Goal: Task Accomplishment & Management: Manage account settings

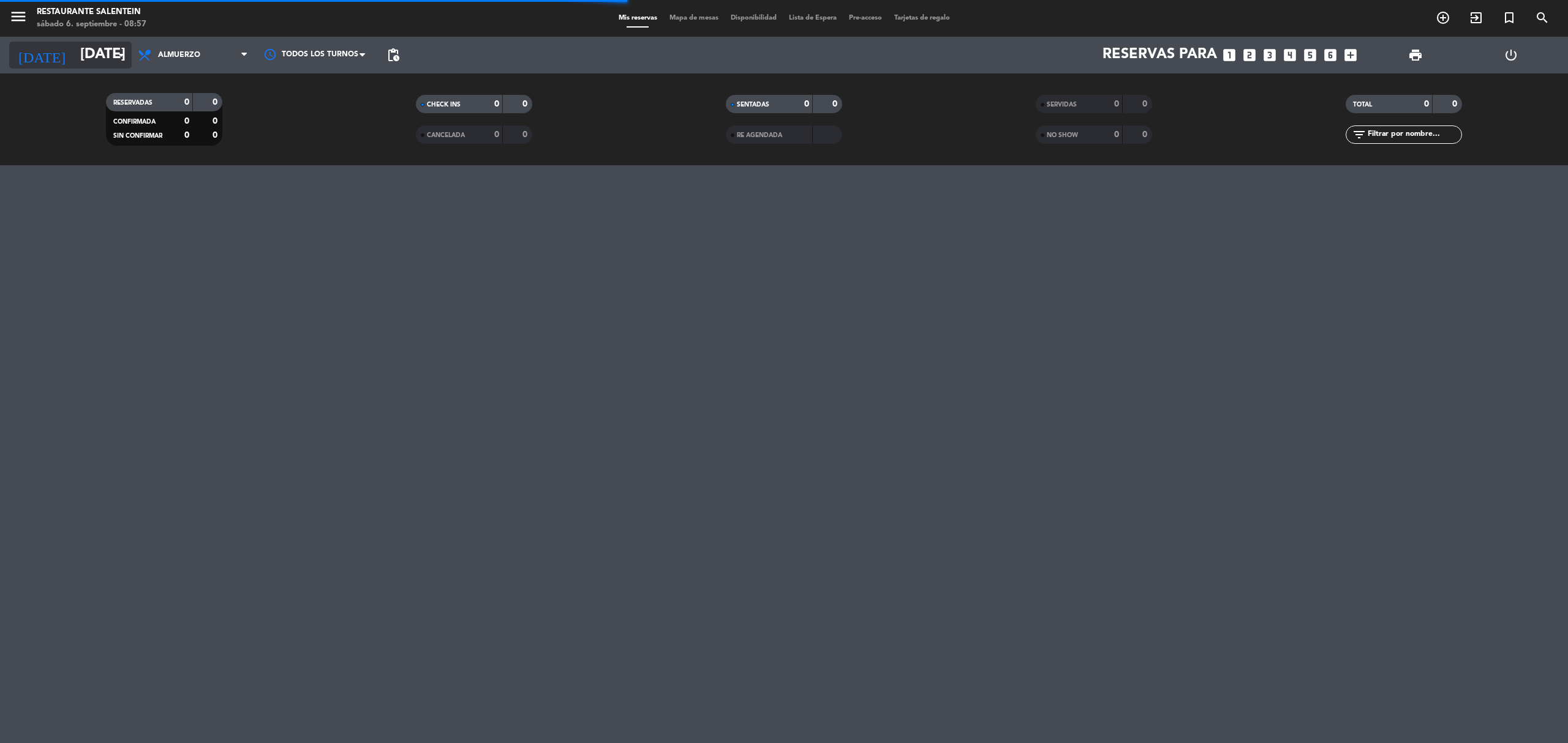
click at [74, 41] on input "[DATE]" at bounding box center [165, 55] width 182 height 29
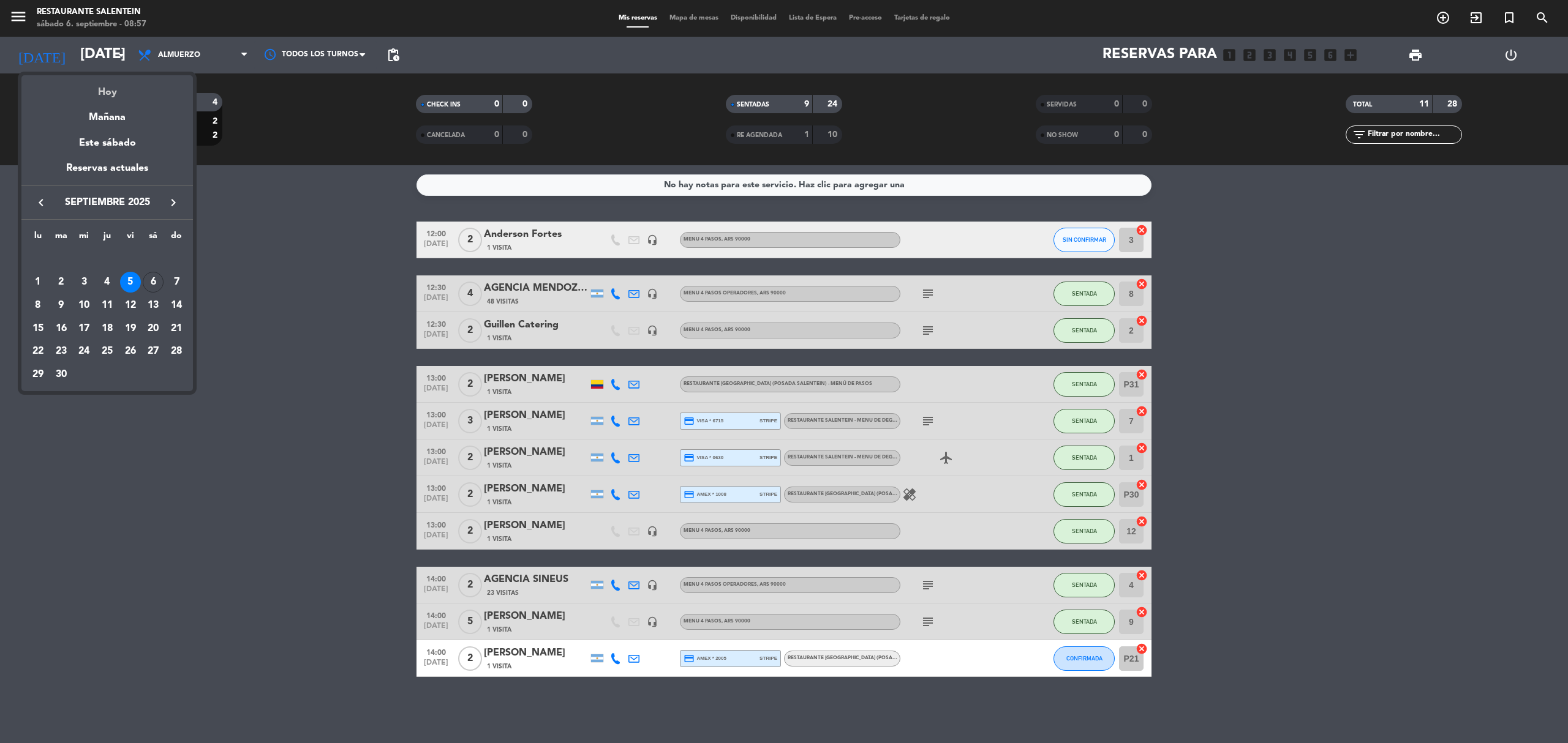
click at [92, 82] on div "Hoy" at bounding box center [107, 87] width 171 height 25
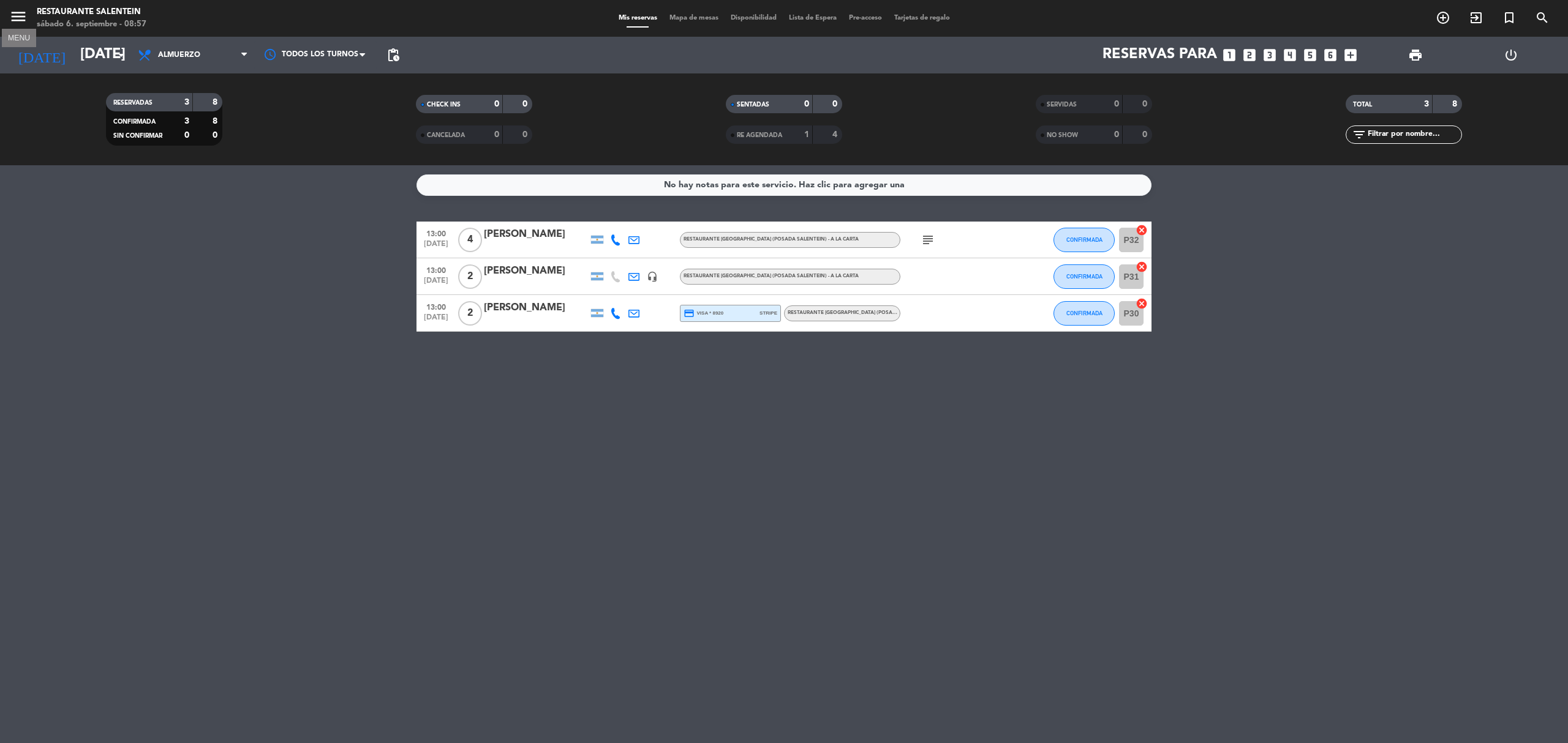
click at [26, 13] on icon "menu" at bounding box center [18, 16] width 18 height 18
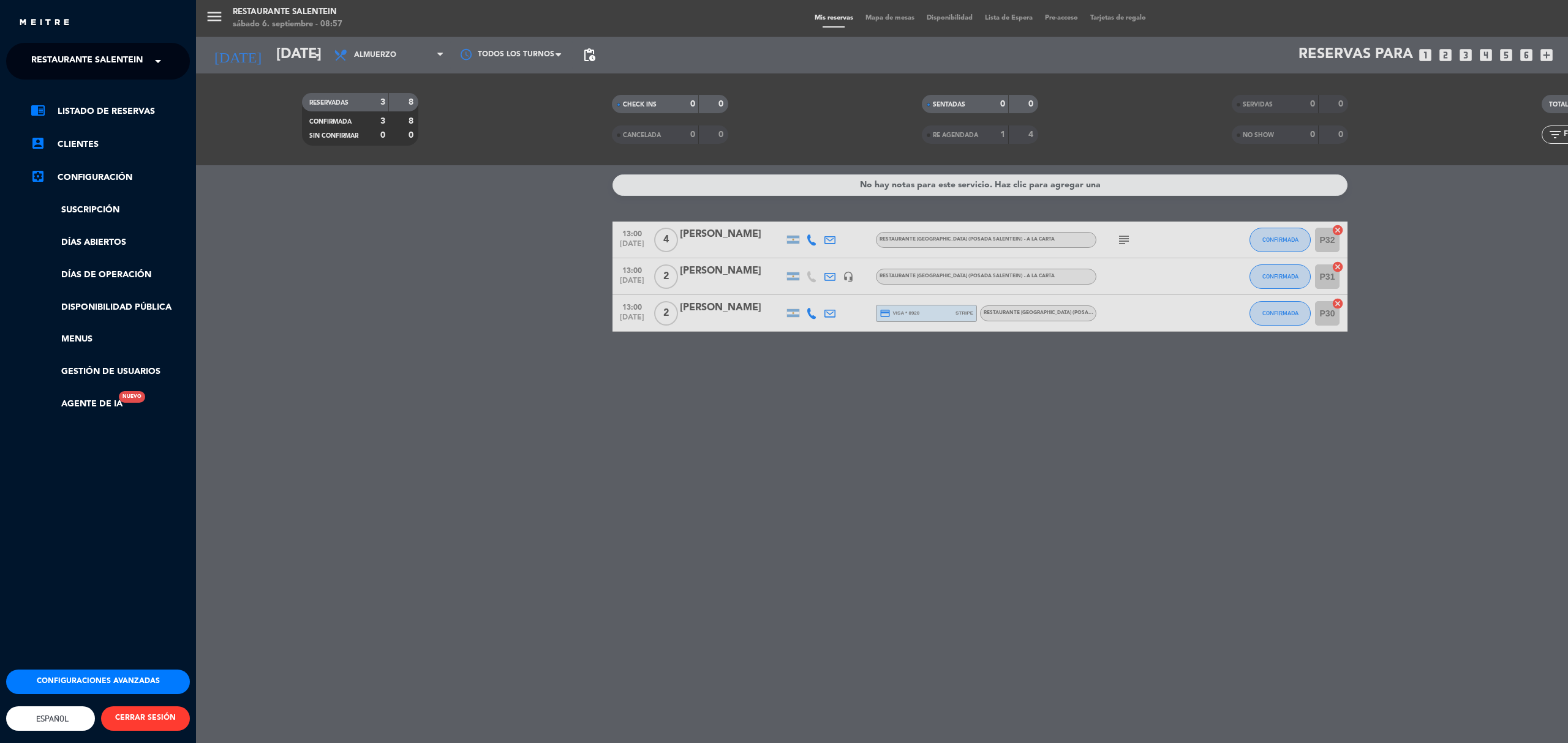
click at [54, 45] on ng-select "× Restaurante Salentein ×" at bounding box center [98, 61] width 184 height 37
click at [60, 58] on span "Restaurante Salentein" at bounding box center [87, 61] width 112 height 26
click at [71, 98] on span "Bodega Salentein" at bounding box center [57, 94] width 88 height 14
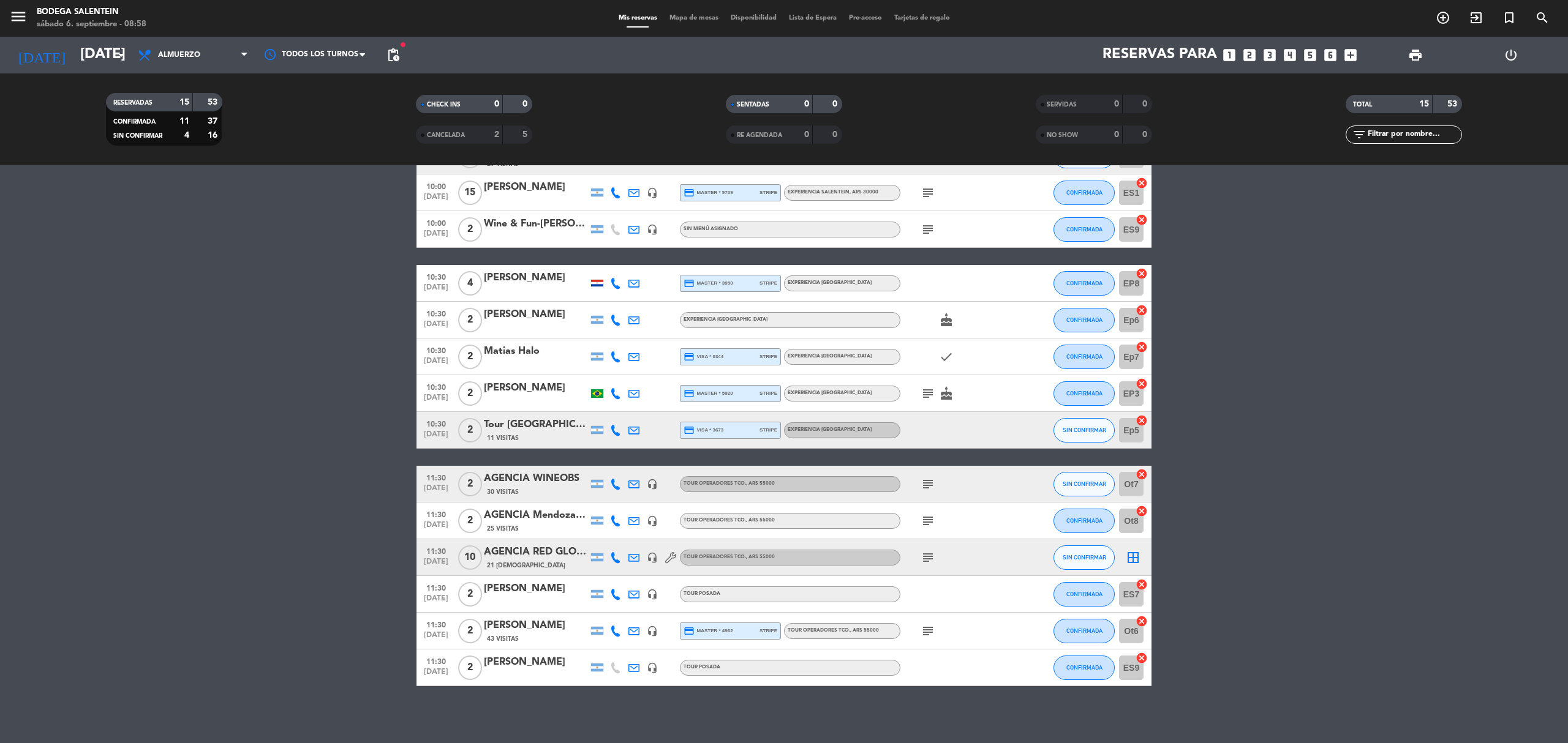
scroll to position [124, 0]
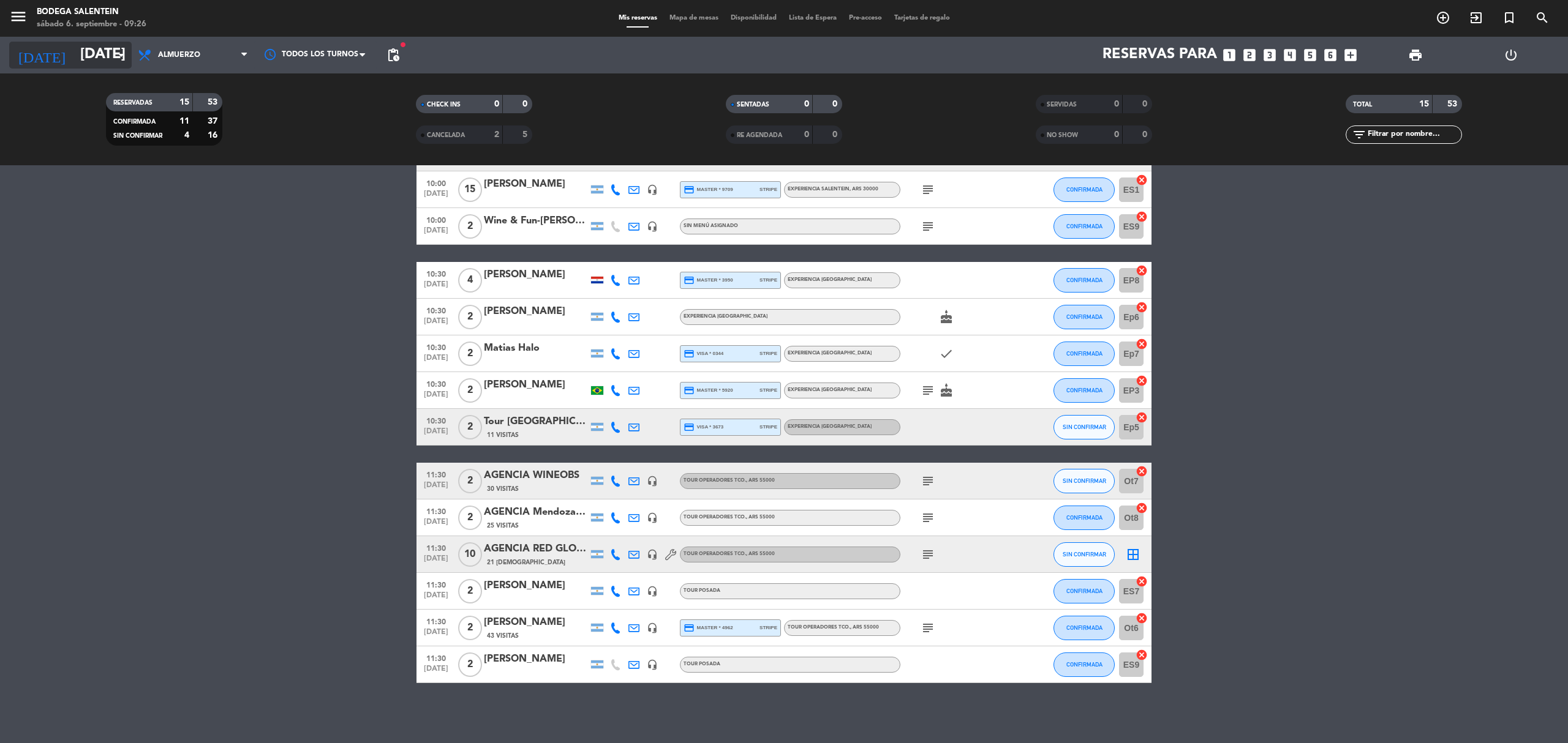
click at [102, 59] on input "[DATE]" at bounding box center [165, 55] width 182 height 29
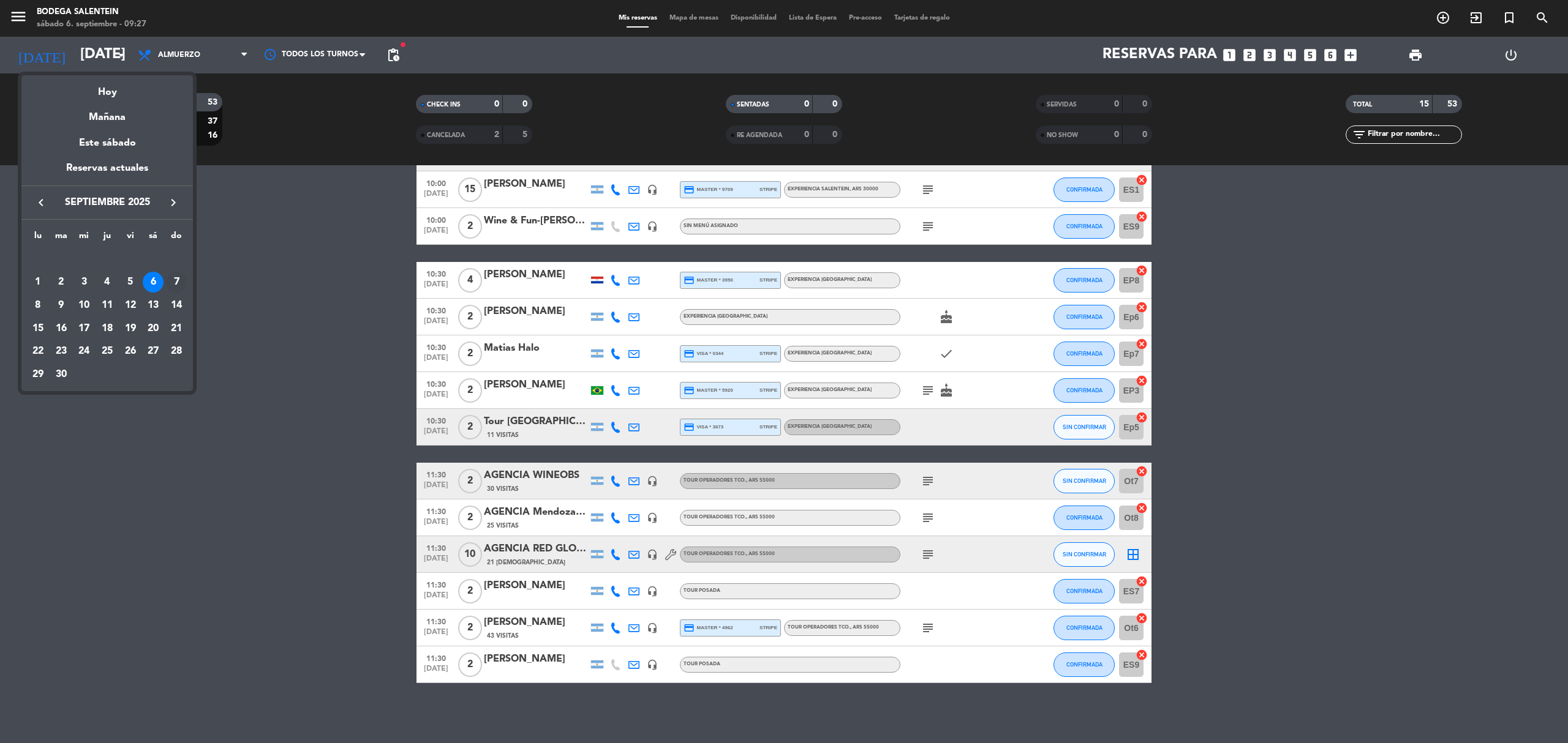
click at [182, 282] on div "7" at bounding box center [176, 282] width 21 height 21
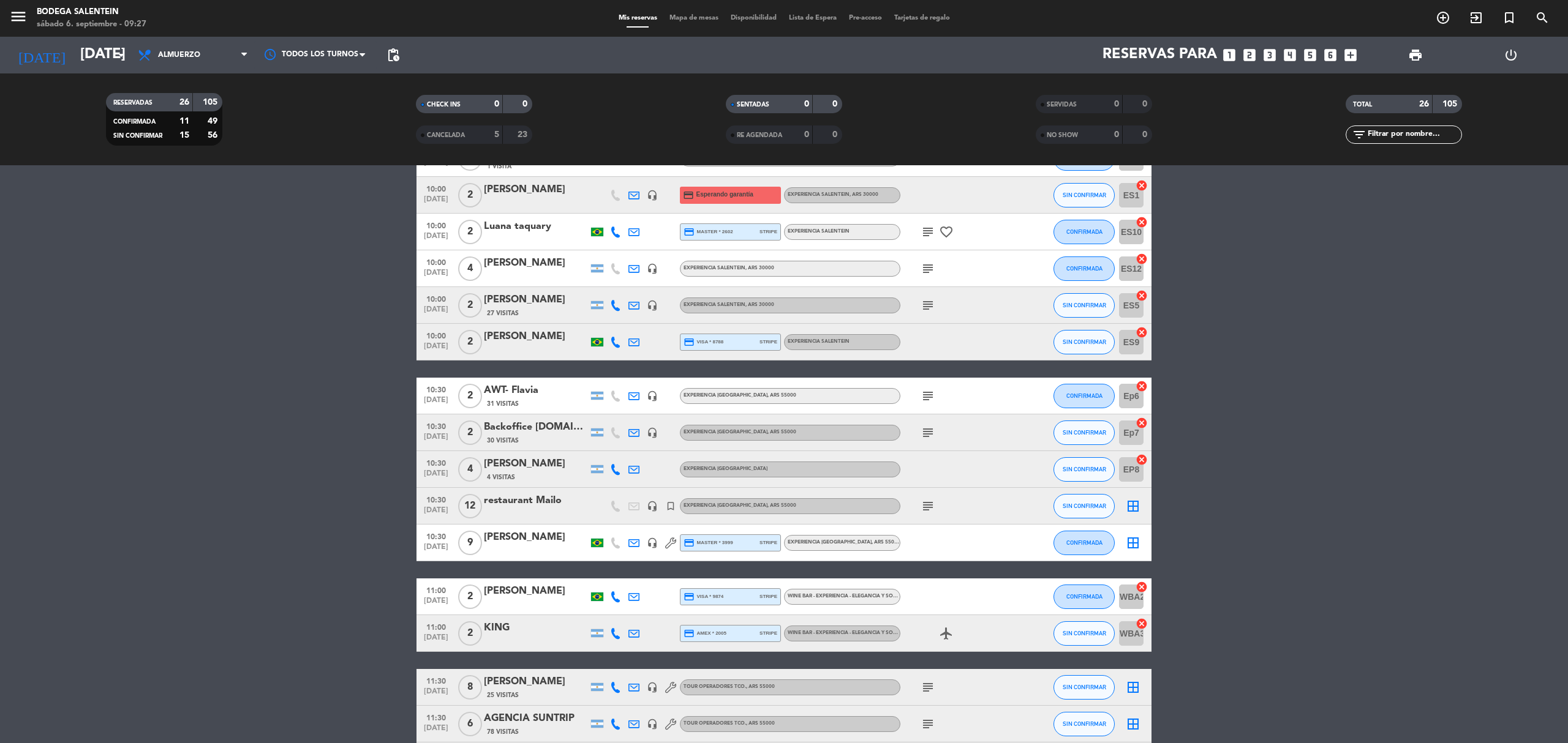
scroll to position [245, 0]
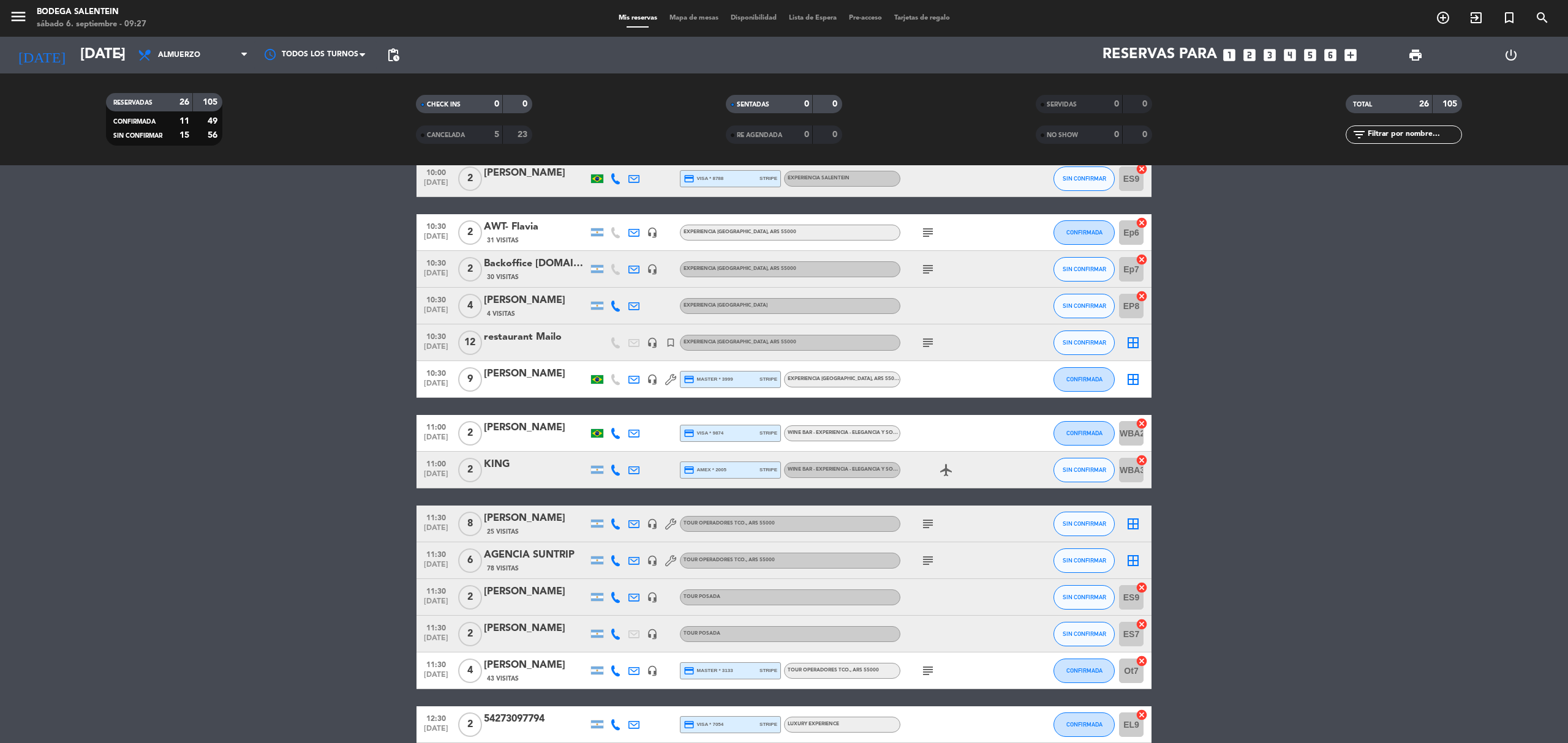
click at [926, 349] on icon "subject" at bounding box center [928, 343] width 15 height 15
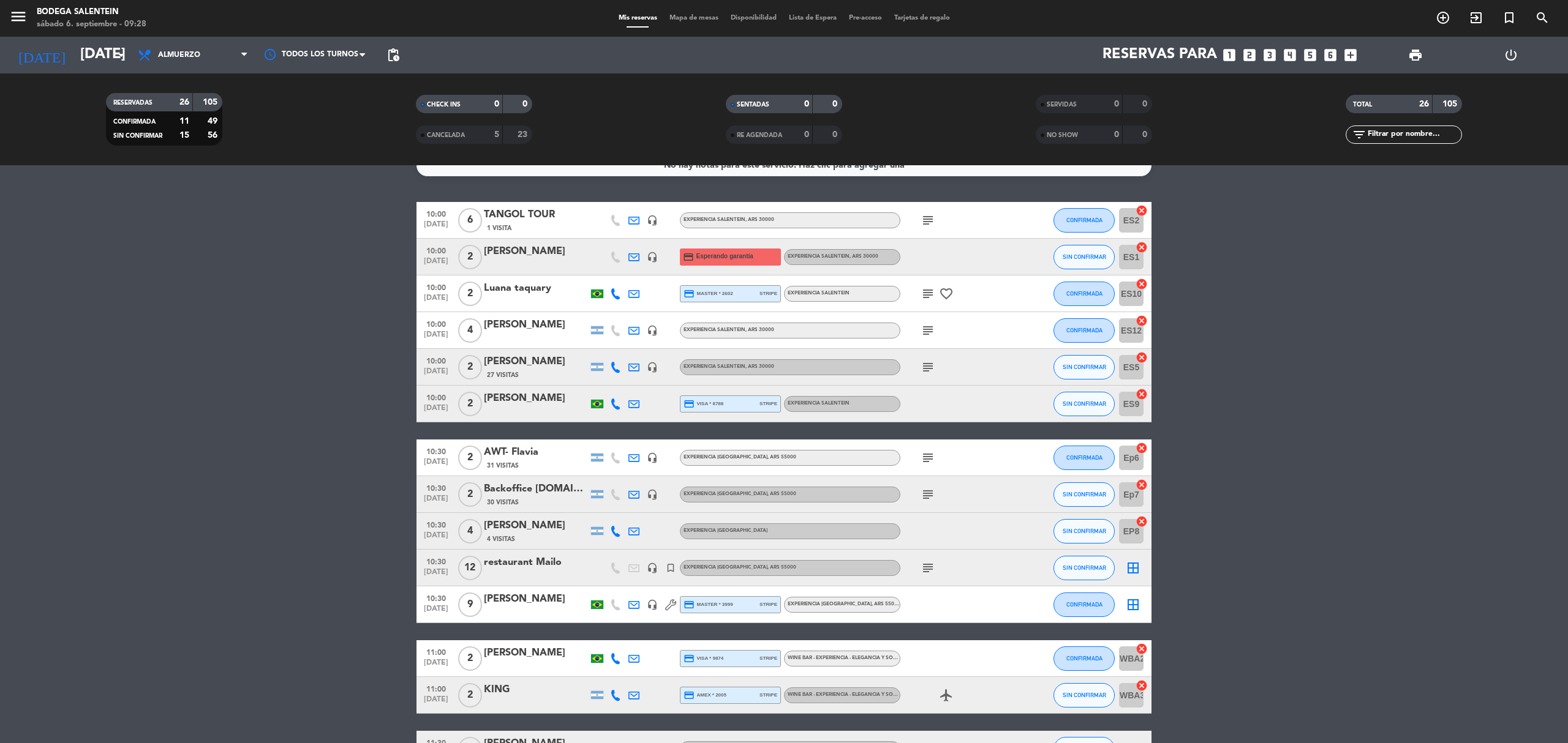
scroll to position [0, 0]
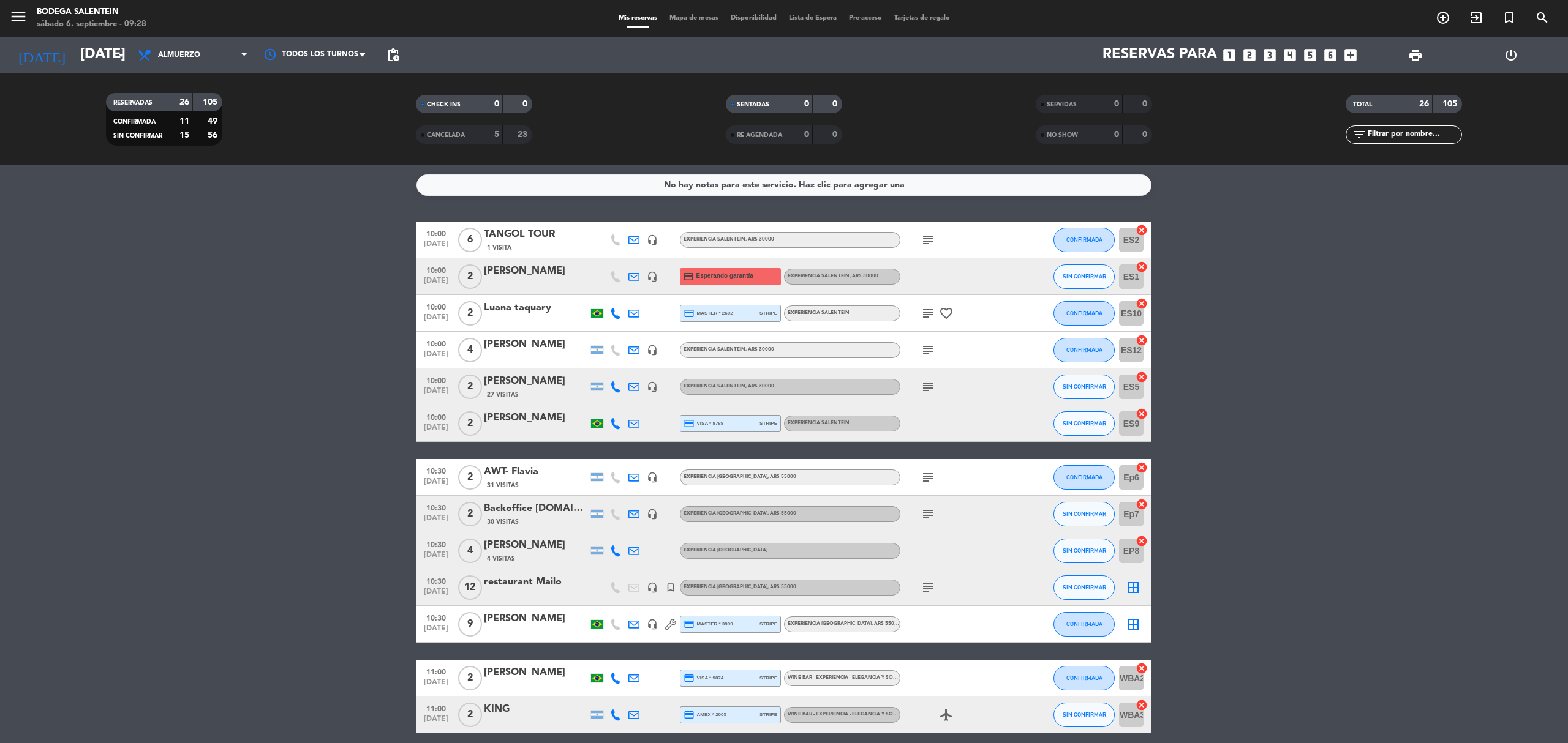
click at [932, 475] on icon "subject" at bounding box center [928, 477] width 15 height 15
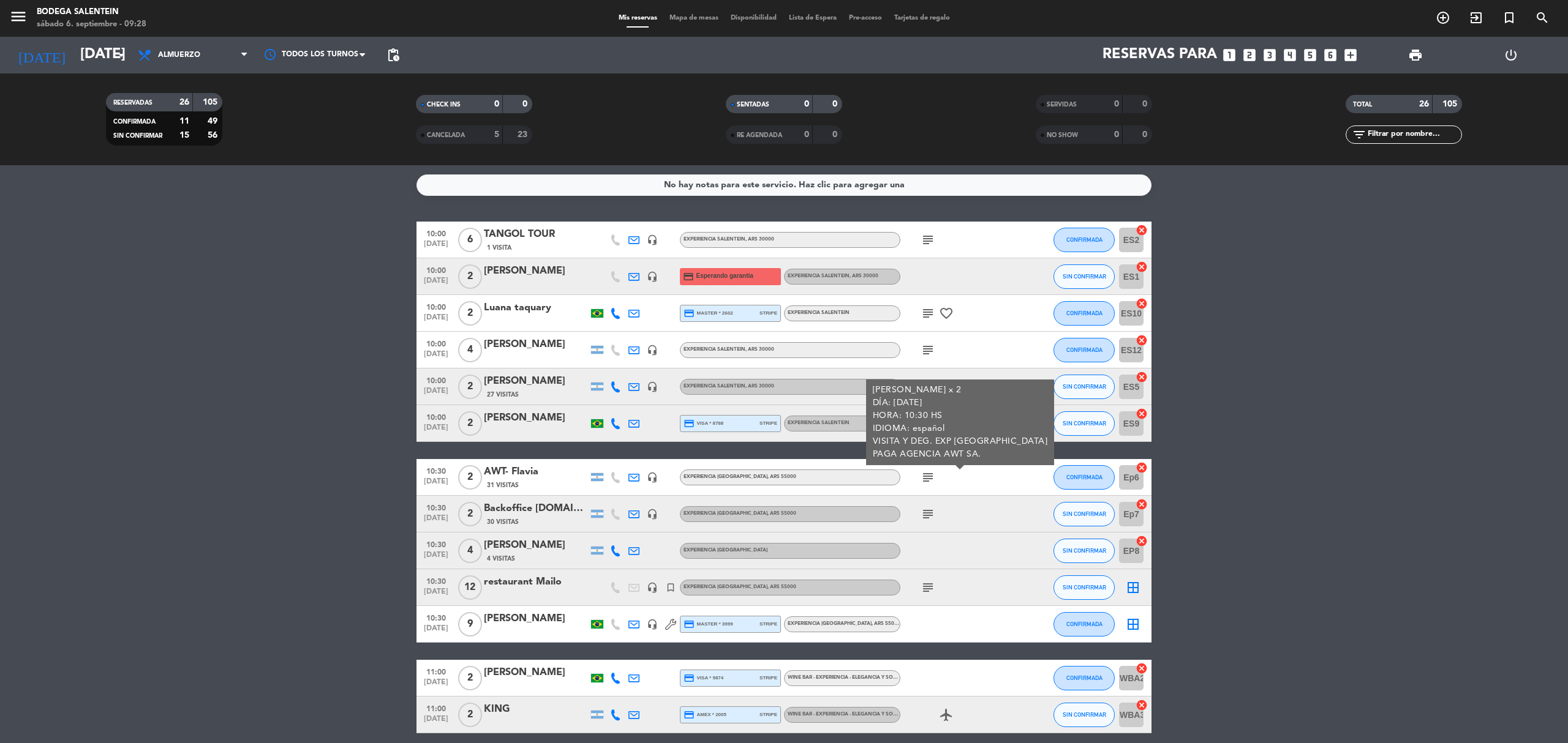
click at [932, 475] on icon "subject" at bounding box center [928, 477] width 15 height 15
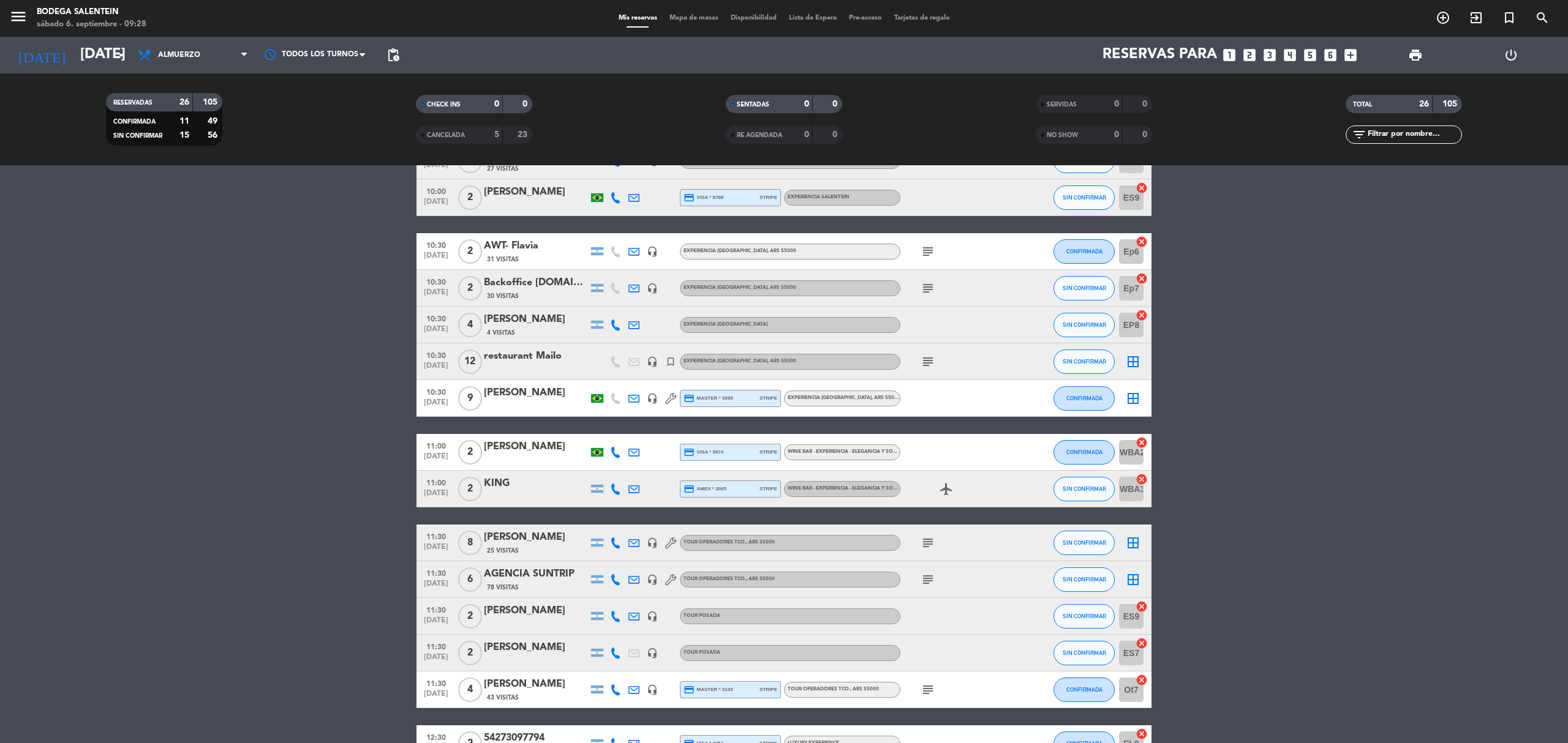
scroll to position [245, 0]
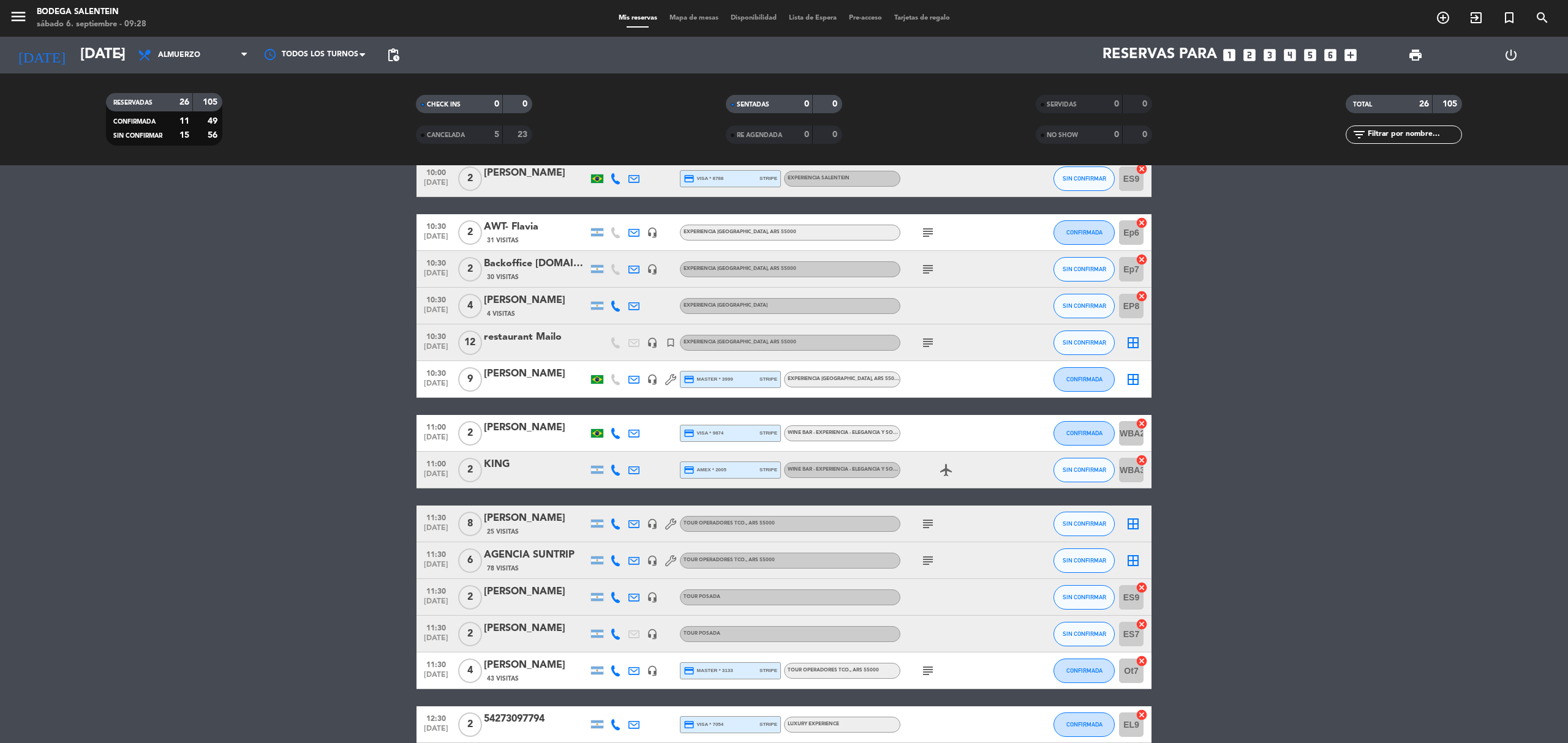
click at [928, 556] on icon "subject" at bounding box center [928, 561] width 15 height 15
click at [932, 526] on icon "subject" at bounding box center [928, 524] width 15 height 15
click at [930, 679] on div "subject" at bounding box center [955, 671] width 110 height 36
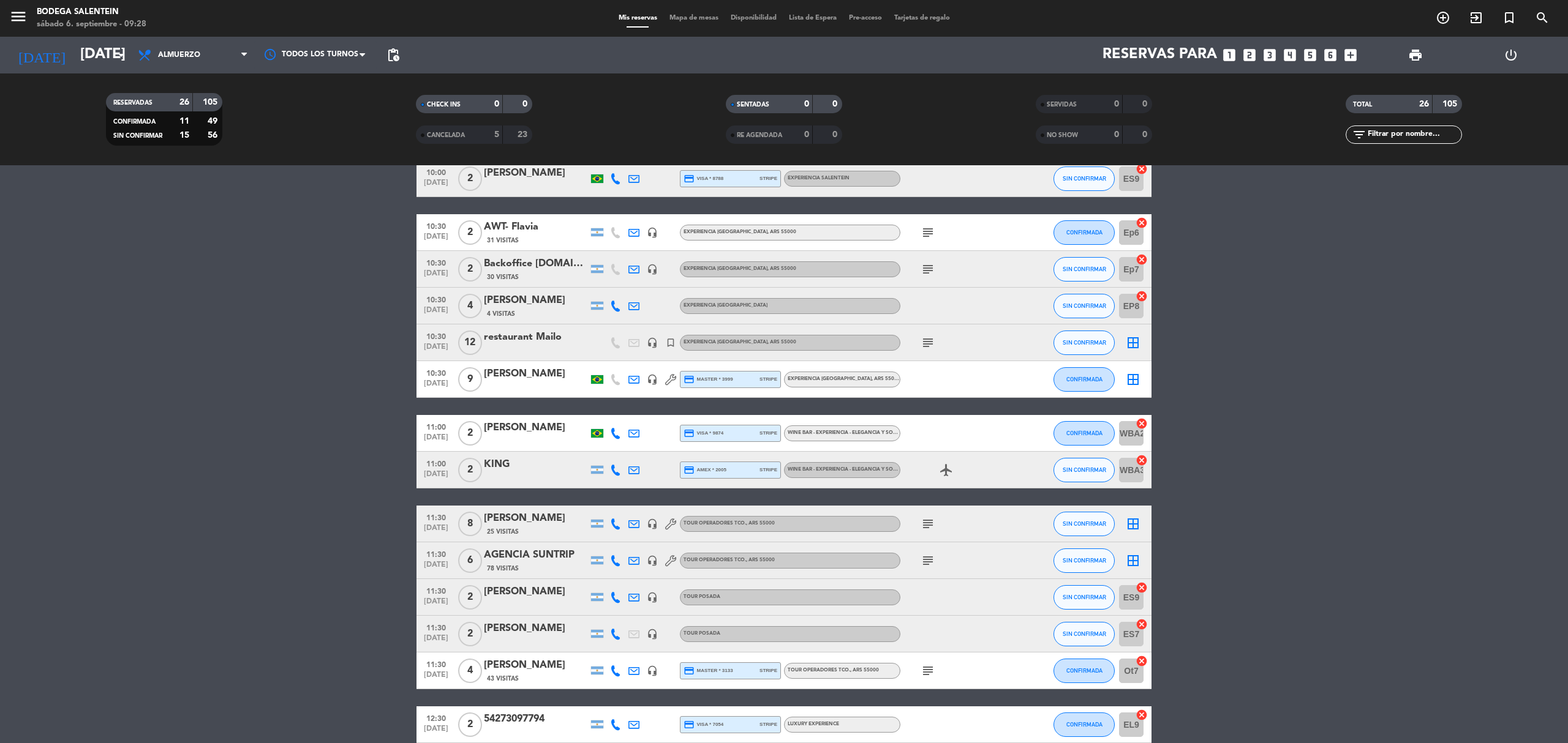
click at [930, 679] on div "subject" at bounding box center [955, 671] width 110 height 36
click at [928, 673] on icon "subject" at bounding box center [928, 671] width 15 height 15
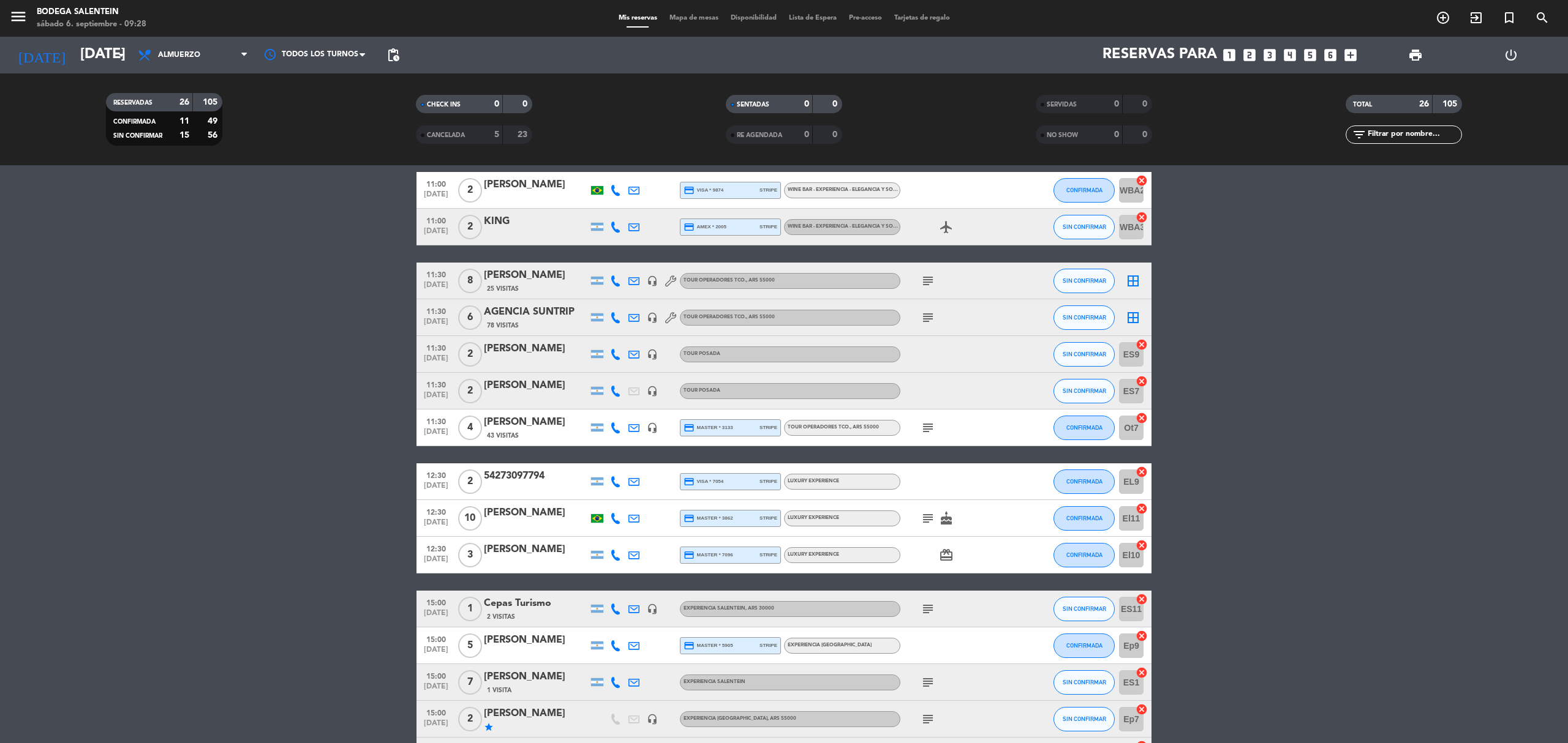
scroll to position [490, 0]
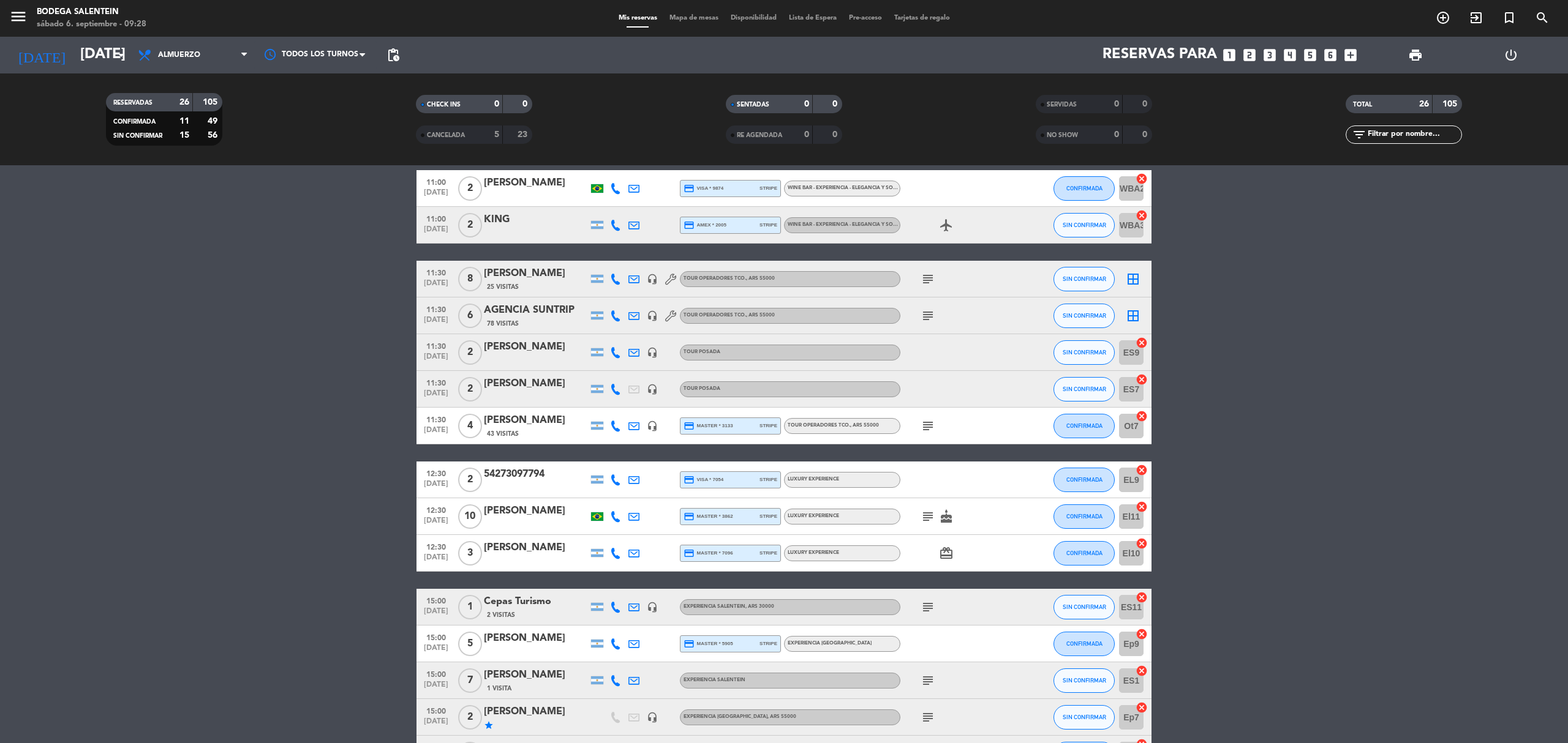
click at [934, 517] on icon "subject" at bounding box center [928, 517] width 15 height 15
click at [934, 520] on icon "subject" at bounding box center [928, 517] width 15 height 15
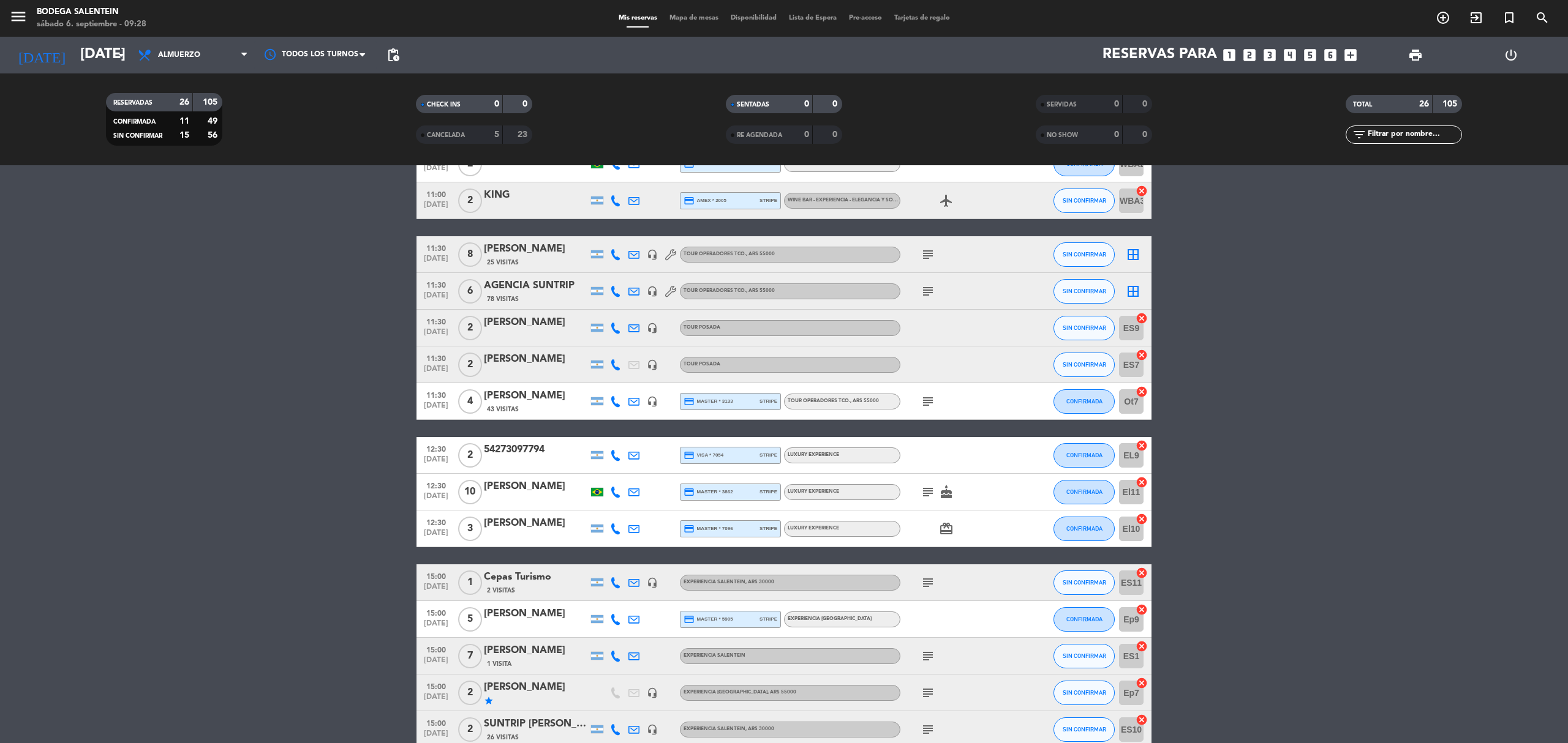
scroll to position [571, 0]
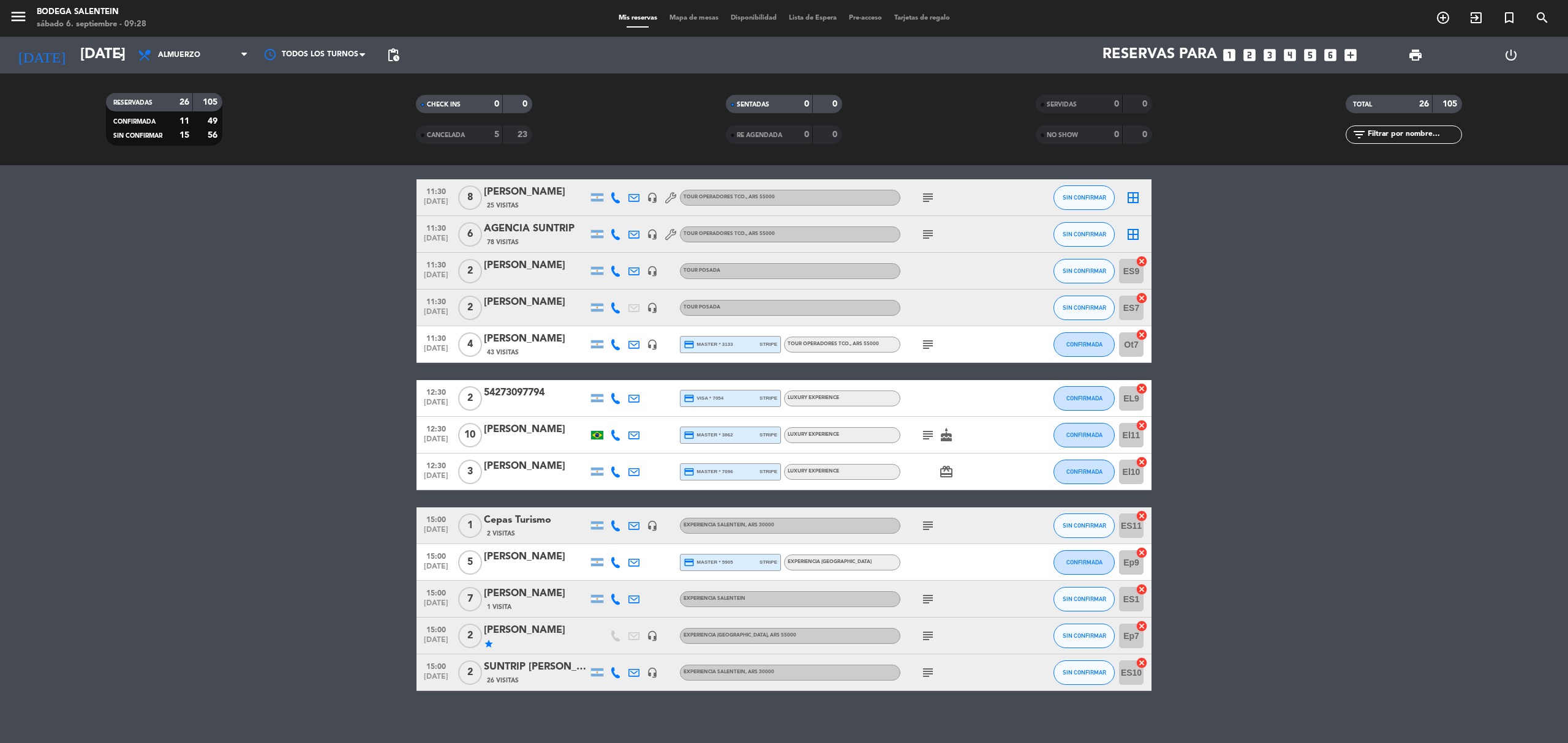
click at [928, 526] on icon "subject" at bounding box center [928, 526] width 15 height 15
click at [926, 526] on icon "subject" at bounding box center [928, 526] width 15 height 15
click at [934, 610] on div "subject" at bounding box center [955, 599] width 110 height 36
click at [932, 601] on icon "subject" at bounding box center [928, 599] width 15 height 15
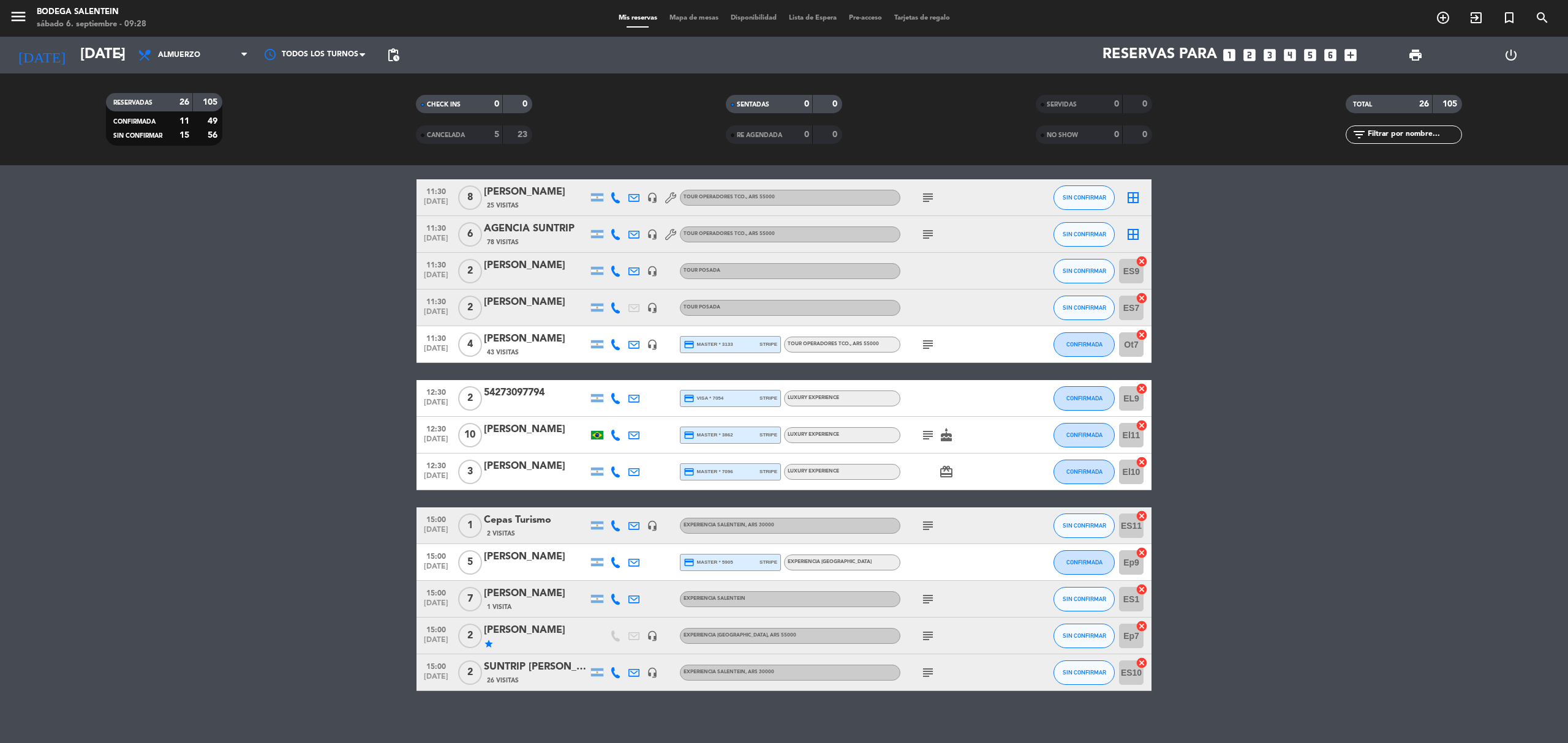
click at [922, 638] on icon "subject" at bounding box center [928, 636] width 15 height 15
click at [924, 675] on icon "subject" at bounding box center [928, 673] width 15 height 15
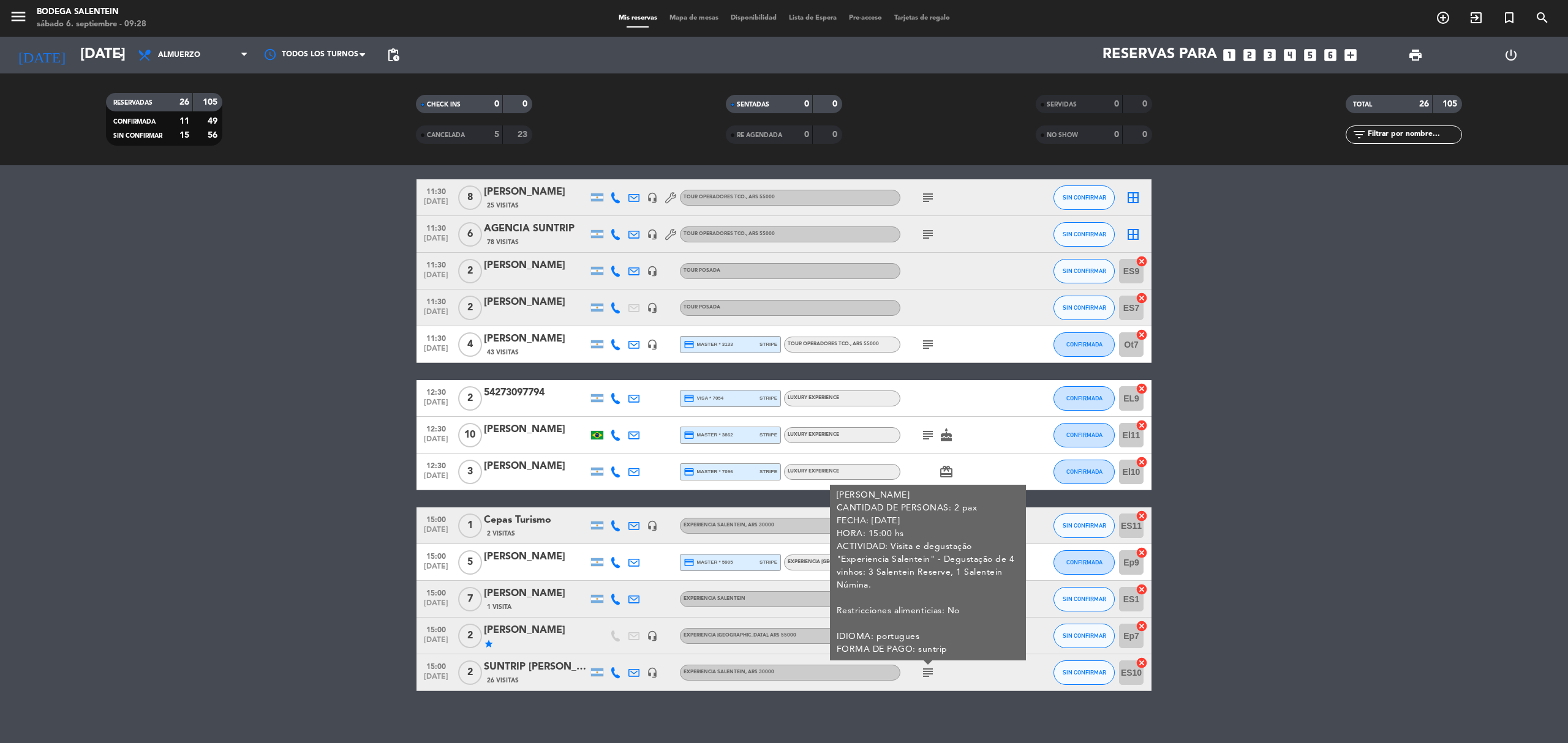
click at [924, 675] on icon "subject" at bounding box center [928, 673] width 15 height 15
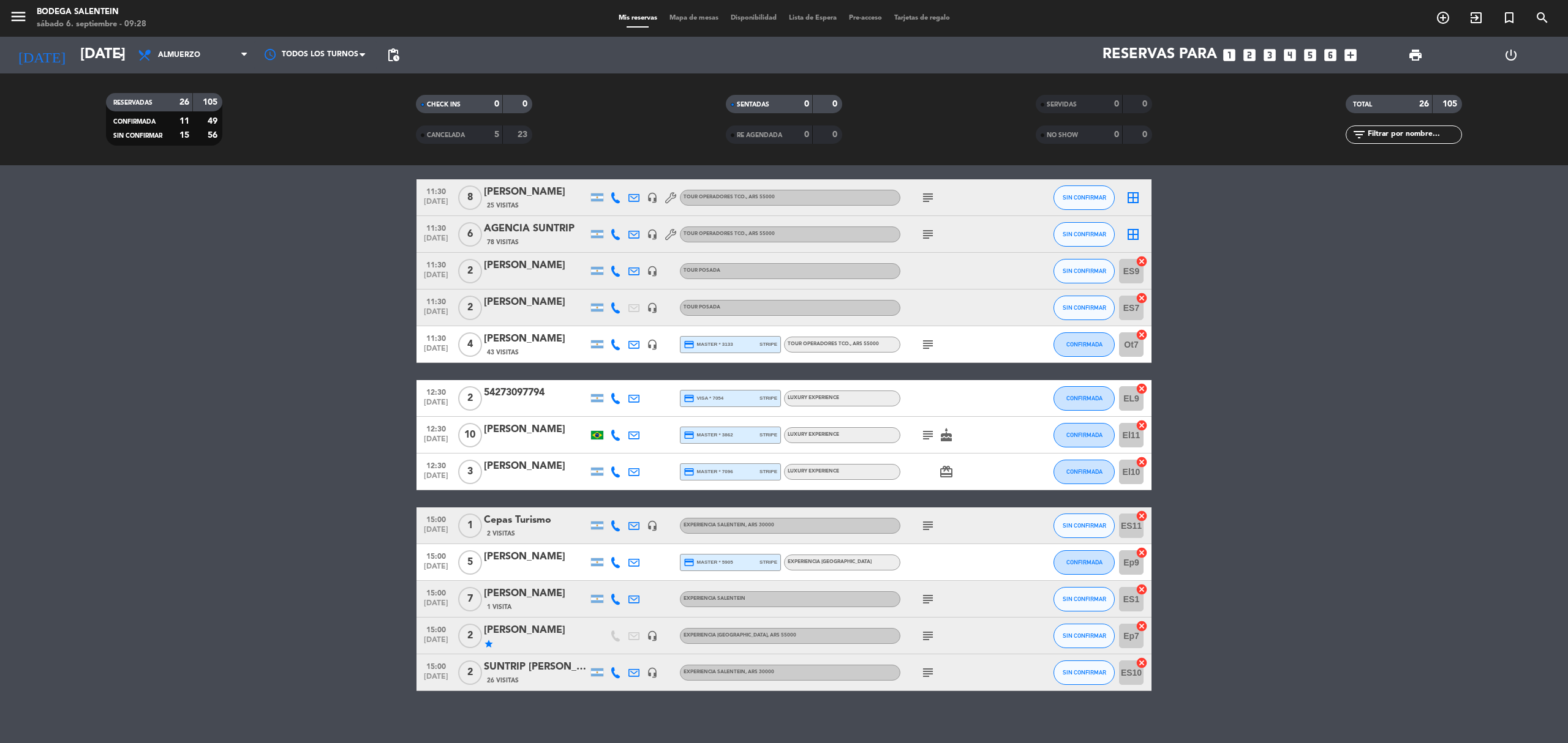
click at [931, 637] on icon "subject" at bounding box center [928, 636] width 15 height 15
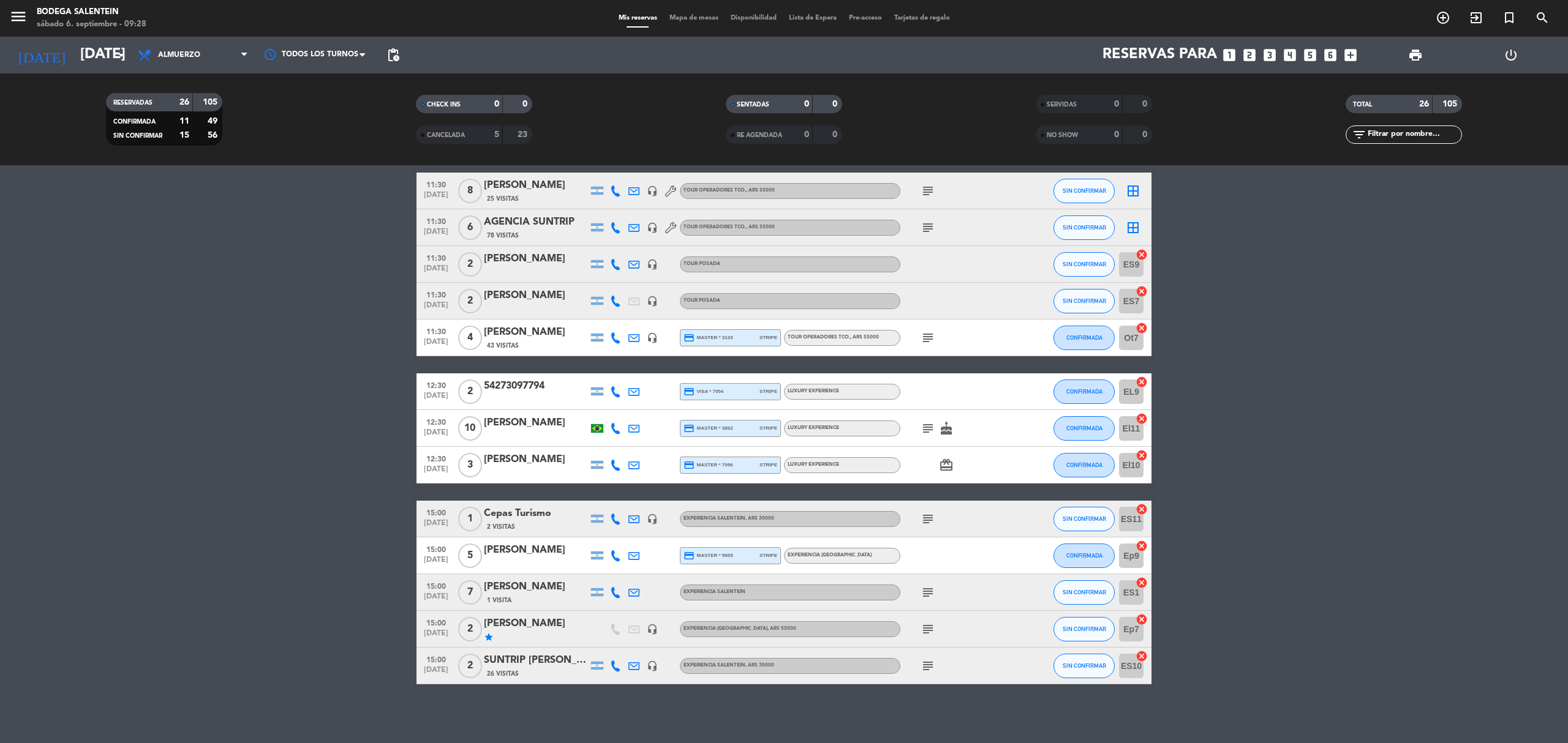
scroll to position [579, 0]
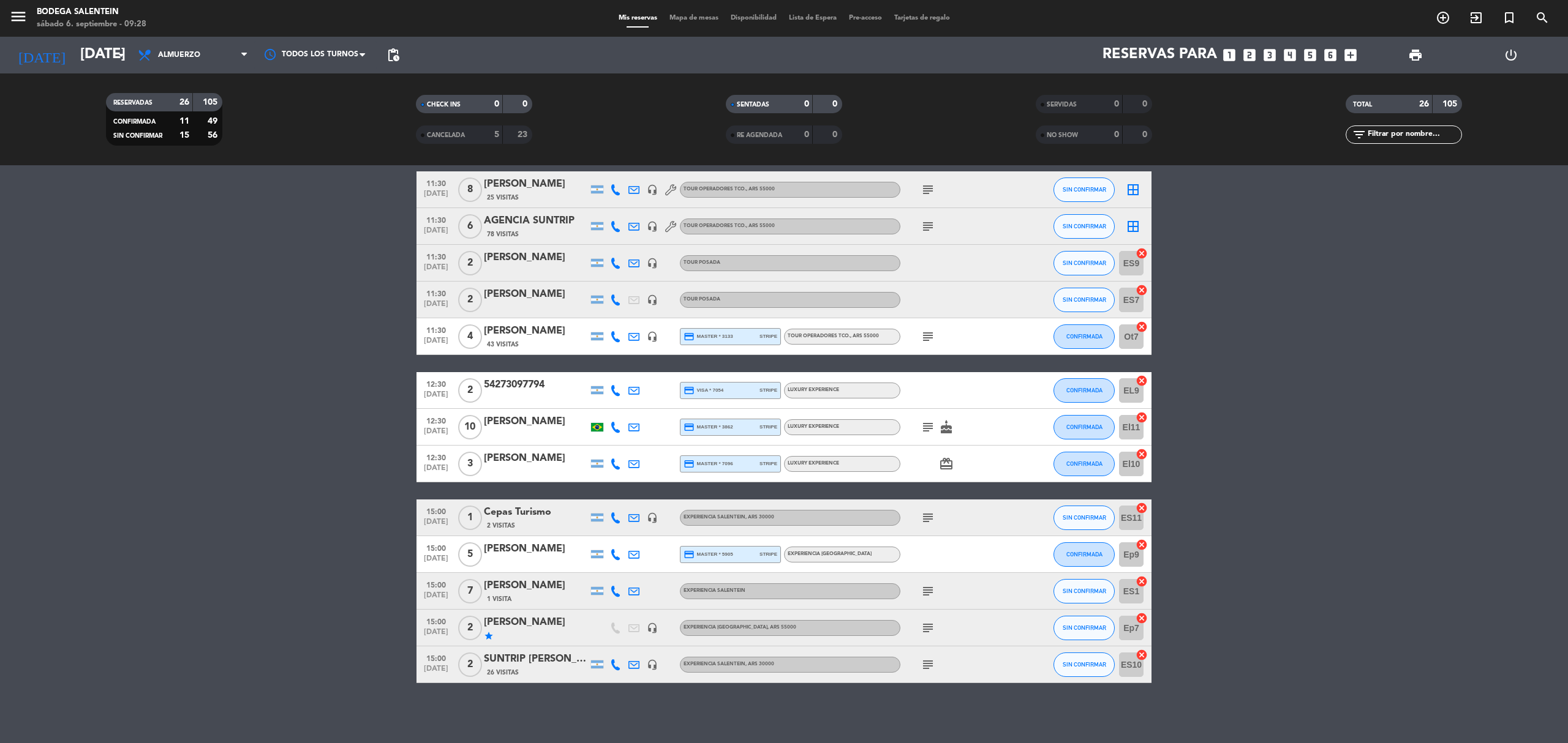
click at [922, 632] on icon "subject" at bounding box center [928, 629] width 15 height 15
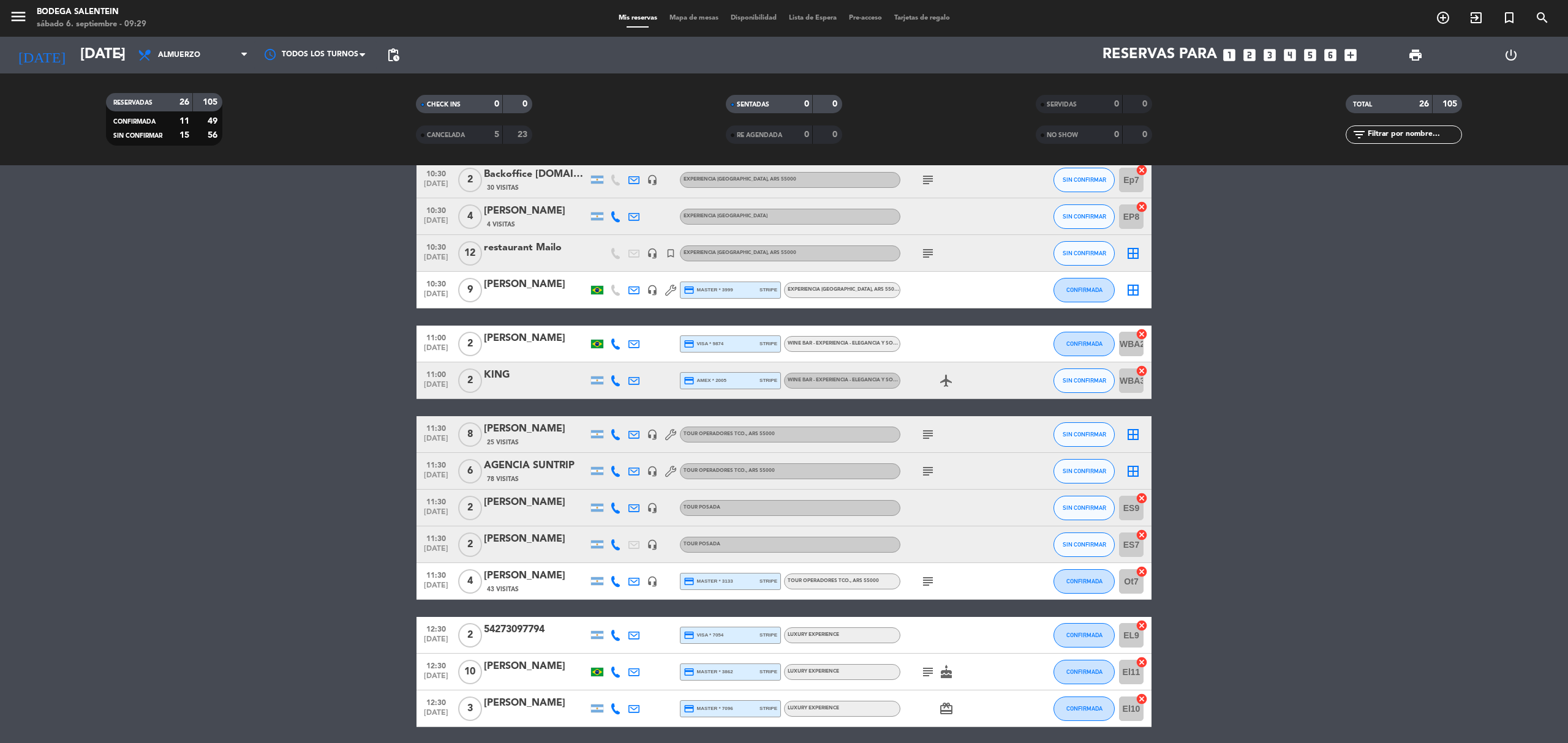
click at [276, 566] on bookings-row "10:00 [DATE] 6 TANGOL TOUR 1 Visita headset_mic Experiencia Salentein , ARS 300…" at bounding box center [784, 408] width 1568 height 1041
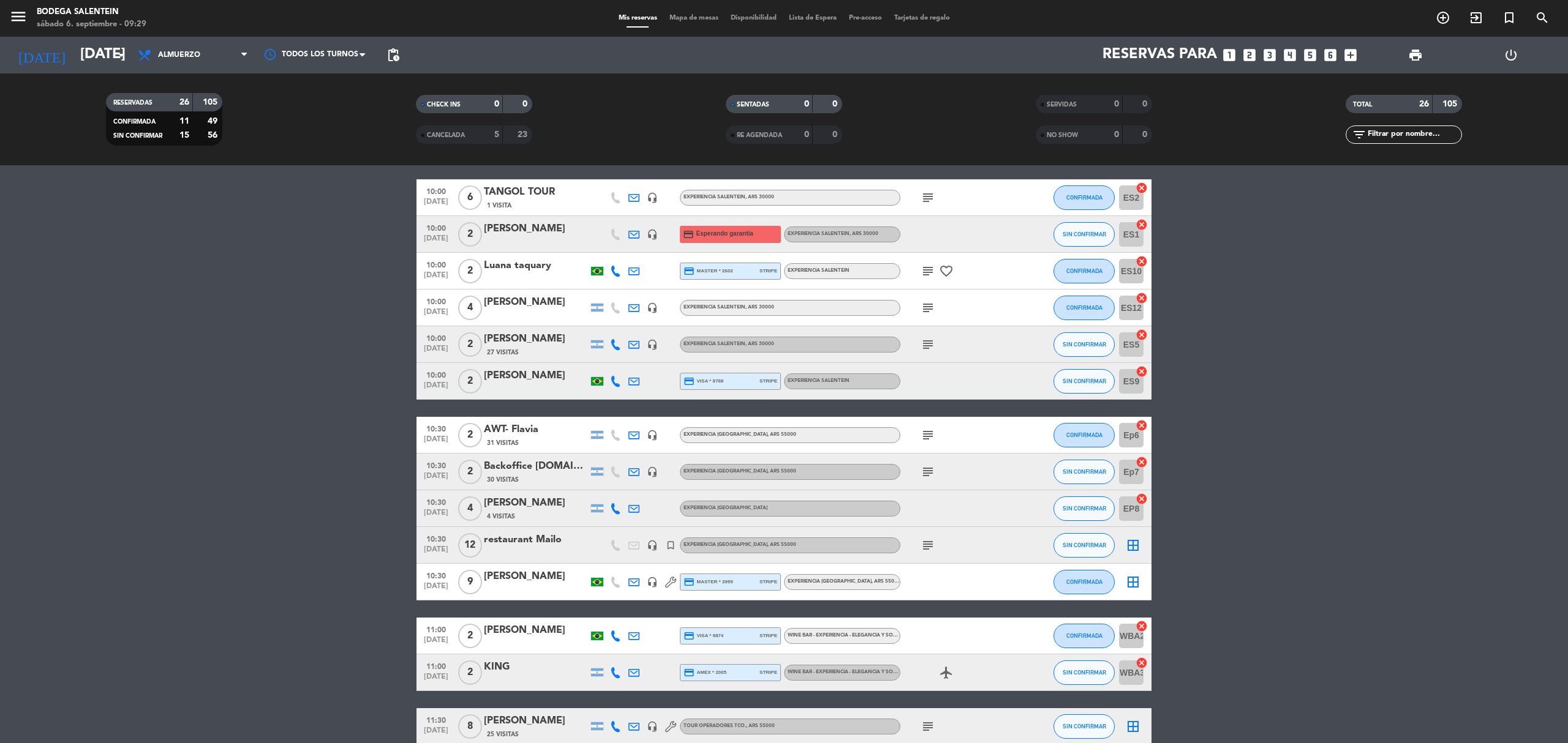
scroll to position [0, 0]
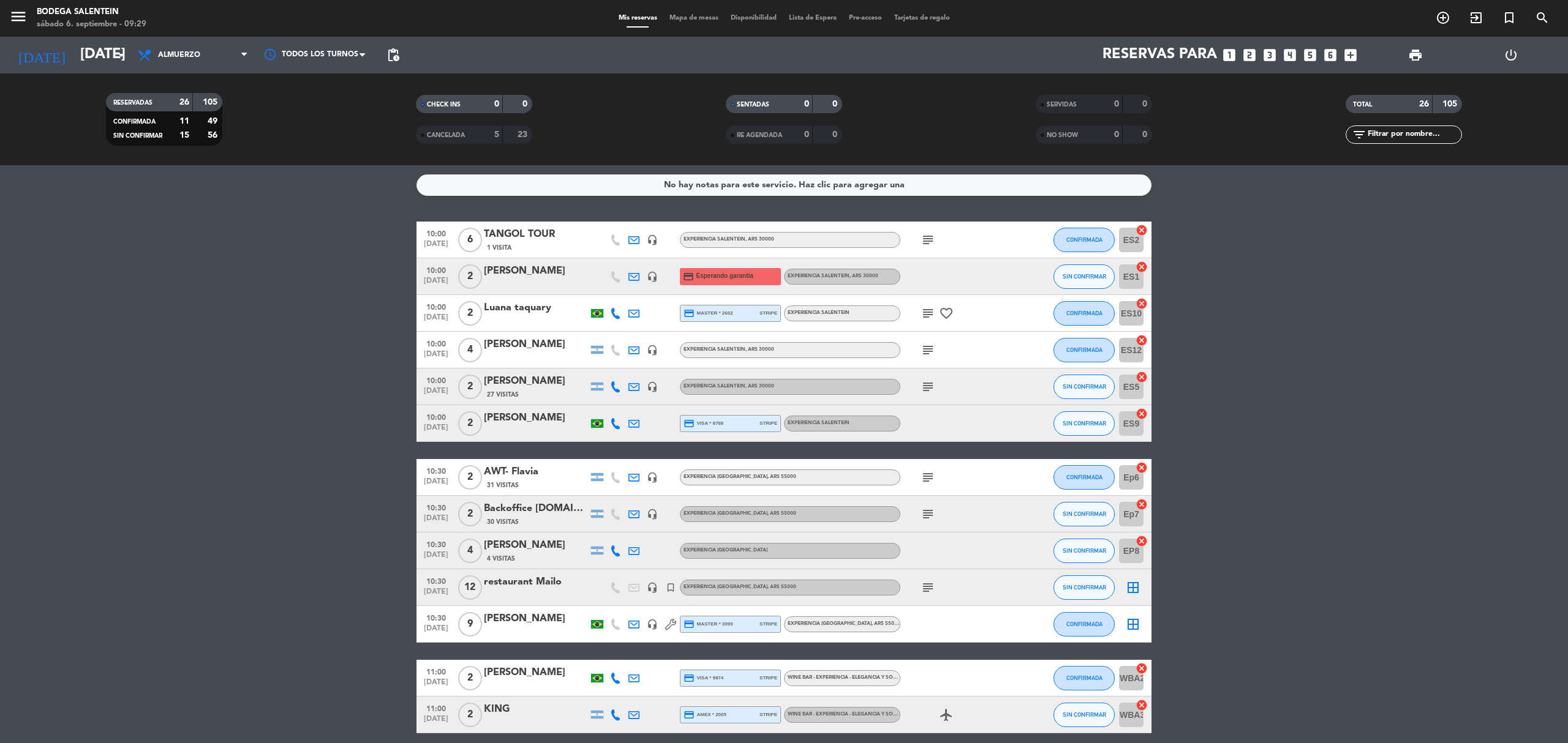
click at [916, 242] on div "subject" at bounding box center [955, 239] width 110 height 36
click at [922, 240] on icon "subject" at bounding box center [928, 240] width 15 height 15
click at [1377, 450] on bookings-row "10:00 [DATE] 6 TANGOL TOUR 1 Visita headset_mic Experiencia Salentein , ARS 300…" at bounding box center [784, 742] width 1568 height 1041
click at [272, 321] on bookings-row "10:00 [DATE] 6 TANGOL TOUR 1 Visita headset_mic Experiencia Salentein , ARS 300…" at bounding box center [784, 742] width 1568 height 1041
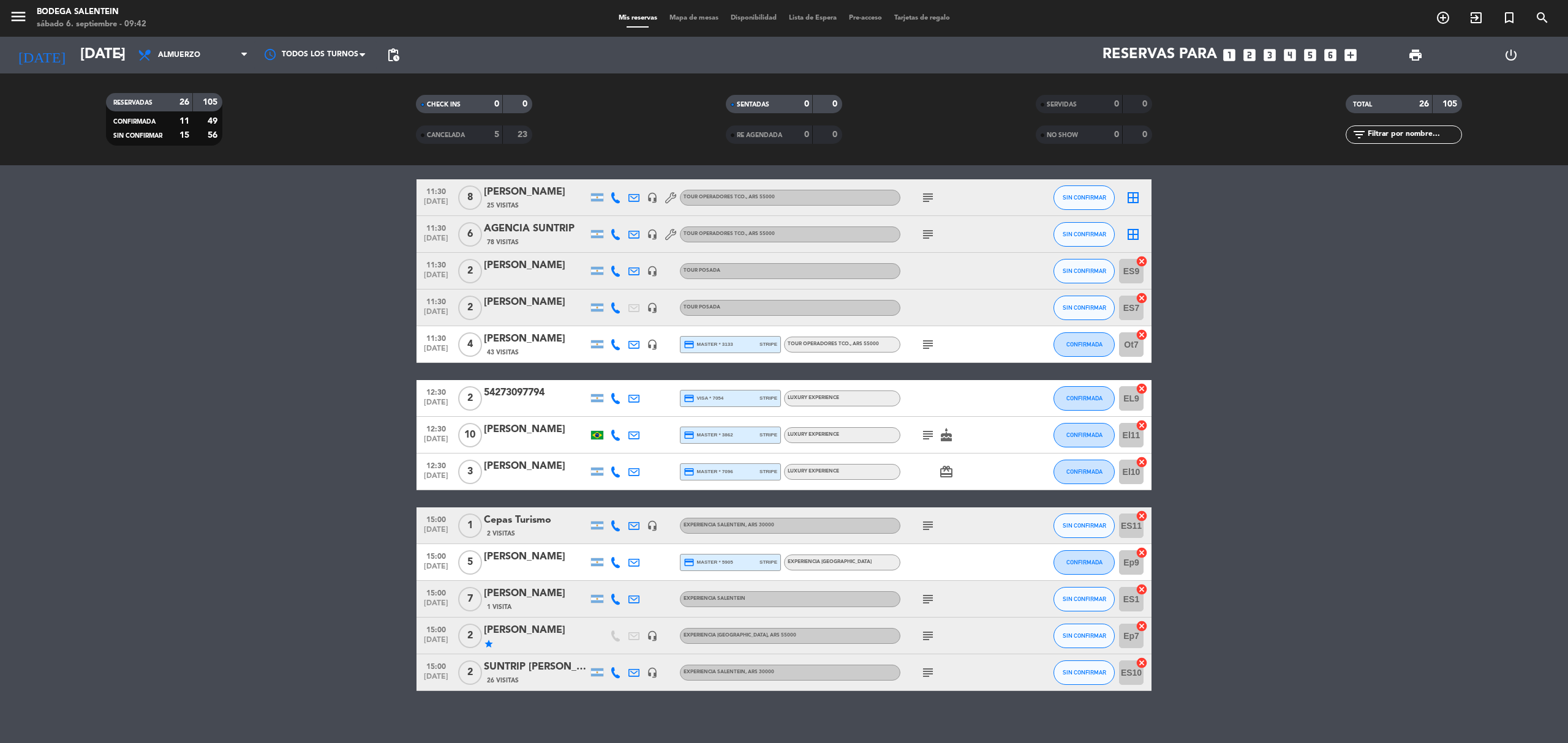
scroll to position [579, 0]
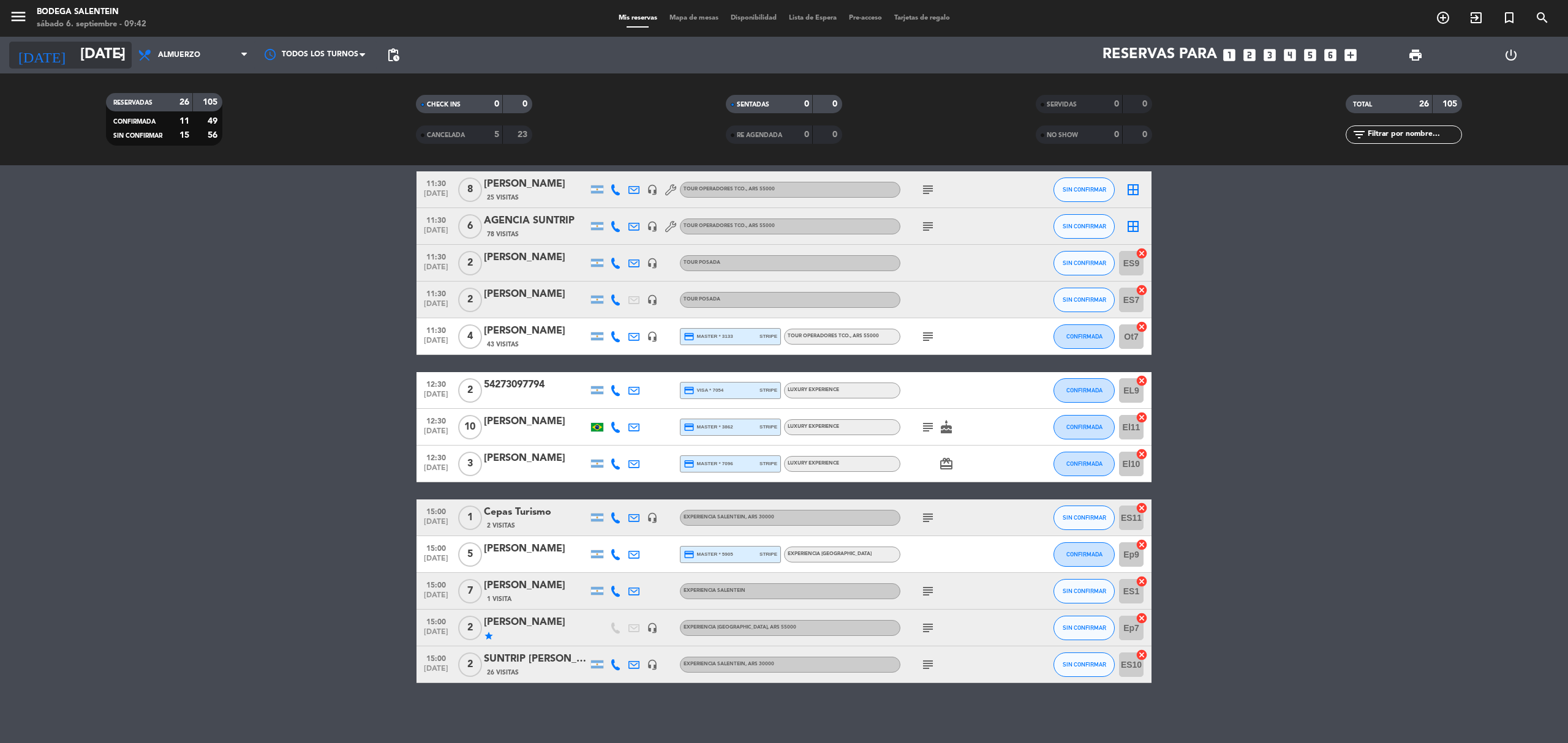
click at [94, 62] on input "[DATE]" at bounding box center [165, 55] width 182 height 29
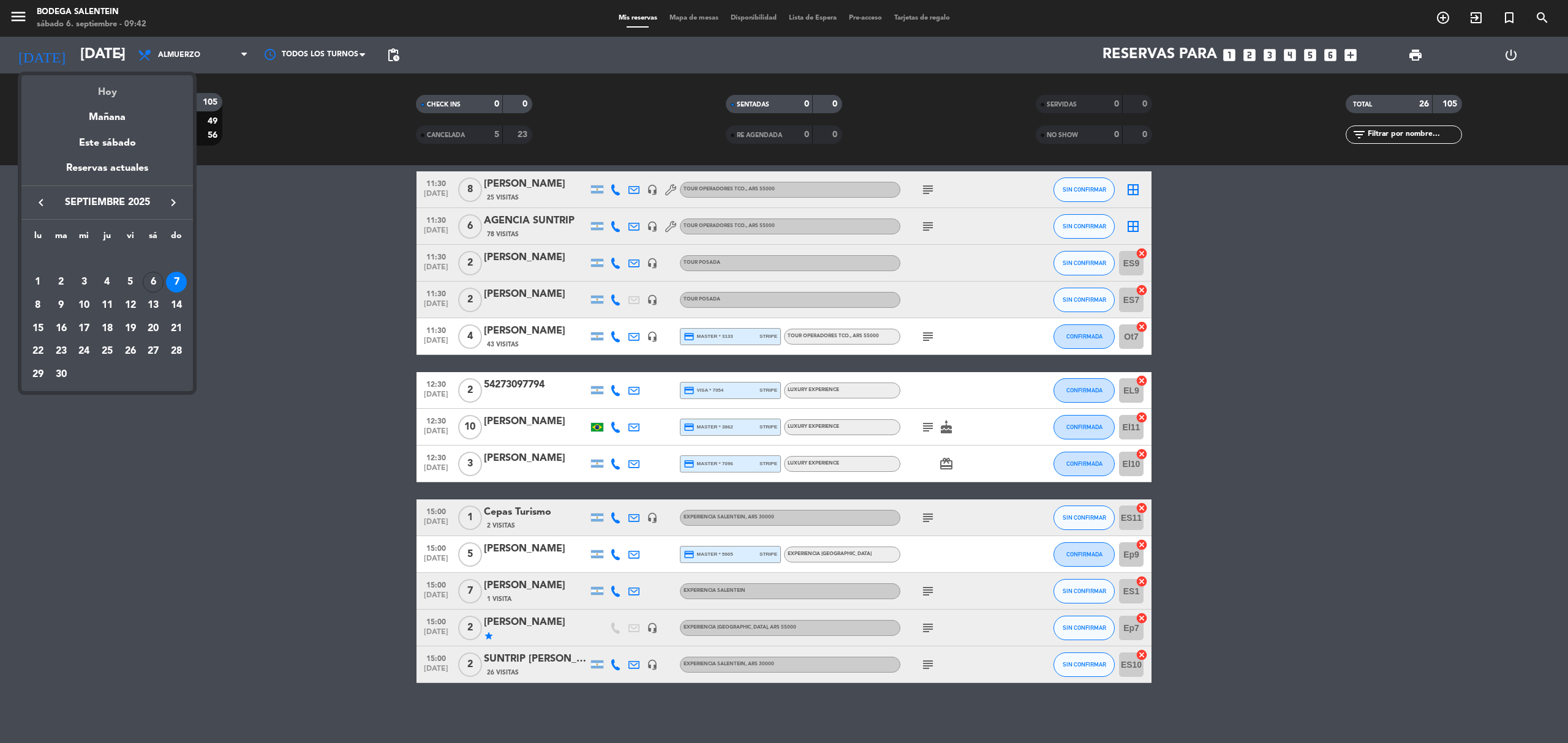
click at [92, 82] on div "Hoy" at bounding box center [107, 87] width 171 height 25
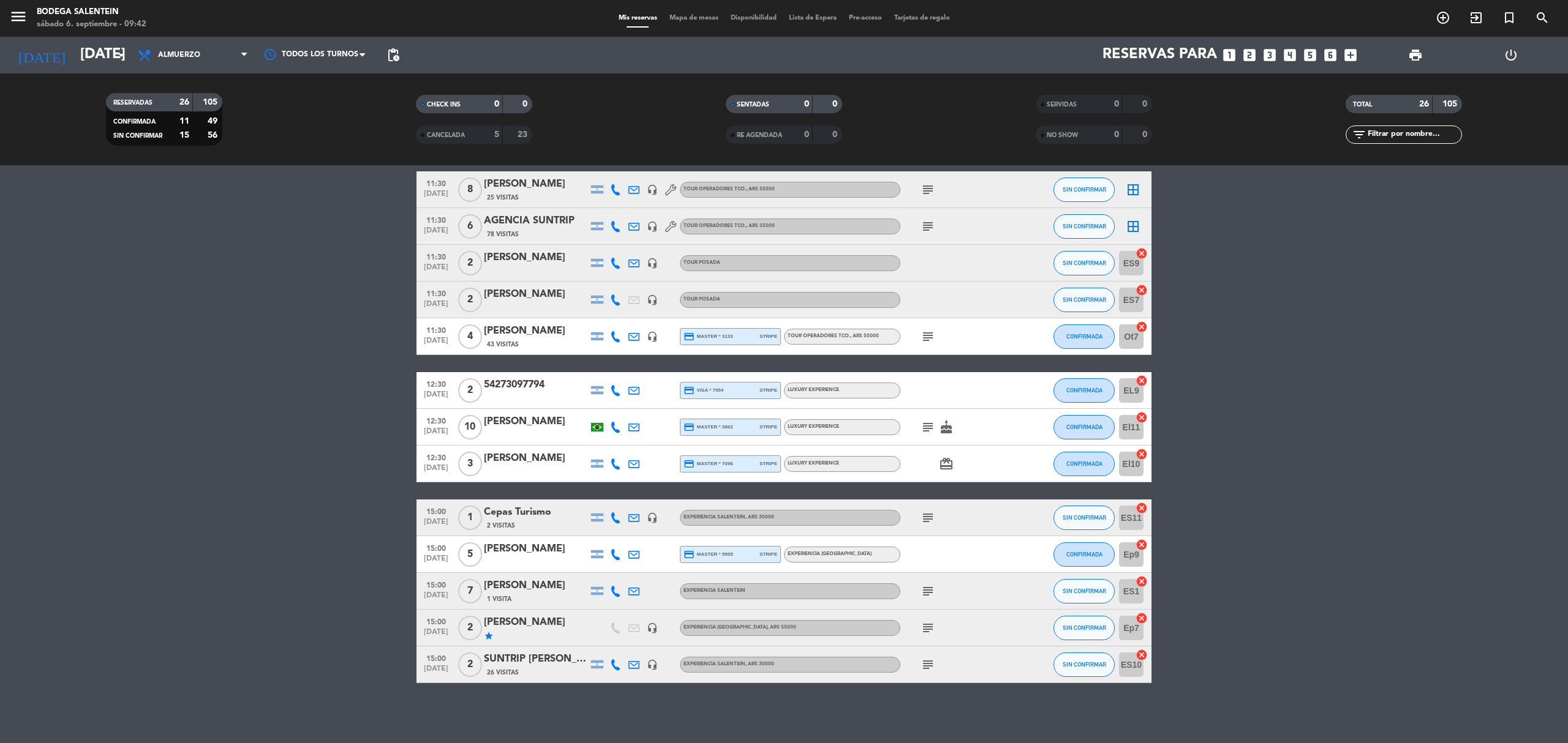
type input "[DATE]"
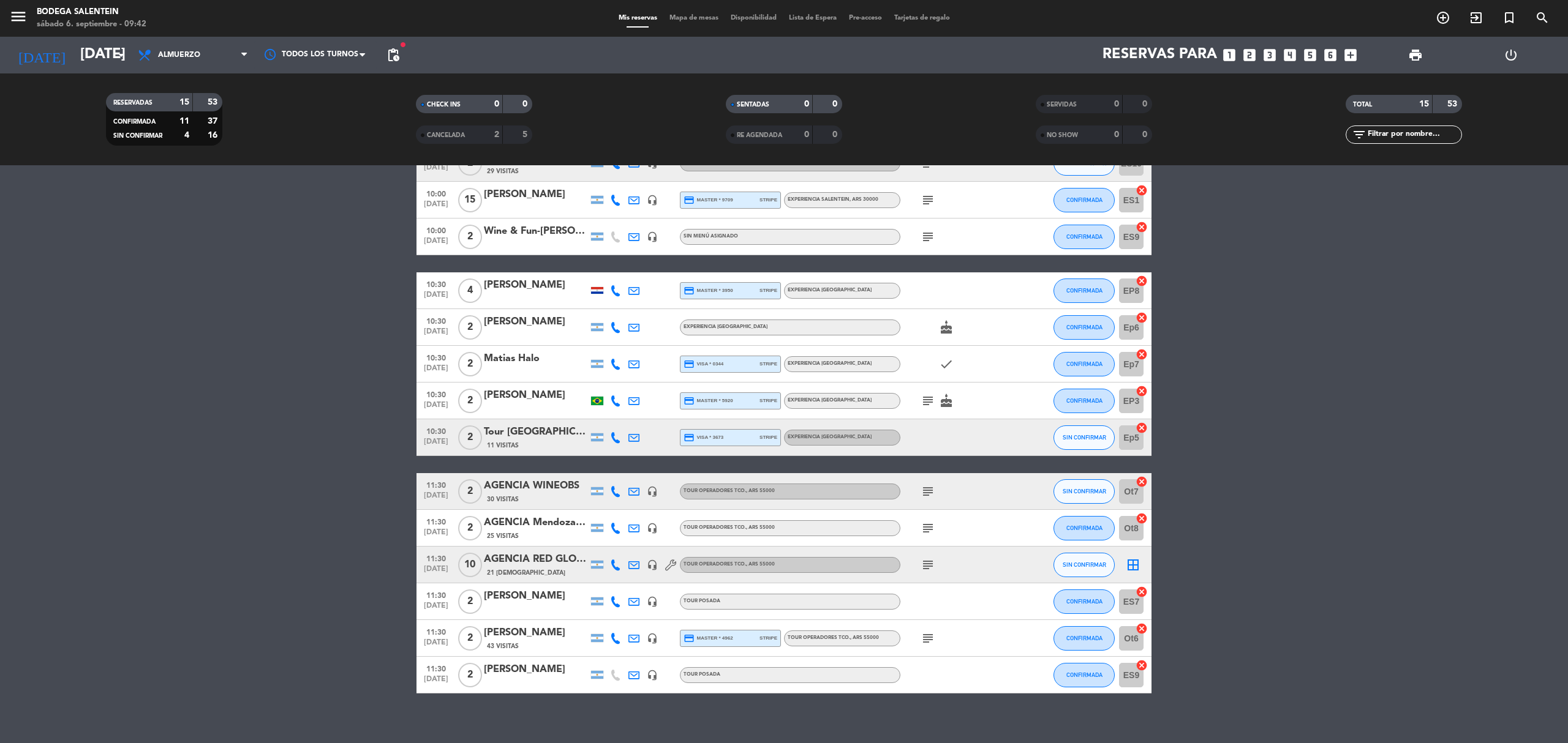
scroll to position [124, 0]
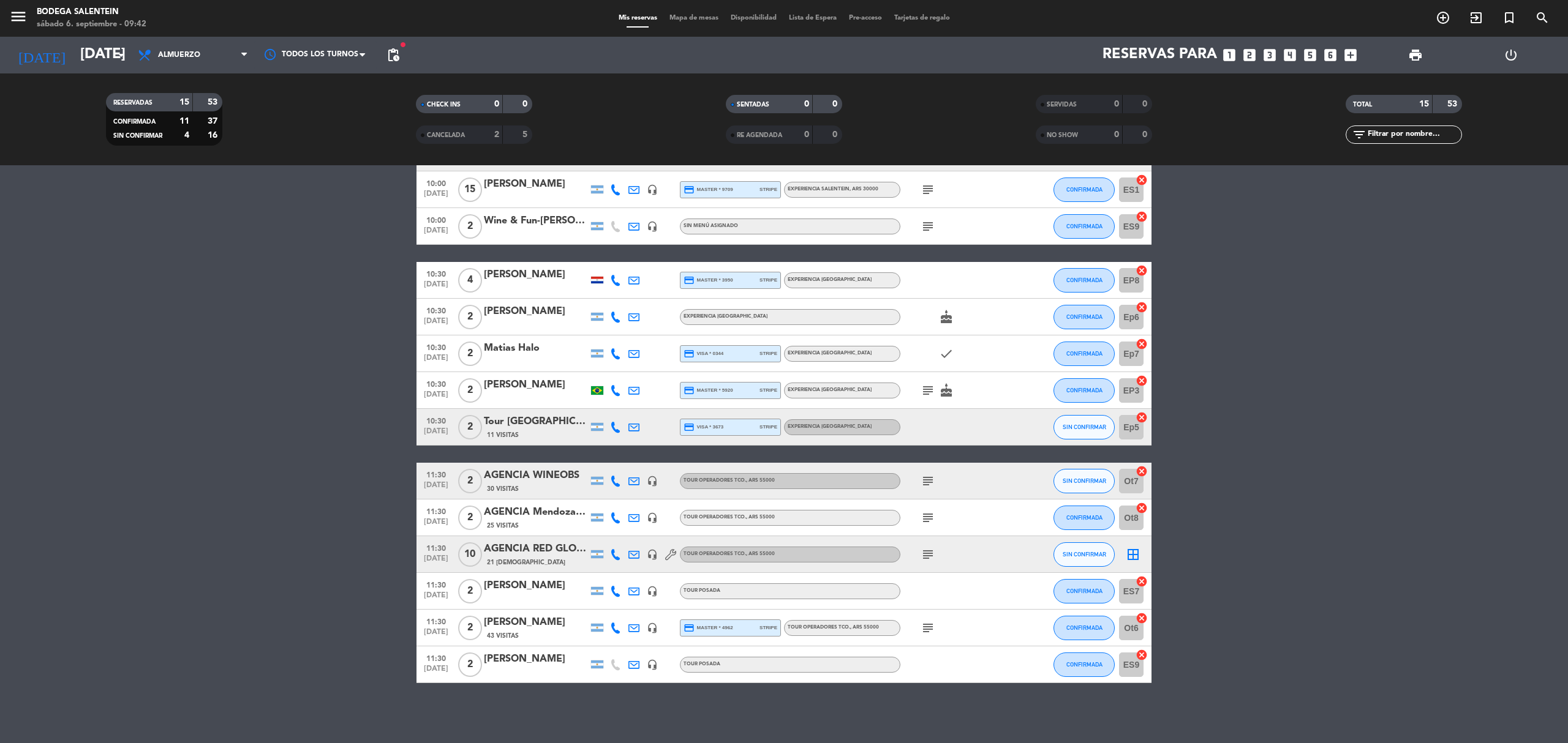
click at [924, 557] on icon "subject" at bounding box center [928, 555] width 15 height 15
click at [928, 626] on icon "subject" at bounding box center [928, 629] width 15 height 15
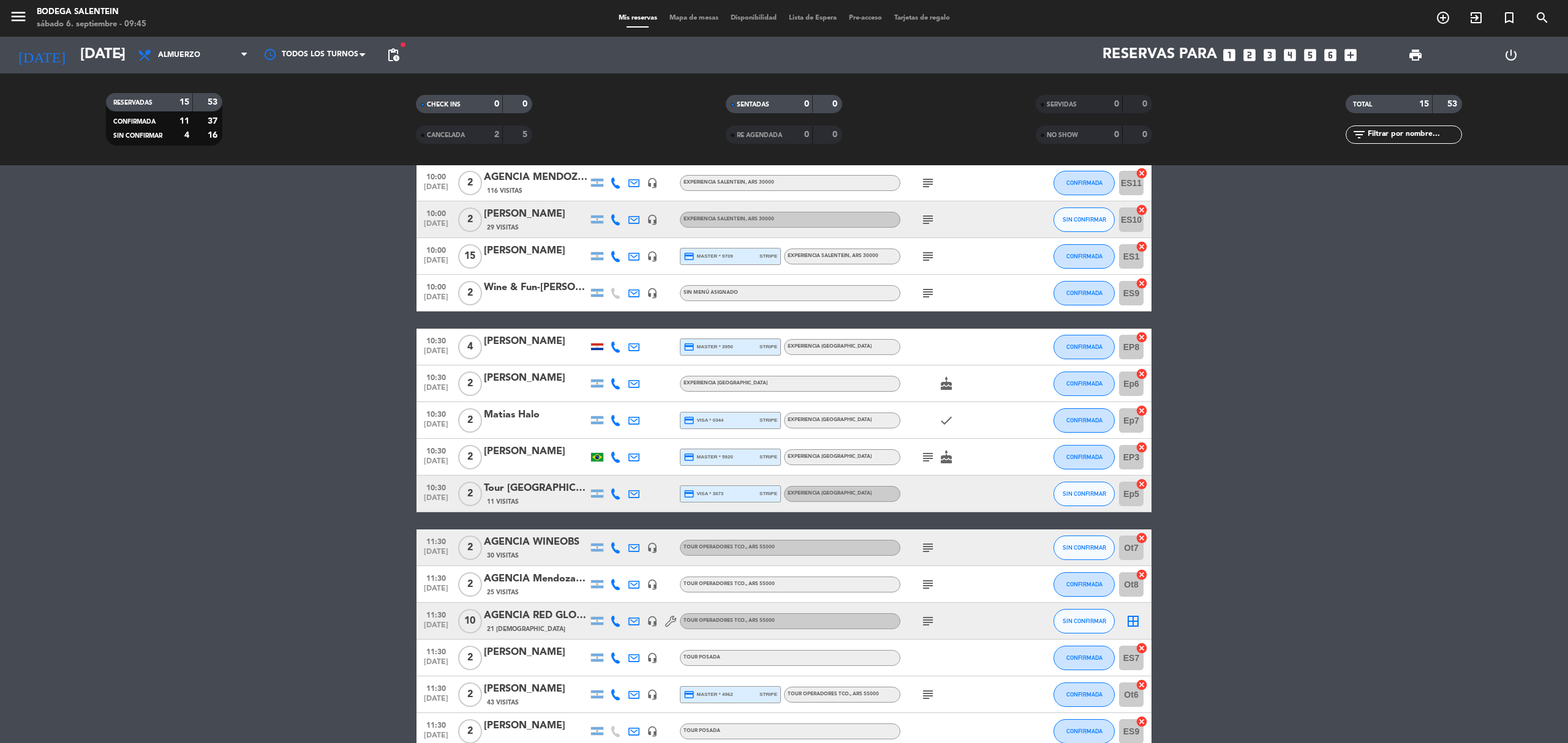
scroll to position [0, 0]
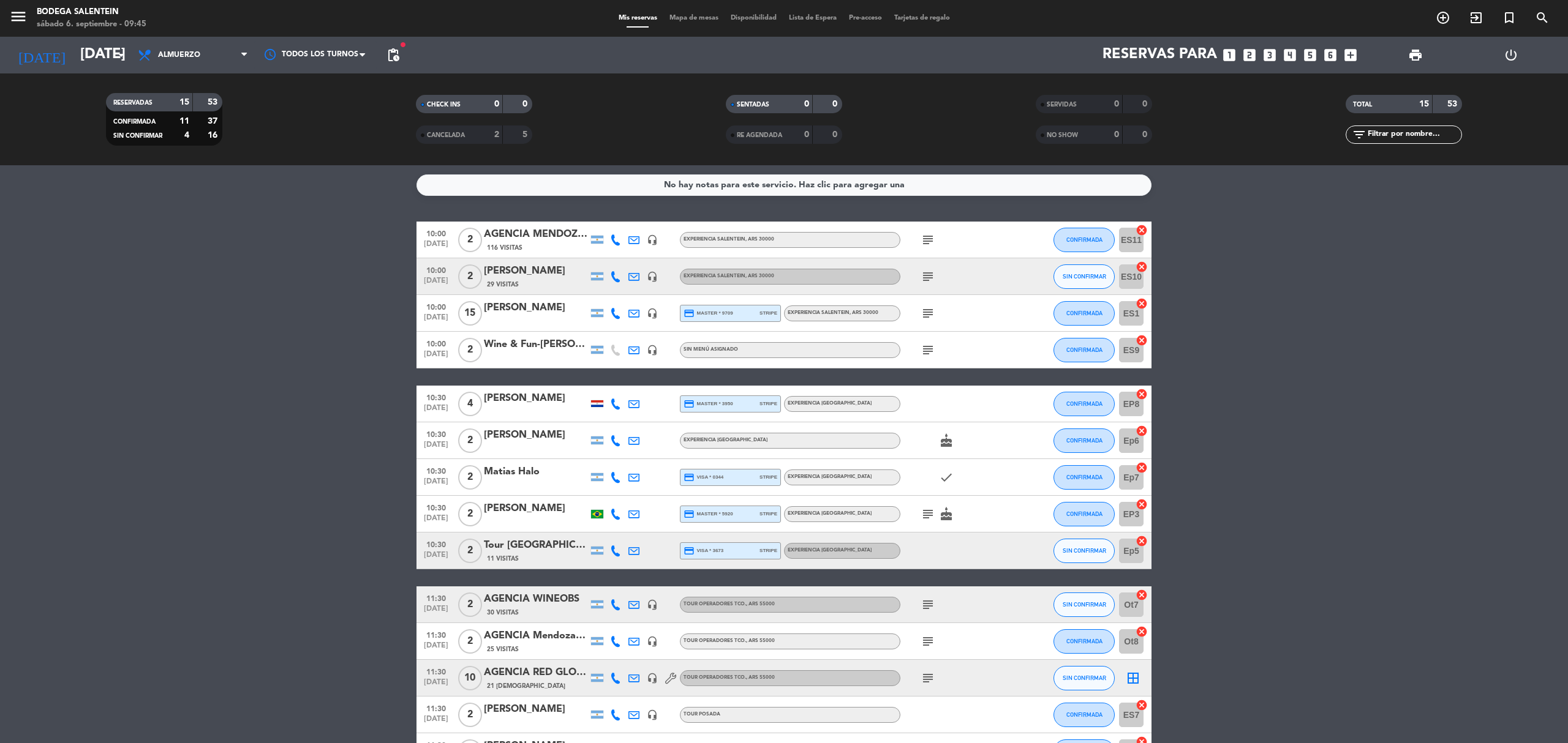
click at [283, 364] on bookings-row "10:00 [DATE] 2 AGENCIA MENDOZA WINE CAMP 116 Visitas headset_mic Experiencia Sa…" at bounding box center [784, 514] width 1568 height 585
click at [927, 314] on icon "subject" at bounding box center [928, 314] width 15 height 15
click at [251, 446] on bookings-row "10:00 [DATE] 2 AGENCIA MENDOZA WINE CAMP 116 Visitas headset_mic Experiencia Sa…" at bounding box center [784, 514] width 1568 height 585
click at [919, 349] on span "subject" at bounding box center [928, 350] width 18 height 15
click at [929, 351] on icon "subject" at bounding box center [928, 350] width 15 height 15
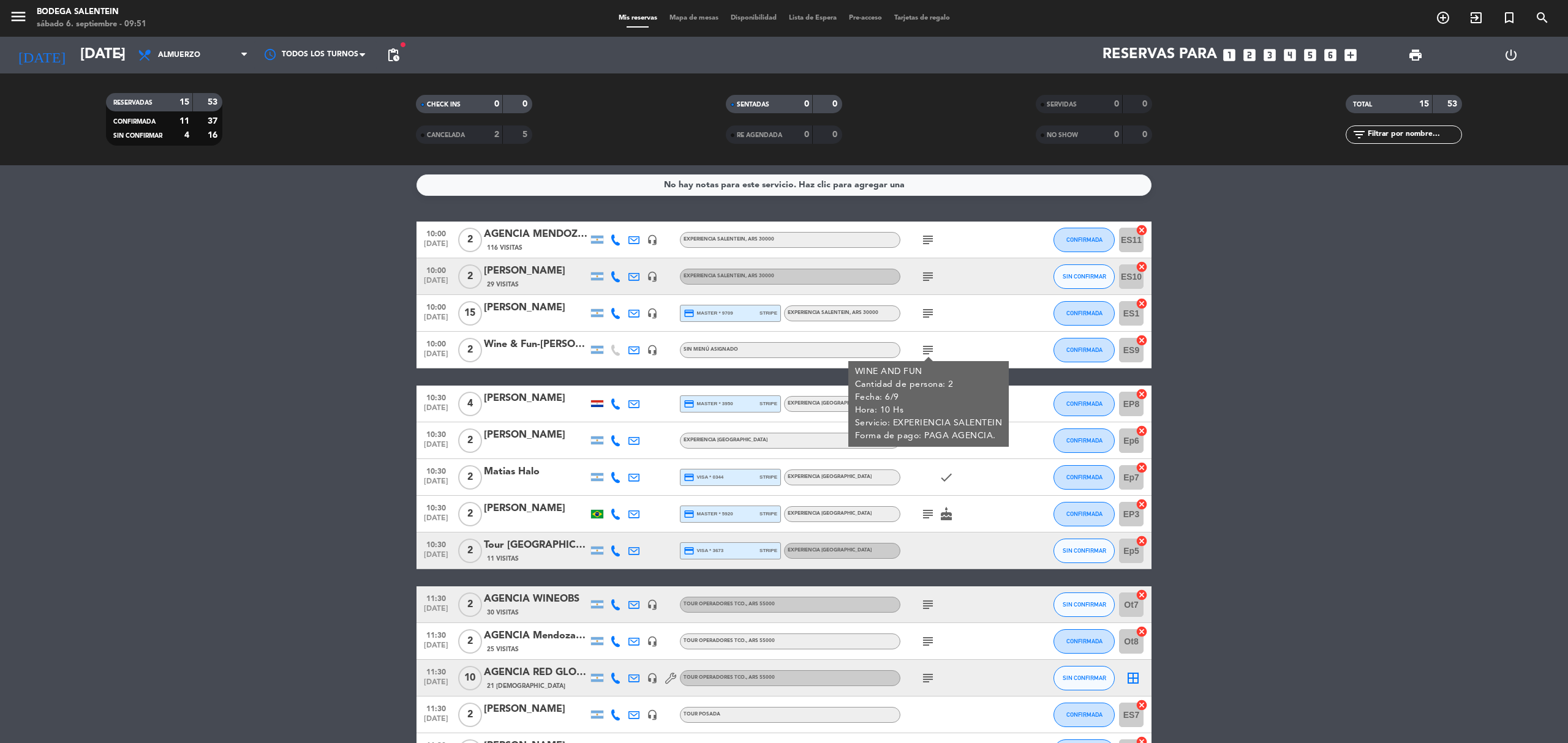
click at [931, 282] on icon "subject" at bounding box center [928, 277] width 15 height 15
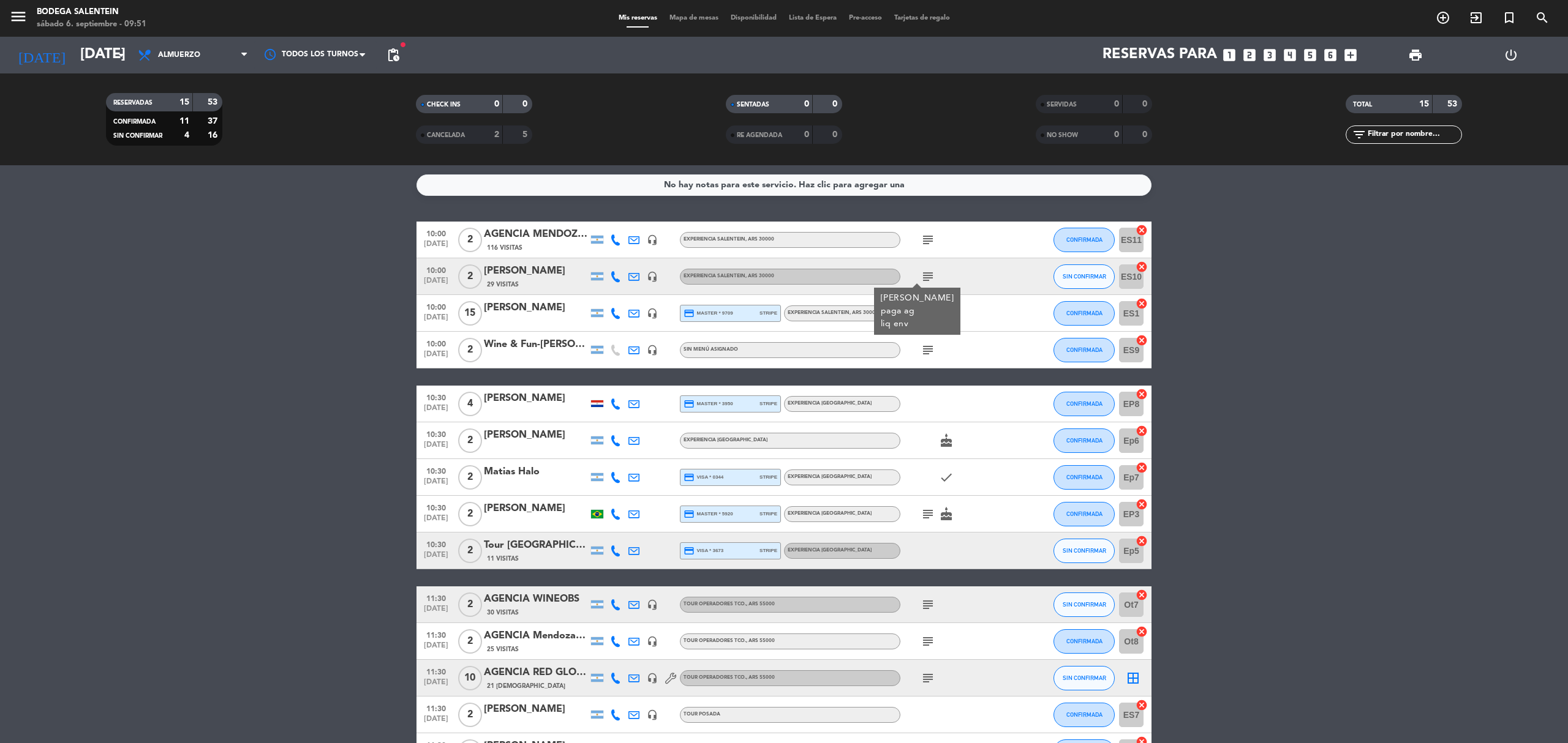
click at [922, 238] on icon "subject" at bounding box center [928, 240] width 15 height 15
click at [353, 385] on bookings-row "10:00 [DATE] 2 AGENCIA MENDOZA WINE CAMP 116 Visitas headset_mic Experiencia Sa…" at bounding box center [784, 514] width 1568 height 585
click at [932, 240] on icon "subject" at bounding box center [928, 240] width 15 height 15
click at [1102, 238] on button "CONFIRMADA" at bounding box center [1084, 240] width 61 height 24
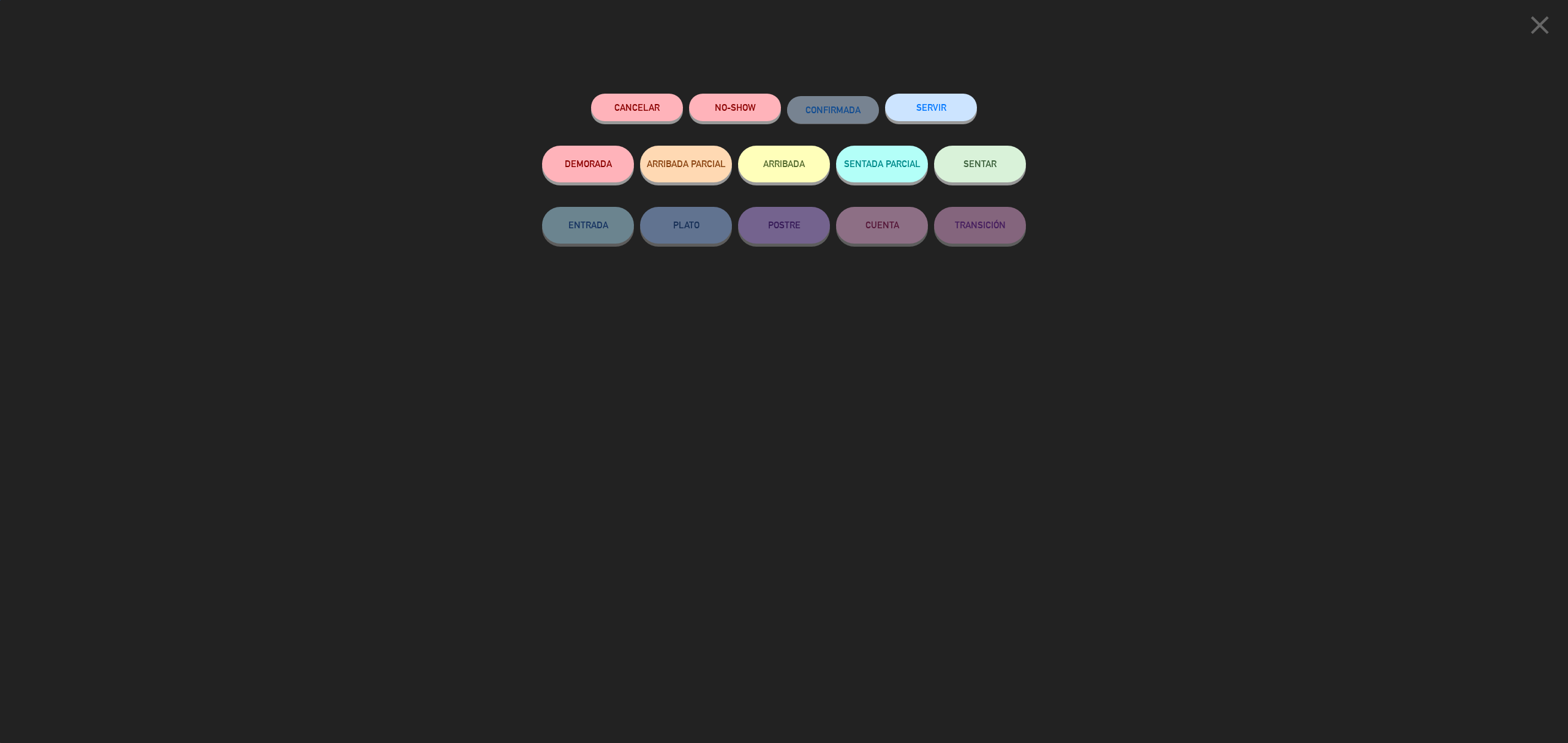
click at [692, 169] on button "ARRIBADA PARCIAL" at bounding box center [686, 164] width 92 height 37
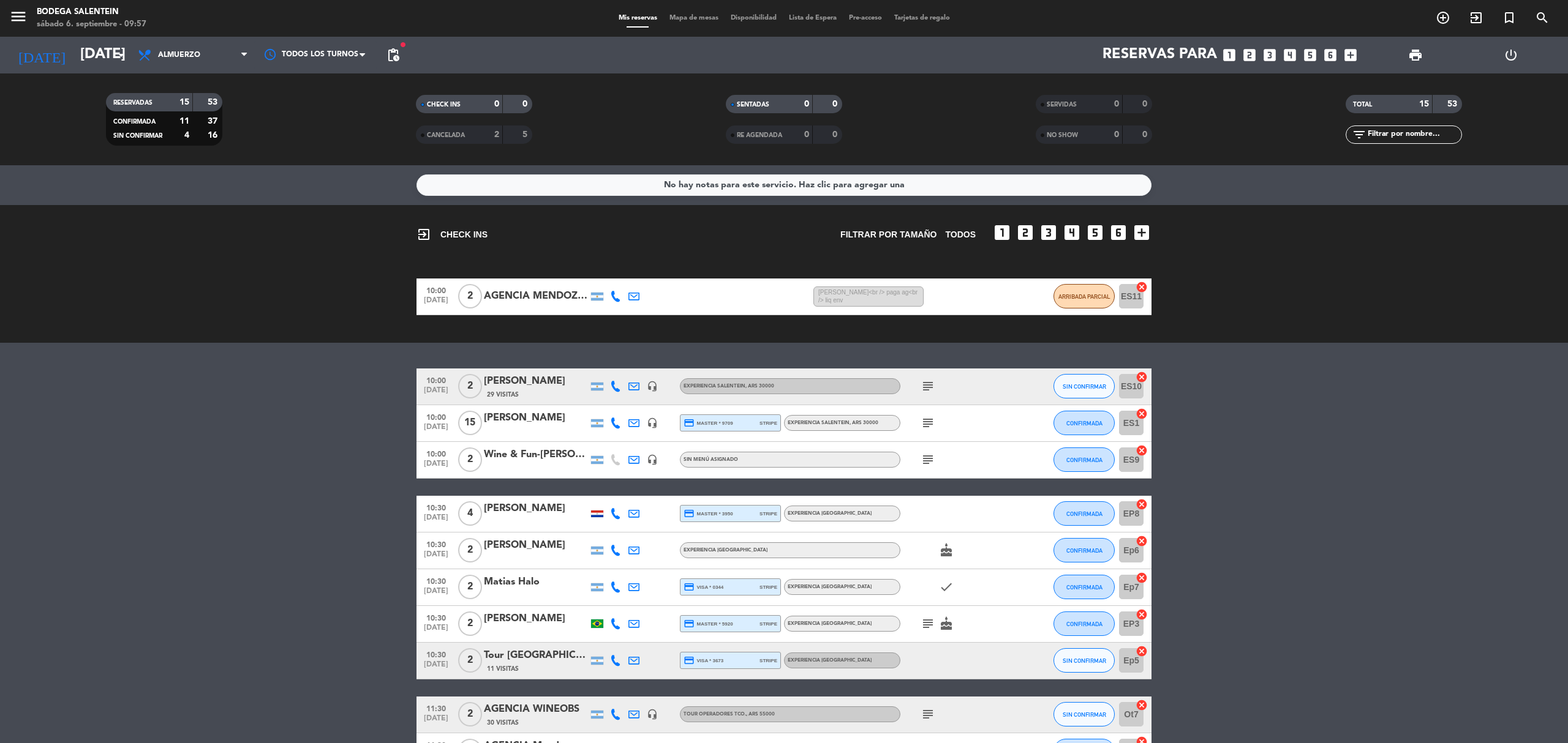
click at [934, 424] on icon "subject" at bounding box center [928, 423] width 15 height 15
click at [1218, 421] on bookings-row "10:00 [DATE] 2 [PERSON_NAME] 29 Visitas headset_mic Experiencia Salentein , ARS…" at bounding box center [784, 643] width 1568 height 549
click at [350, 473] on bookings-row "10:00 [DATE] 2 [PERSON_NAME] 29 Visitas headset_mic Experiencia Salentein , ARS…" at bounding box center [784, 643] width 1568 height 549
click at [300, 424] on bookings-row "10:00 [DATE] 2 [PERSON_NAME] 29 Visitas headset_mic Experiencia Salentein , ARS…" at bounding box center [784, 643] width 1568 height 549
click at [924, 425] on icon "subject" at bounding box center [928, 423] width 15 height 15
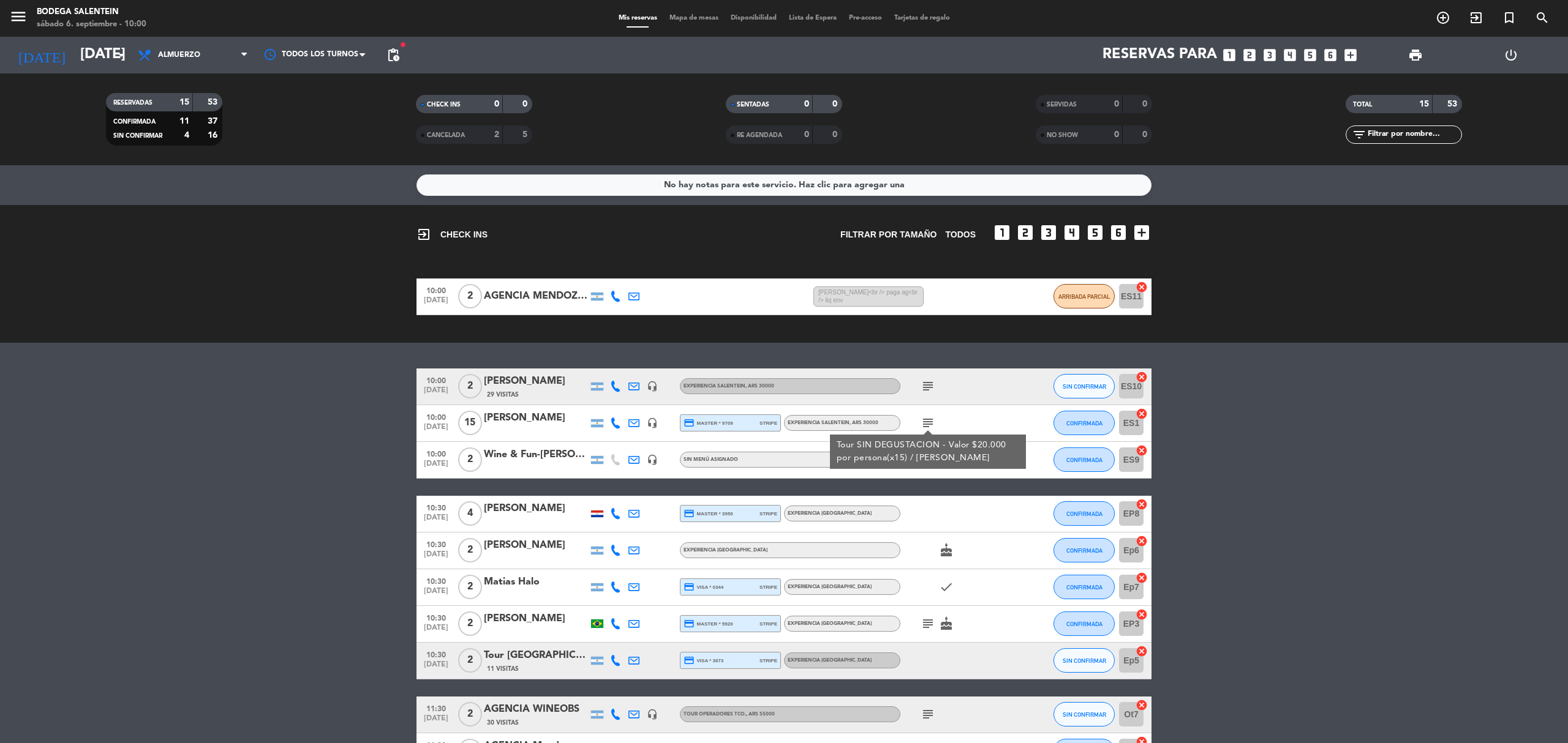
click at [1342, 424] on bookings-row "10:00 [DATE] 2 [PERSON_NAME] 29 Visitas headset_mic Experiencia Salentein , ARS…" at bounding box center [784, 643] width 1568 height 549
click at [928, 463] on icon "subject" at bounding box center [928, 460] width 15 height 15
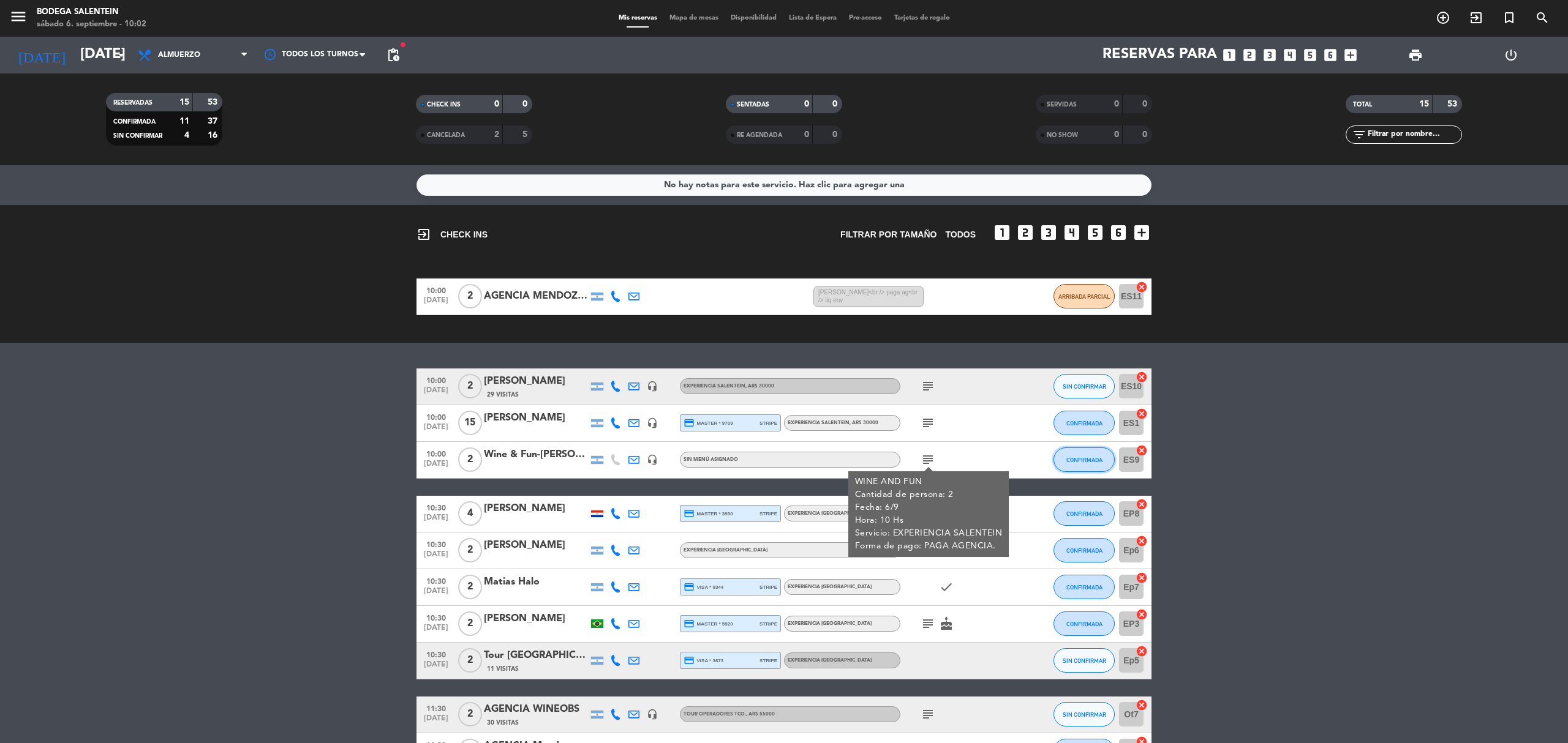
click at [1090, 454] on button "CONFIRMADA" at bounding box center [1084, 460] width 61 height 24
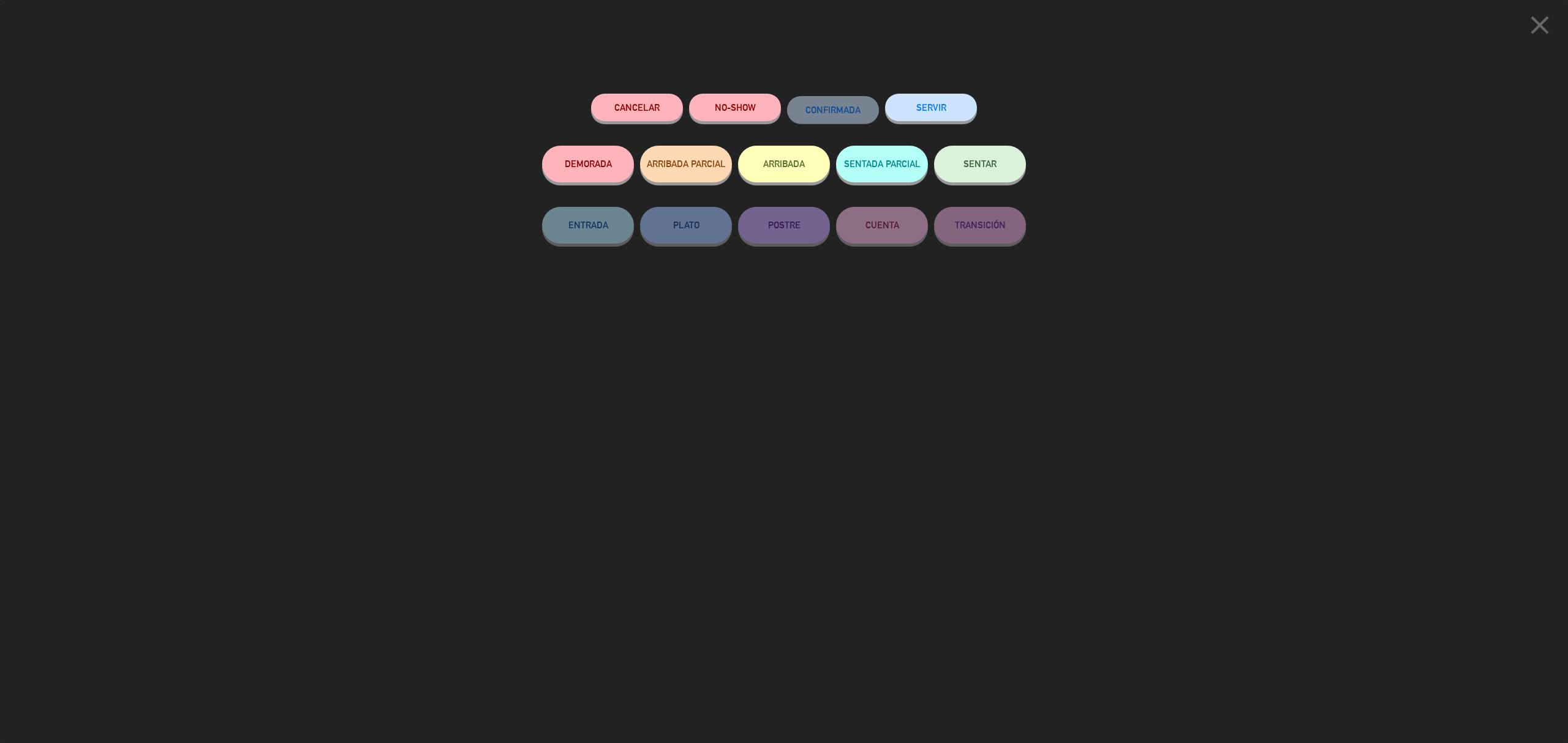
click at [679, 156] on button "ARRIBADA PARCIAL" at bounding box center [686, 164] width 92 height 37
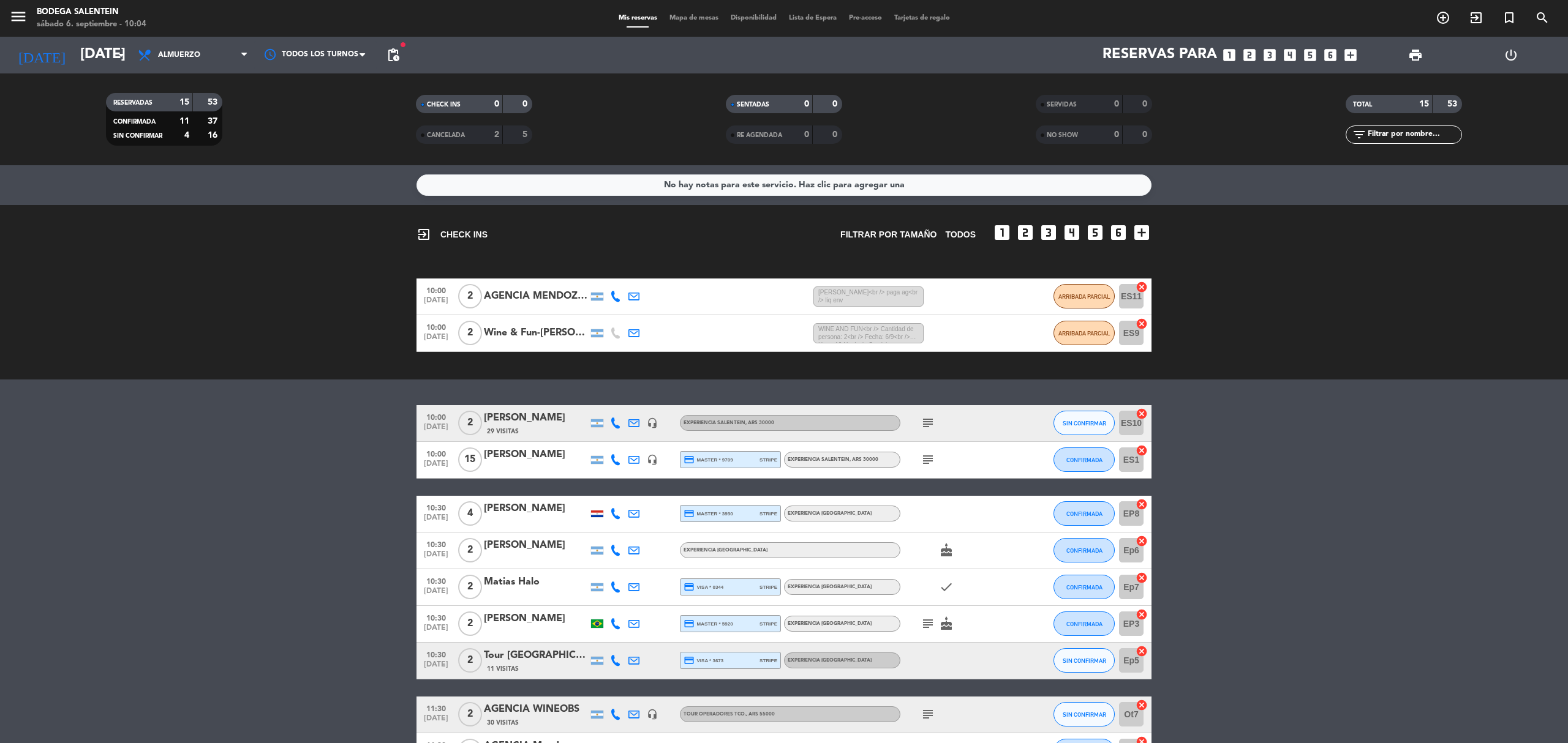
click at [352, 350] on bookings-row "10:00 [DATE] 2 AGENCIA MENDOZA WINE CAMP 7 MIN / 2:22 H sms [PERSON_NAME]<br />…" at bounding box center [784, 315] width 1568 height 73
click at [924, 429] on icon "subject" at bounding box center [928, 423] width 15 height 15
click at [1247, 418] on bookings-row "10:00 [DATE] 2 [PERSON_NAME] 29 Visitas headset_mic Experiencia Salentein , ARS…" at bounding box center [784, 661] width 1568 height 512
click at [926, 452] on icon "subject" at bounding box center [928, 460] width 15 height 15
click at [1093, 457] on span "CONFIRMADA" at bounding box center [1084, 460] width 36 height 7
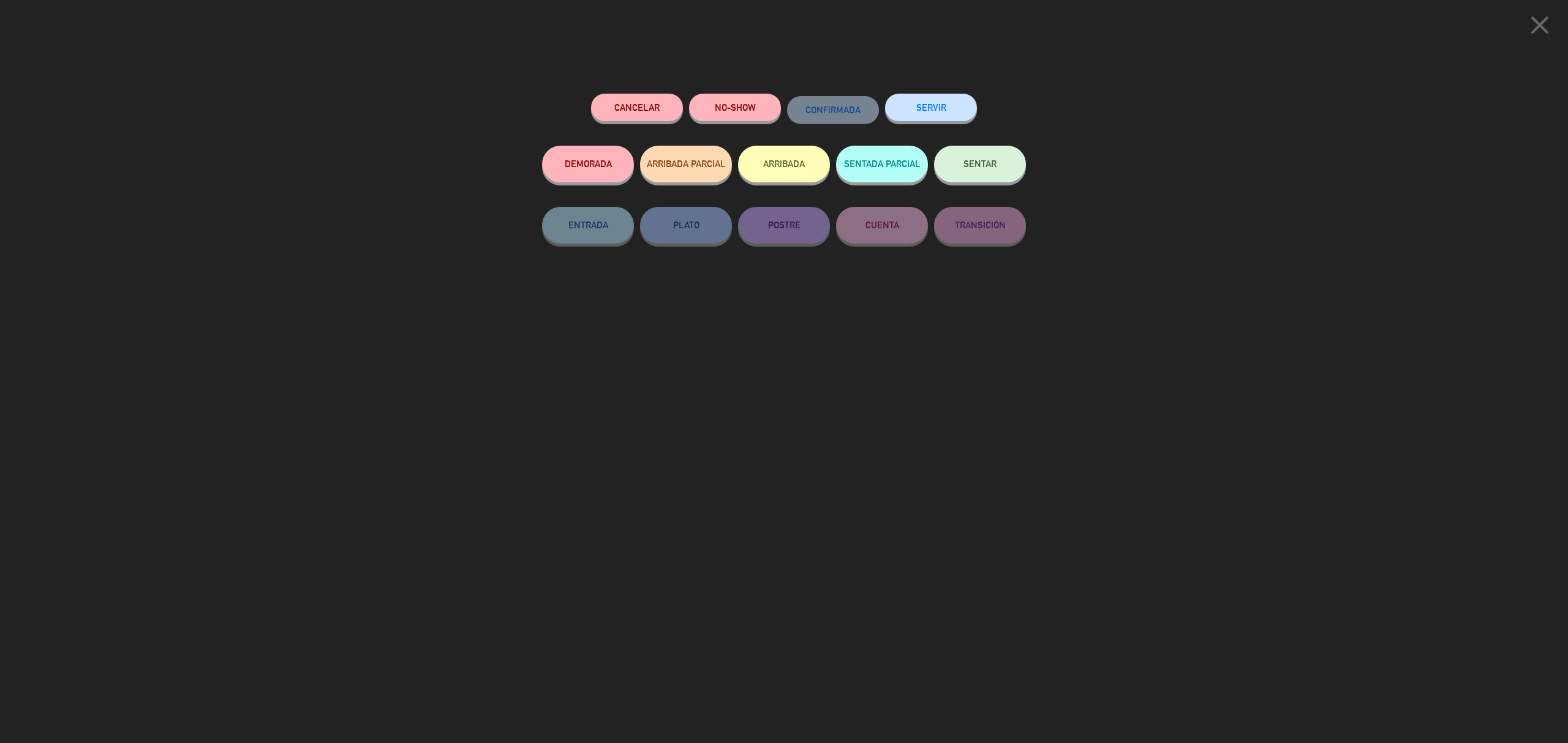
click at [947, 113] on button "SERVIR" at bounding box center [931, 107] width 92 height 28
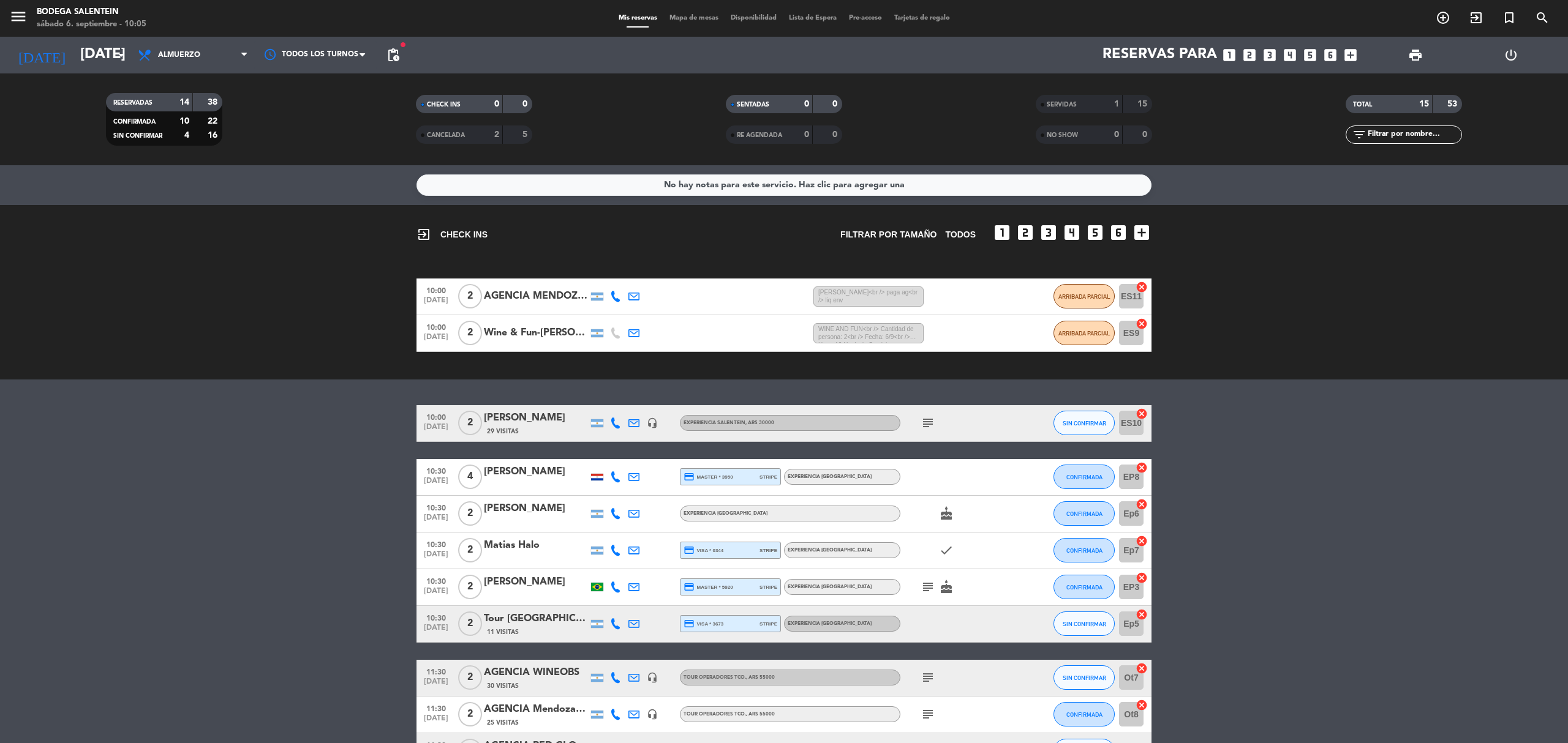
click at [1336, 576] on bookings-row "10:00 [DATE] 2 [PERSON_NAME] 29 Visitas headset_mic Experiencia Salentein , ARS…" at bounding box center [784, 642] width 1568 height 475
click at [934, 422] on icon "subject" at bounding box center [928, 423] width 15 height 15
click at [1071, 425] on span "SIN CONFIRMAR" at bounding box center [1084, 423] width 43 height 7
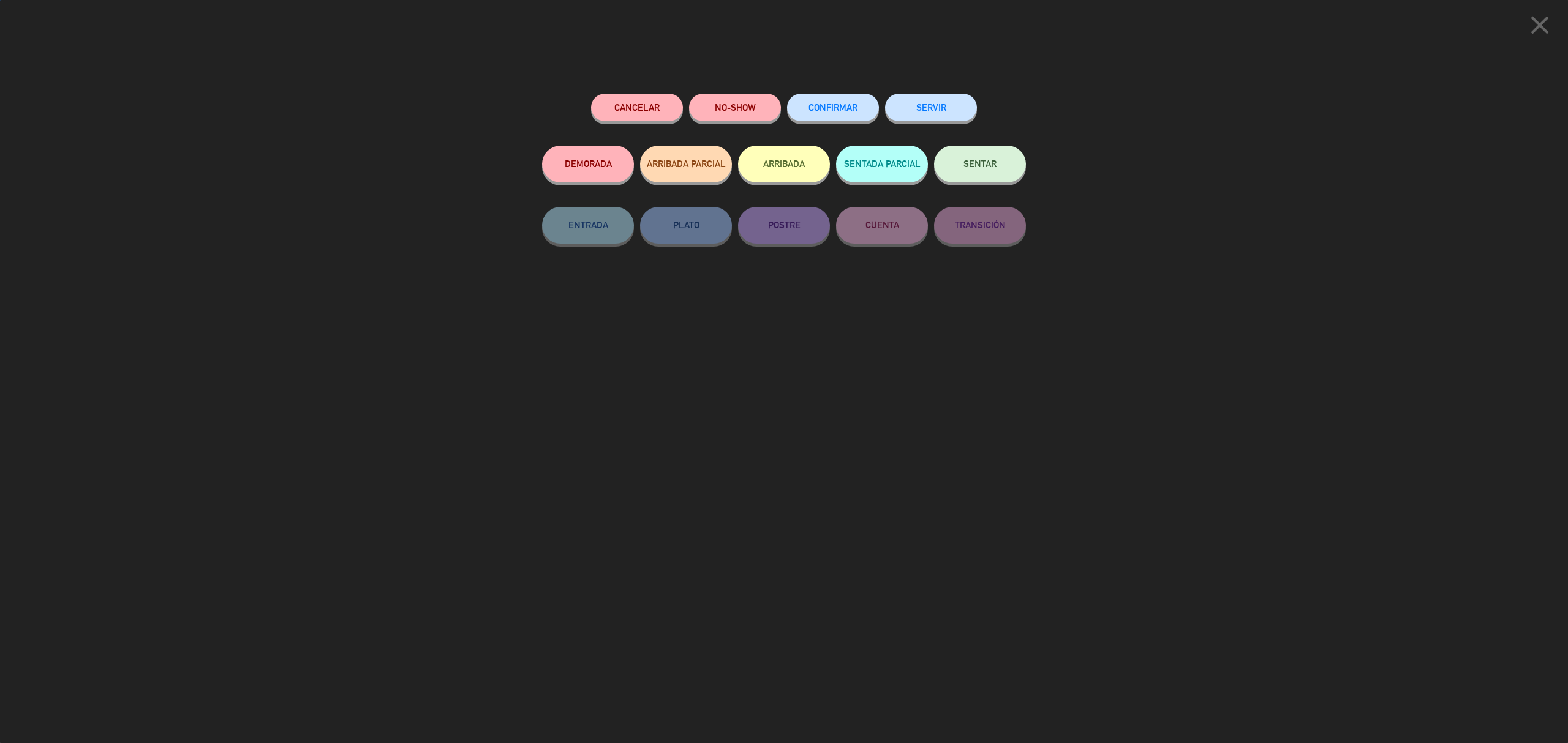
click at [697, 168] on span "ARRIBADA PARCIAL" at bounding box center [686, 163] width 79 height 10
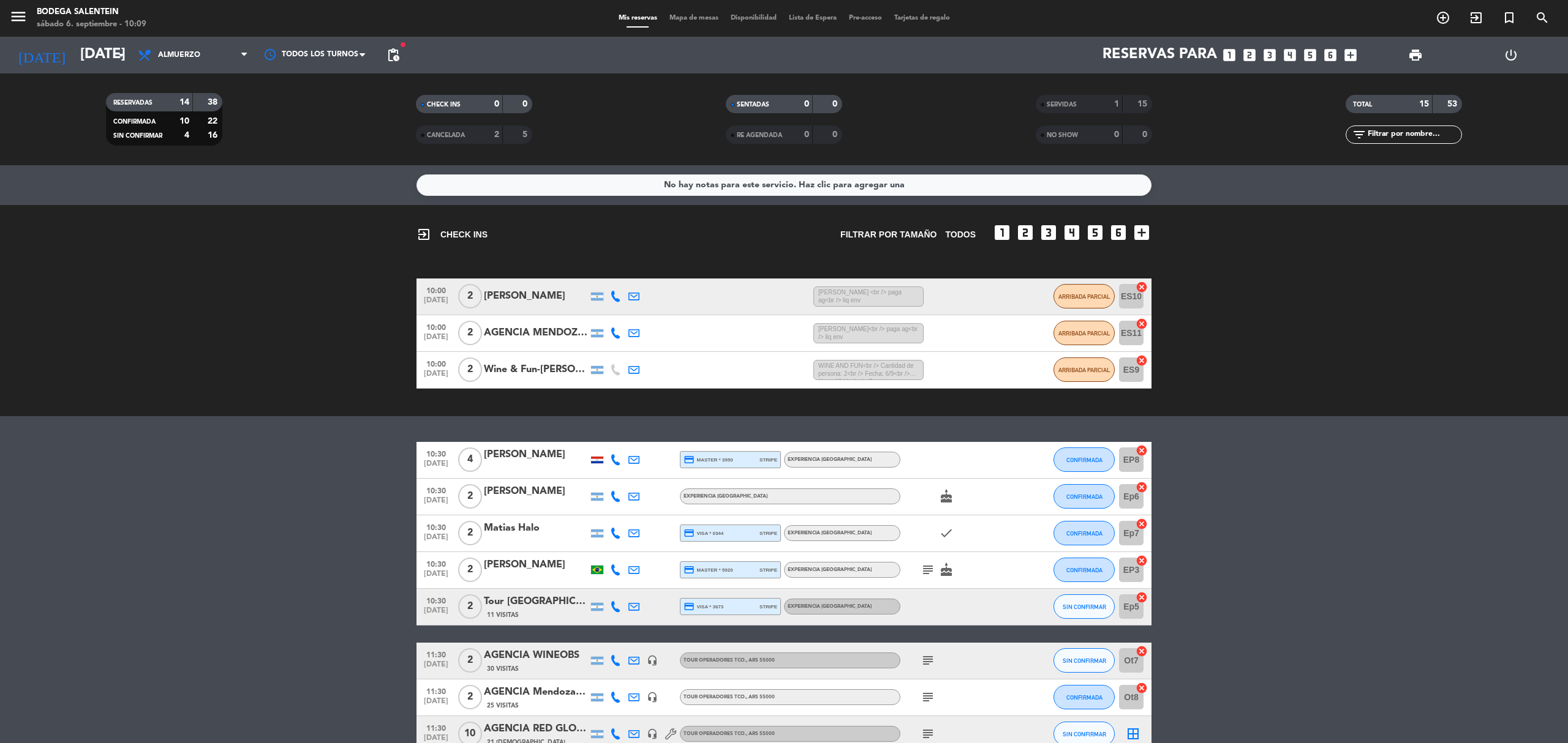
click at [297, 569] on bookings-row "10:30 [DATE] 4 [PERSON_NAME] credit_card master * 3950 stripe Experiencia La Pa…" at bounding box center [784, 653] width 1568 height 421
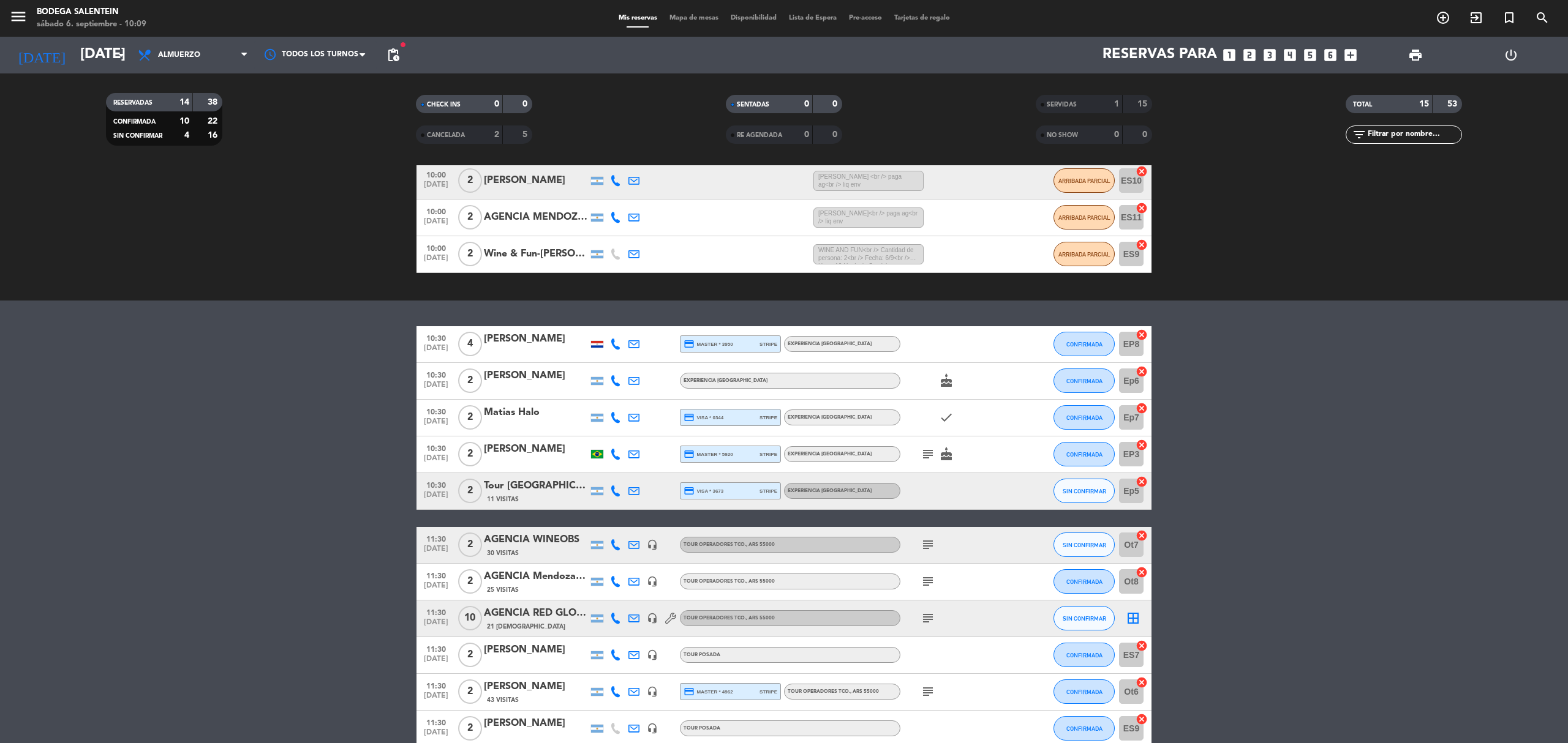
scroll to position [163, 0]
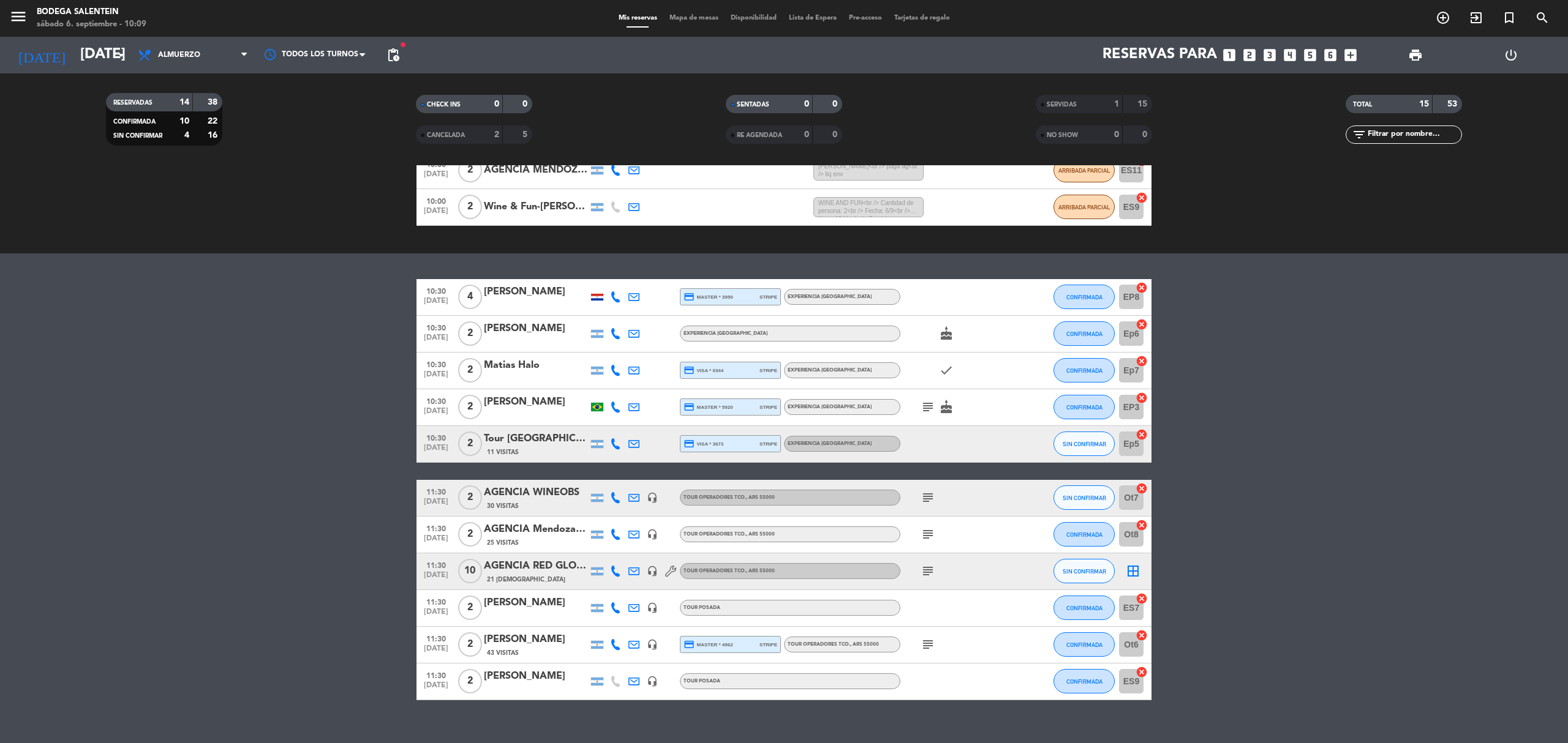
click at [283, 424] on bookings-row "10:30 [DATE] 4 [PERSON_NAME] credit_card master * 3950 stripe Experiencia La Pa…" at bounding box center [784, 490] width 1568 height 421
click at [342, 360] on bookings-row "10:30 [DATE] 4 [PERSON_NAME] credit_card master * 3950 stripe Experiencia La Pa…" at bounding box center [784, 490] width 1568 height 421
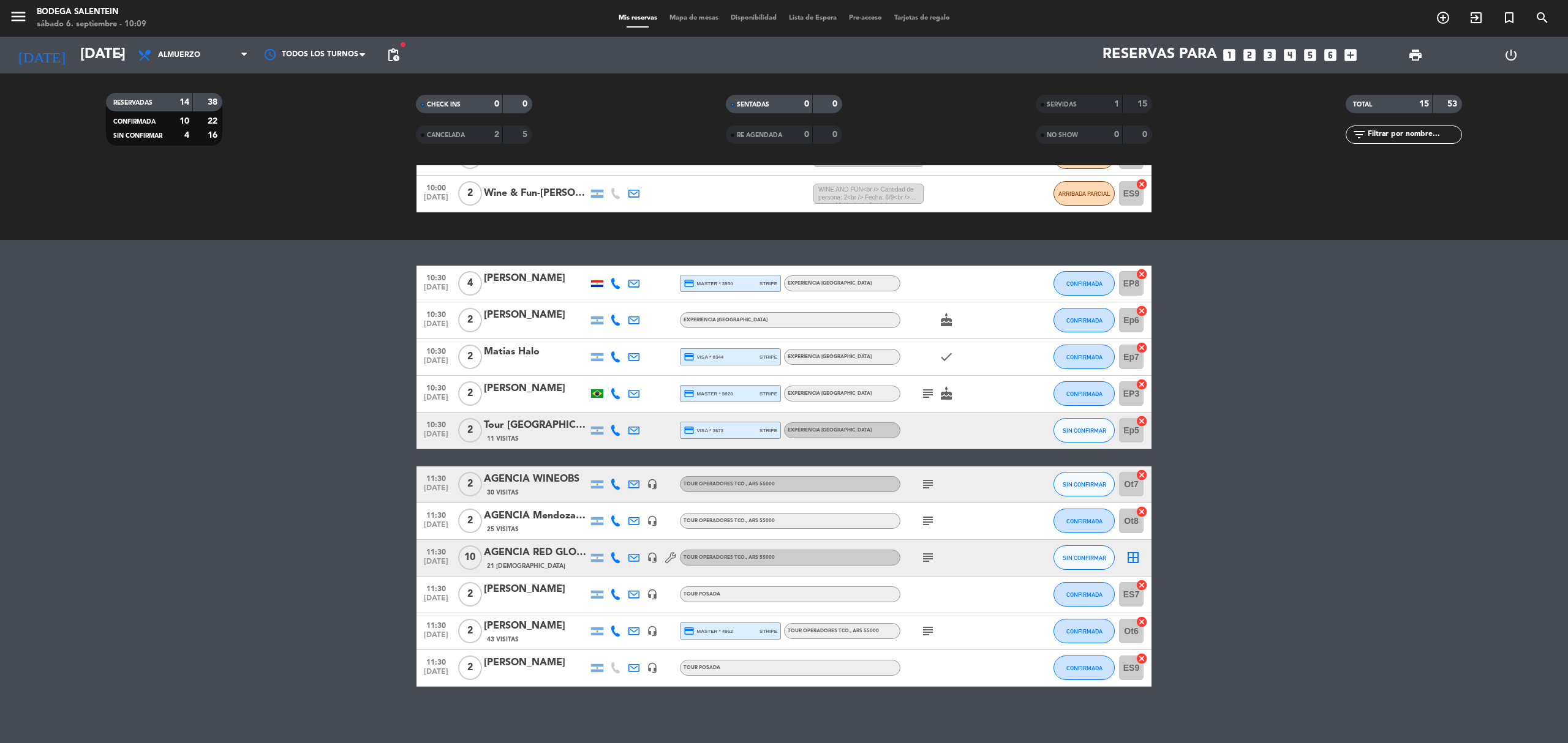
scroll to position [180, 0]
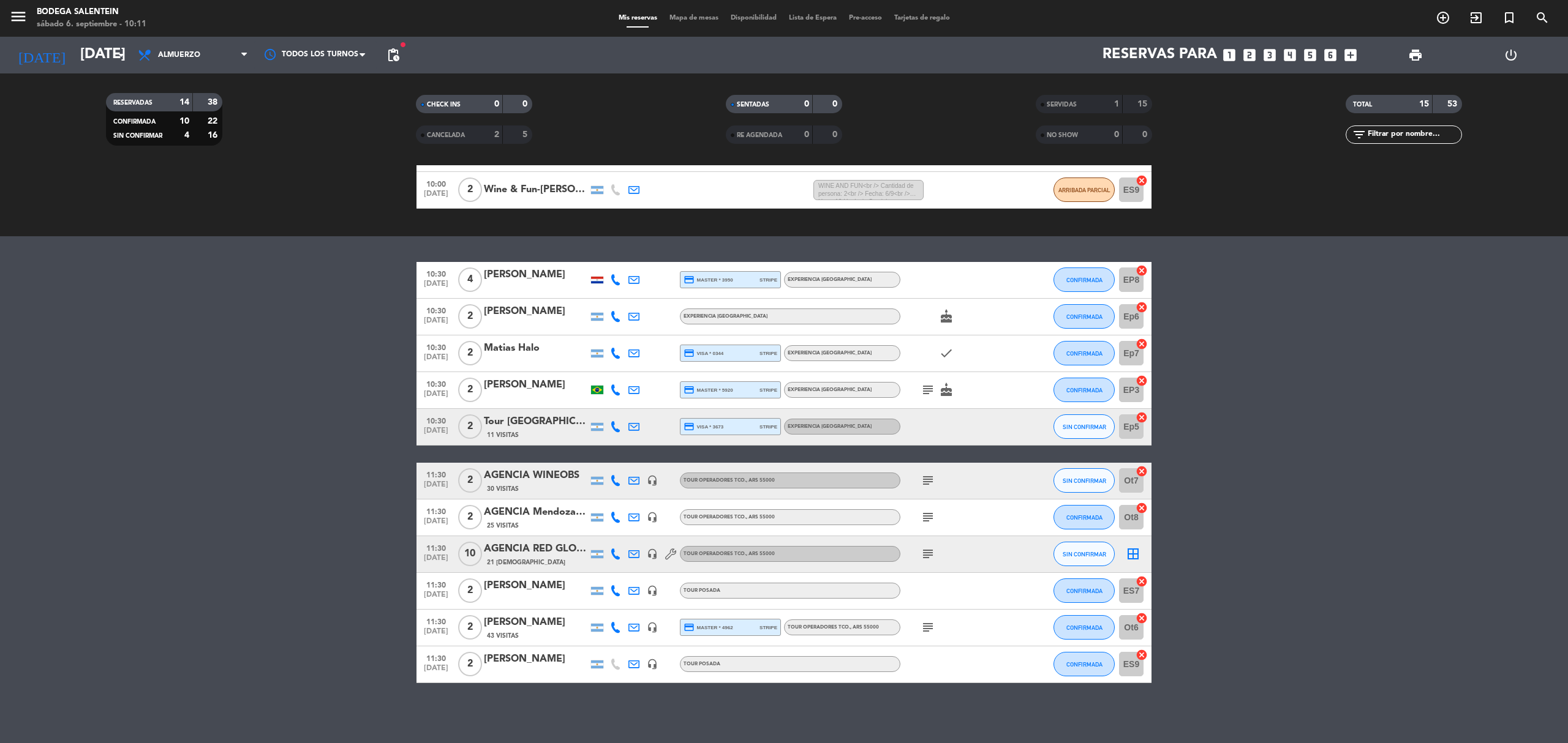
click at [292, 452] on bookings-row "10:30 [DATE] 4 [PERSON_NAME] credit_card master * 3950 stripe Experiencia La Pa…" at bounding box center [784, 473] width 1568 height 421
click at [290, 486] on bookings-row "10:30 [DATE] 4 [PERSON_NAME] credit_card master * 3950 stripe Experiencia La Pa…" at bounding box center [784, 473] width 1568 height 421
click at [1376, 486] on bookings-row "10:30 [DATE] 4 [PERSON_NAME] credit_card master * 3950 stripe Experiencia La Pa…" at bounding box center [784, 473] width 1568 height 421
click at [261, 429] on bookings-row "10:30 [DATE] 4 [PERSON_NAME] credit_card master * 3950 stripe Experiencia La Pa…" at bounding box center [784, 473] width 1568 height 421
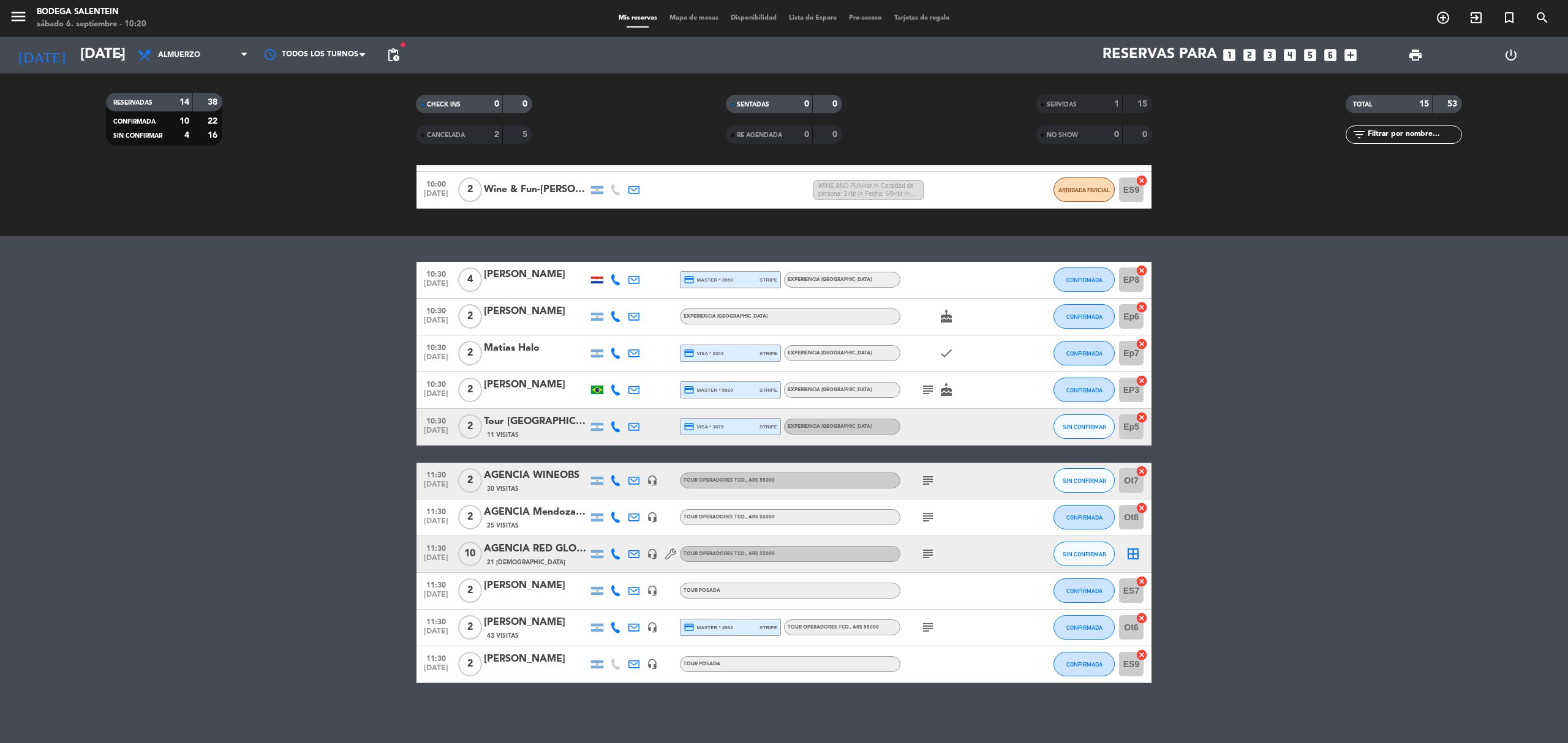
click at [261, 429] on bookings-row "10:30 [DATE] 4 [PERSON_NAME] credit_card master * 3950 stripe Experiencia La Pa…" at bounding box center [784, 473] width 1568 height 421
click at [1229, 444] on bookings-row "10:30 [DATE] 4 [PERSON_NAME] credit_card master * 3950 stripe Experiencia La Pa…" at bounding box center [784, 473] width 1568 height 421
click at [381, 360] on bookings-row "10:30 [DATE] 4 [PERSON_NAME] credit_card master * 3950 stripe Experiencia La Pa…" at bounding box center [784, 473] width 1568 height 421
click at [531, 425] on div "Tour [GEOGRAPHIC_DATA]" at bounding box center [536, 422] width 104 height 16
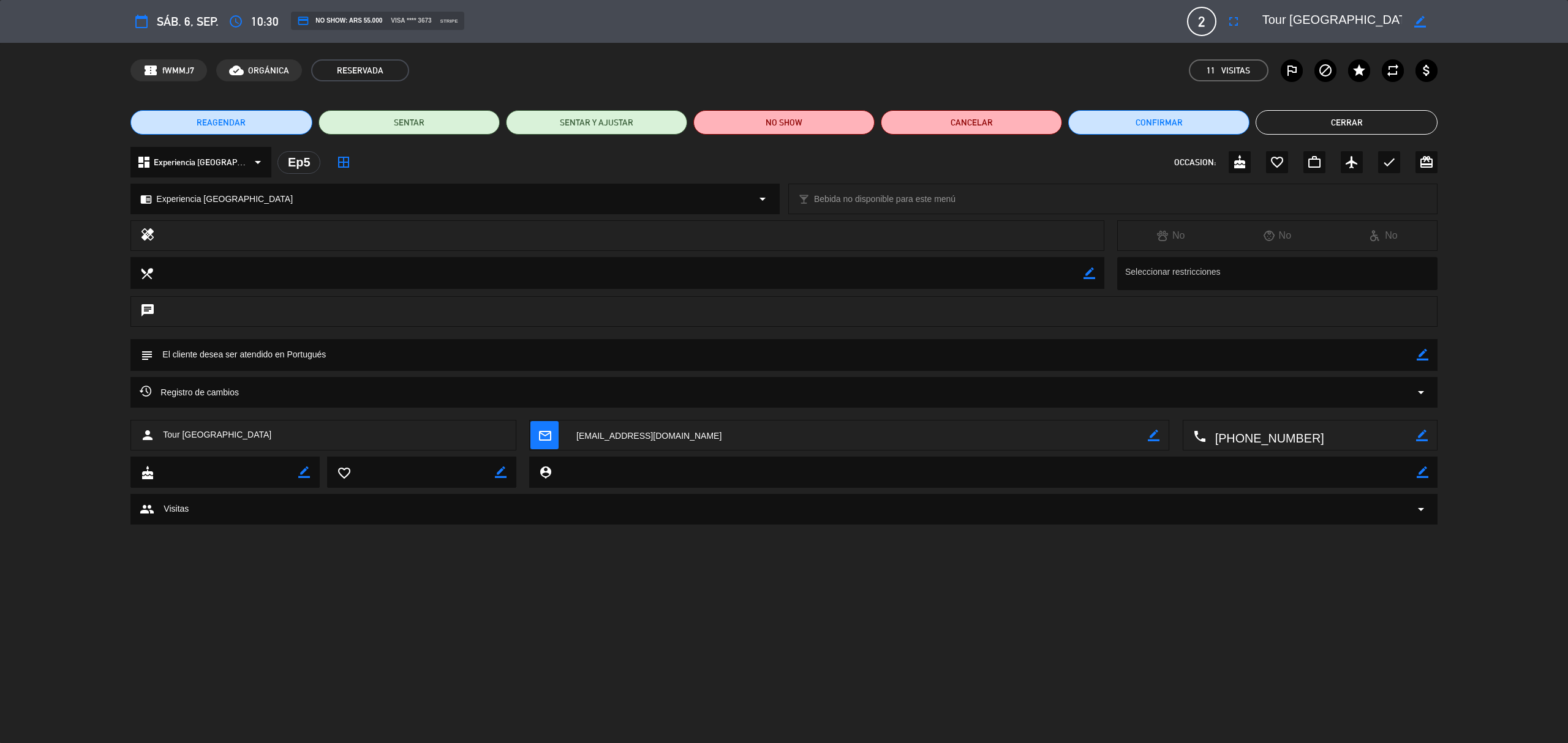
click at [1277, 120] on button "Cerrar" at bounding box center [1346, 123] width 182 height 24
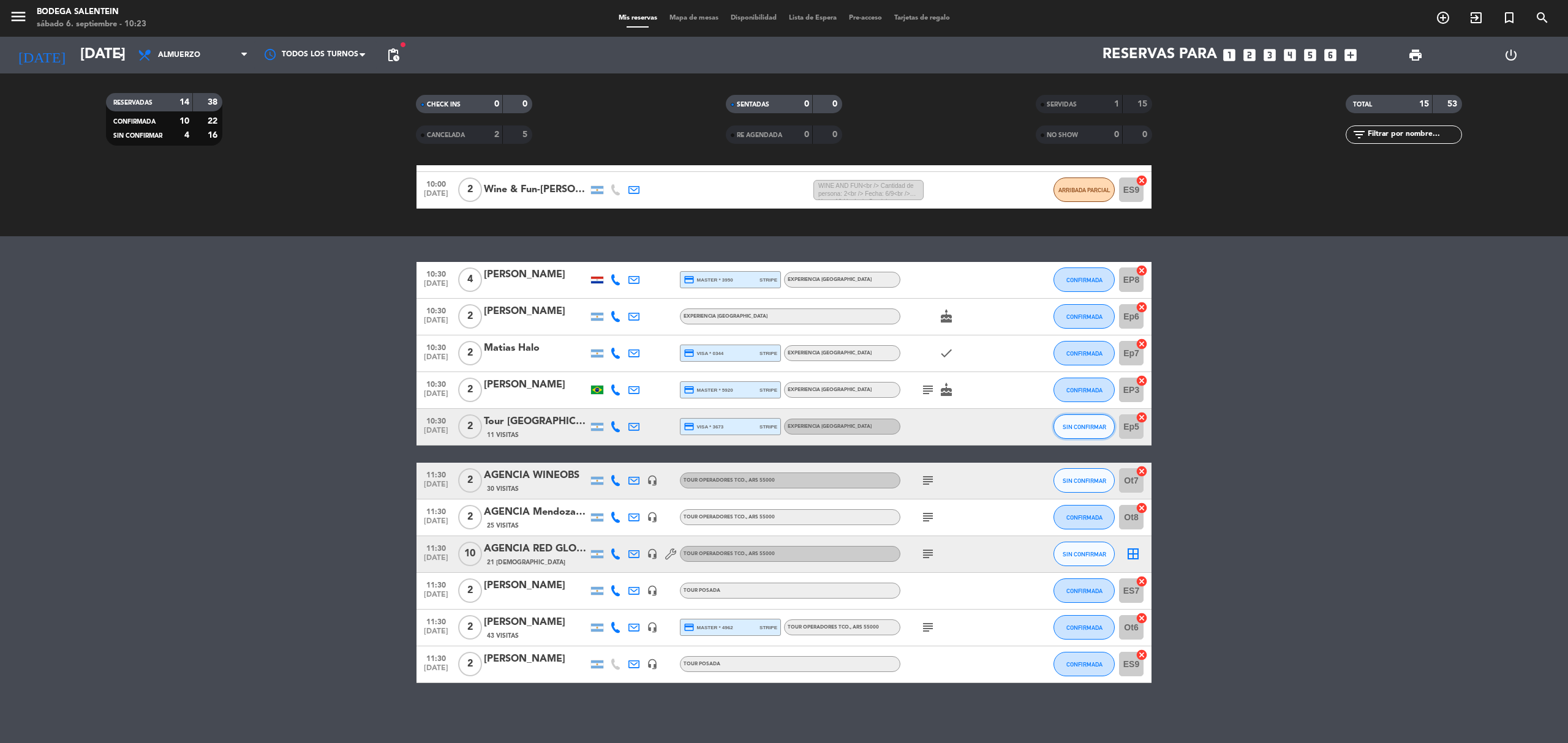
click at [1105, 424] on span "SIN CONFIRMAR" at bounding box center [1084, 427] width 43 height 7
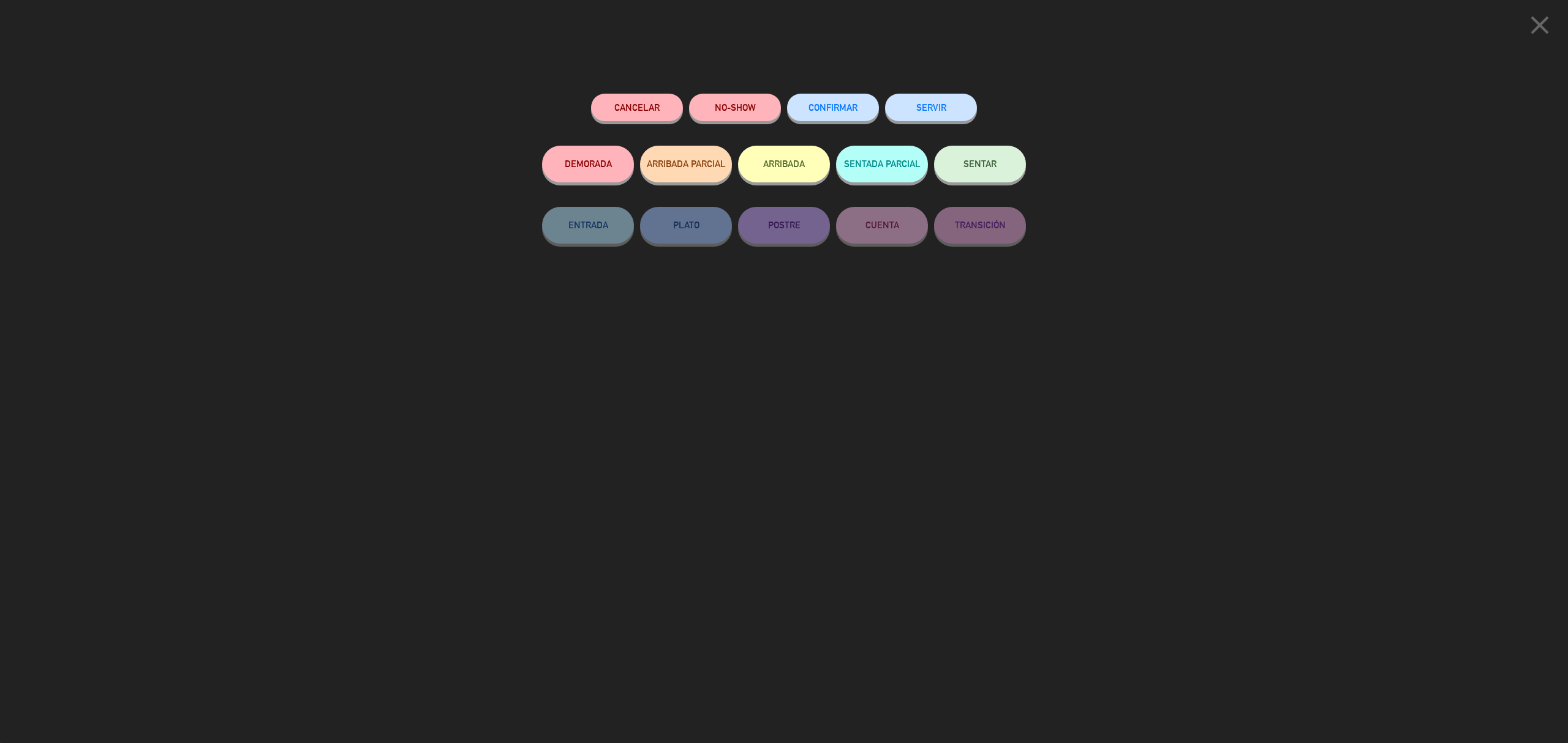
click at [941, 99] on button "SERVIR" at bounding box center [931, 107] width 92 height 28
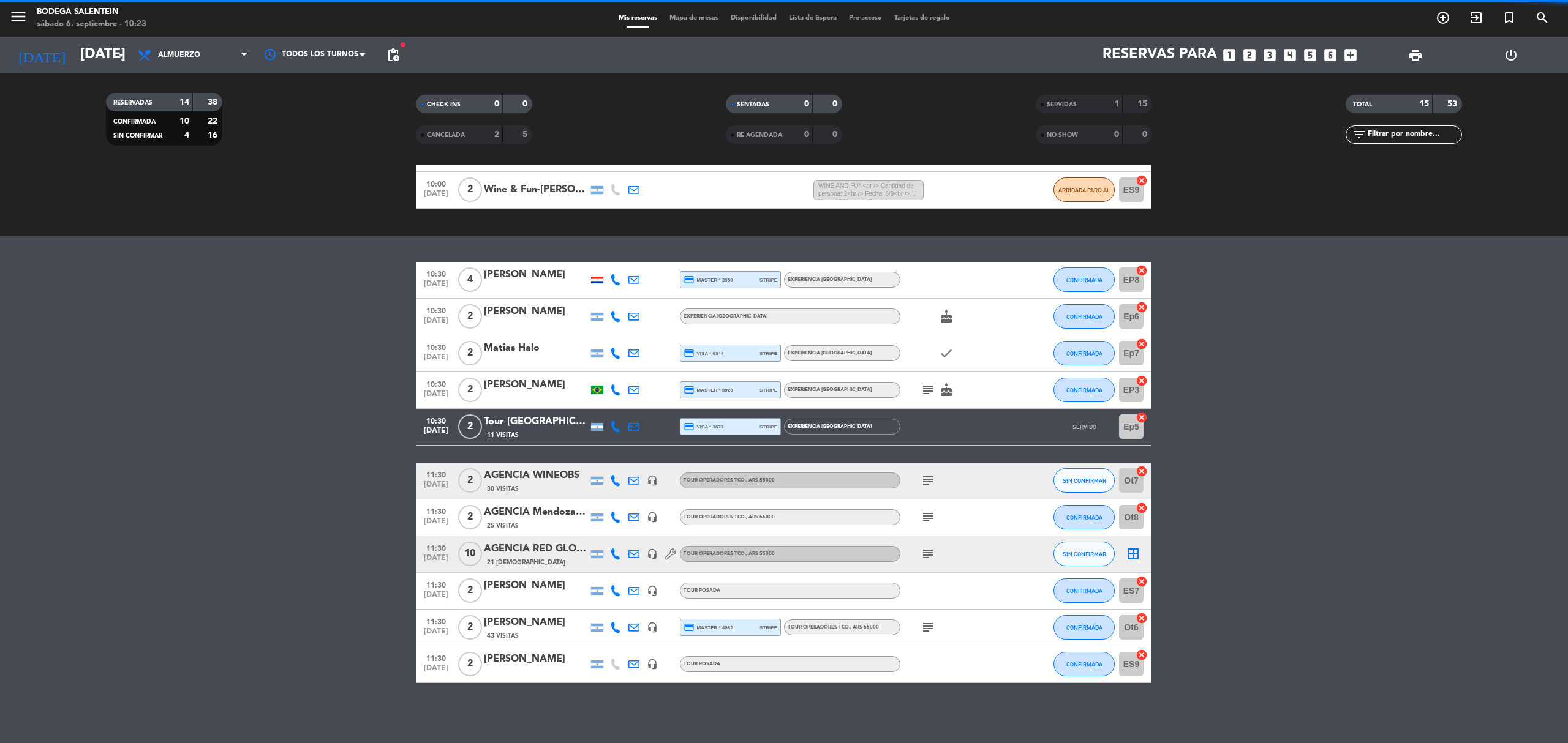
scroll to position [144, 0]
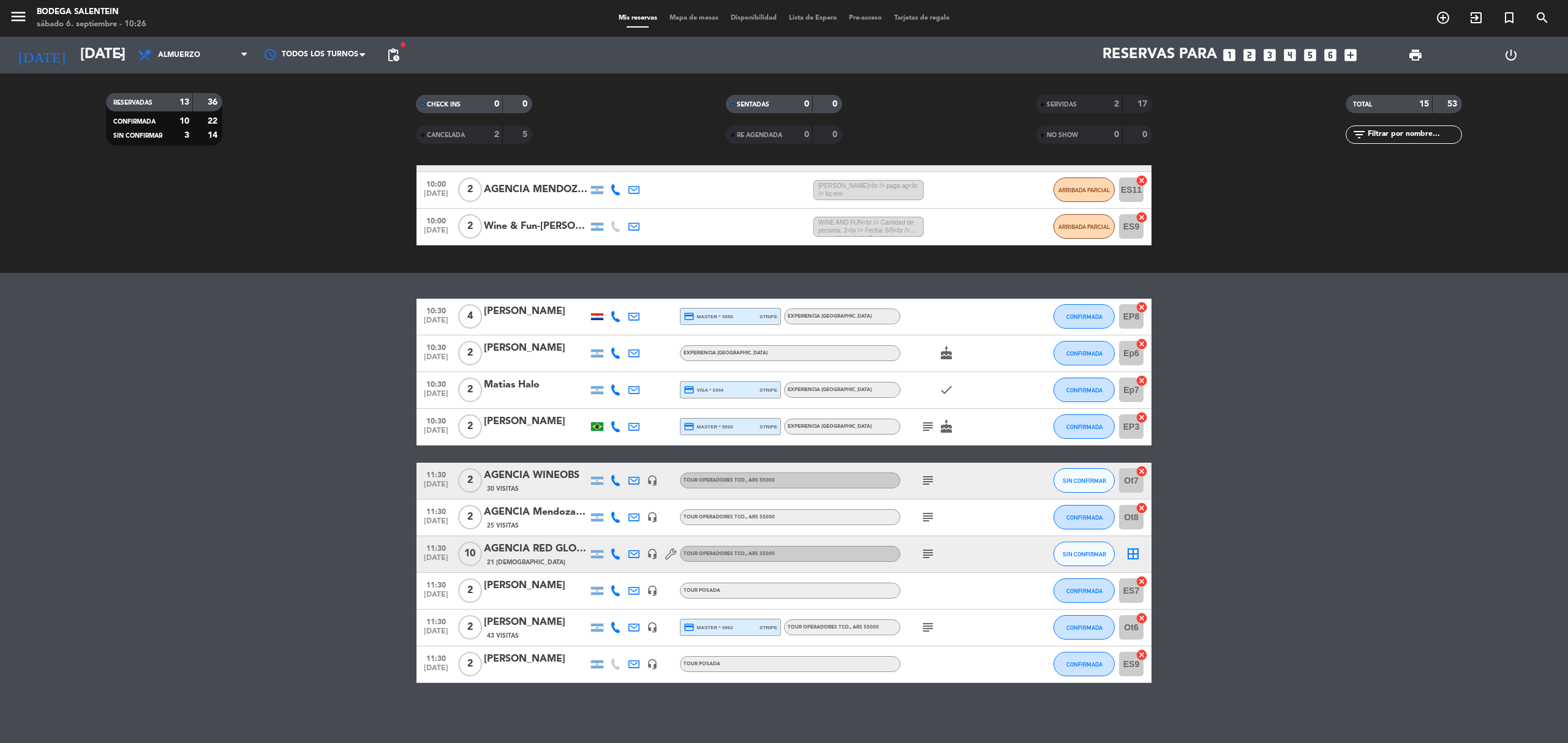
click at [327, 459] on bookings-row "10:30 [DATE] 4 [PERSON_NAME] credit_card master * 3950 stripe Experiencia La Pa…" at bounding box center [784, 491] width 1568 height 385
click at [924, 424] on icon "subject" at bounding box center [928, 427] width 15 height 15
click at [1228, 453] on bookings-row "10:30 [DATE] 4 [PERSON_NAME] credit_card master * 3950 stripe Experiencia La Pa…" at bounding box center [784, 491] width 1568 height 385
click at [293, 470] on bookings-row "10:30 [DATE] 4 [PERSON_NAME] credit_card master * 3950 stripe Experiencia La Pa…" at bounding box center [784, 491] width 1568 height 385
click at [926, 429] on icon "subject" at bounding box center [928, 427] width 15 height 15
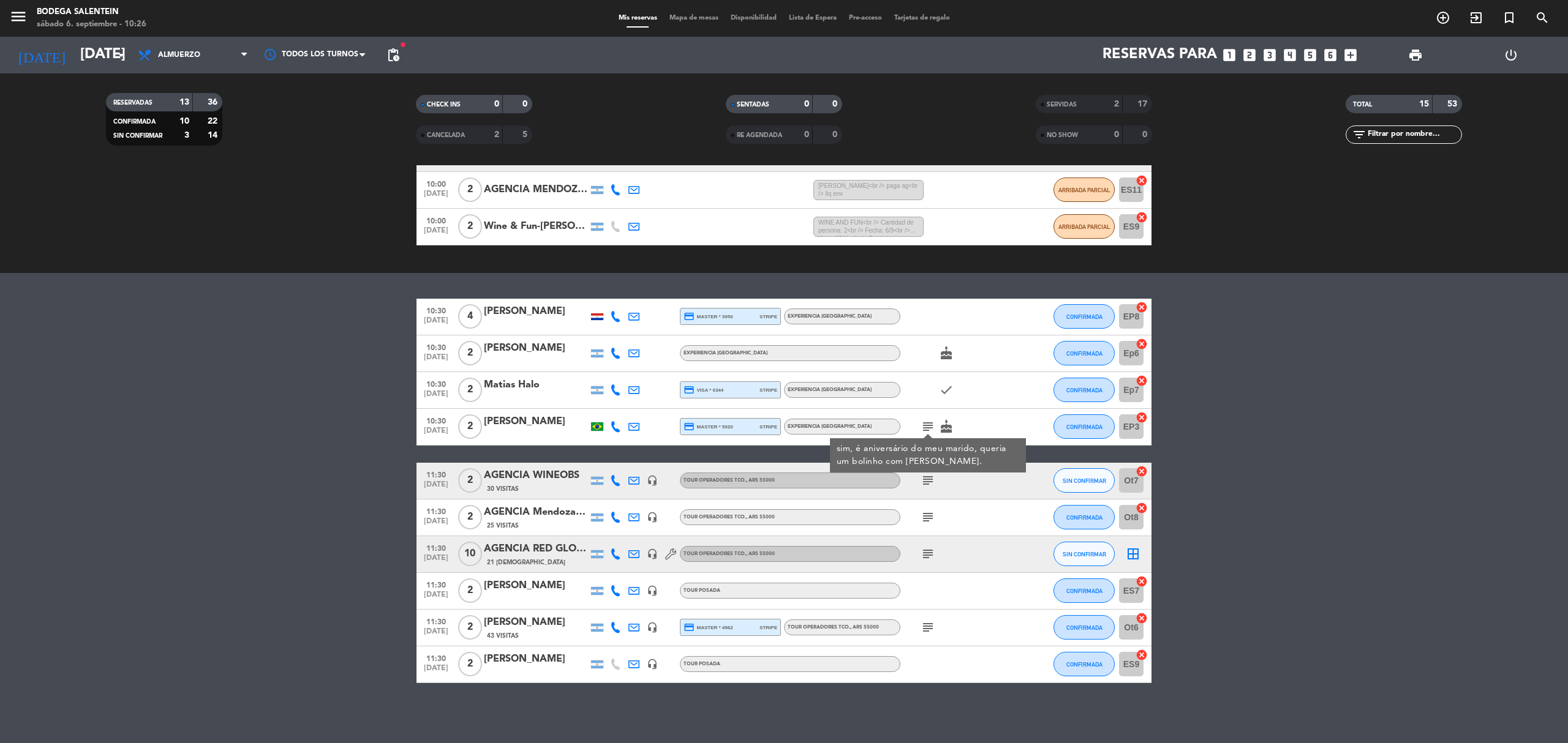
click at [323, 450] on bookings-row "10:30 [DATE] 4 [PERSON_NAME] credit_card master * 3950 stripe Experiencia La Pa…" at bounding box center [784, 491] width 1568 height 385
click at [321, 447] on bookings-row "10:30 [DATE] 4 [PERSON_NAME] credit_card master * 3950 stripe Experiencia La Pa…" at bounding box center [784, 491] width 1568 height 385
drag, startPoint x: 934, startPoint y: 426, endPoint x: 932, endPoint y: 434, distance: 8.2
click at [934, 426] on icon "subject" at bounding box center [928, 427] width 15 height 15
click at [520, 425] on div "[PERSON_NAME]" at bounding box center [536, 422] width 104 height 16
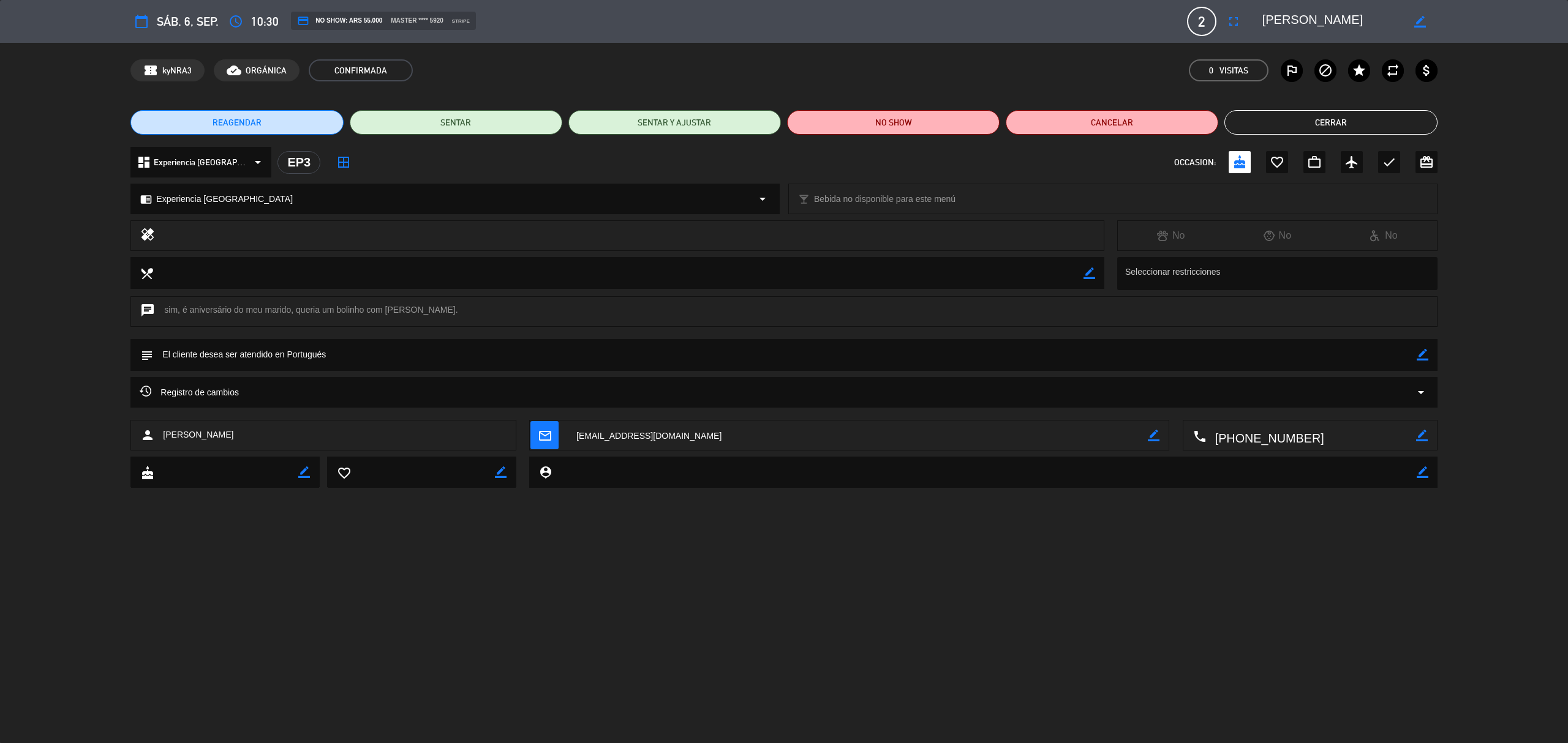
click at [1386, 116] on button "Cerrar" at bounding box center [1331, 123] width 213 height 24
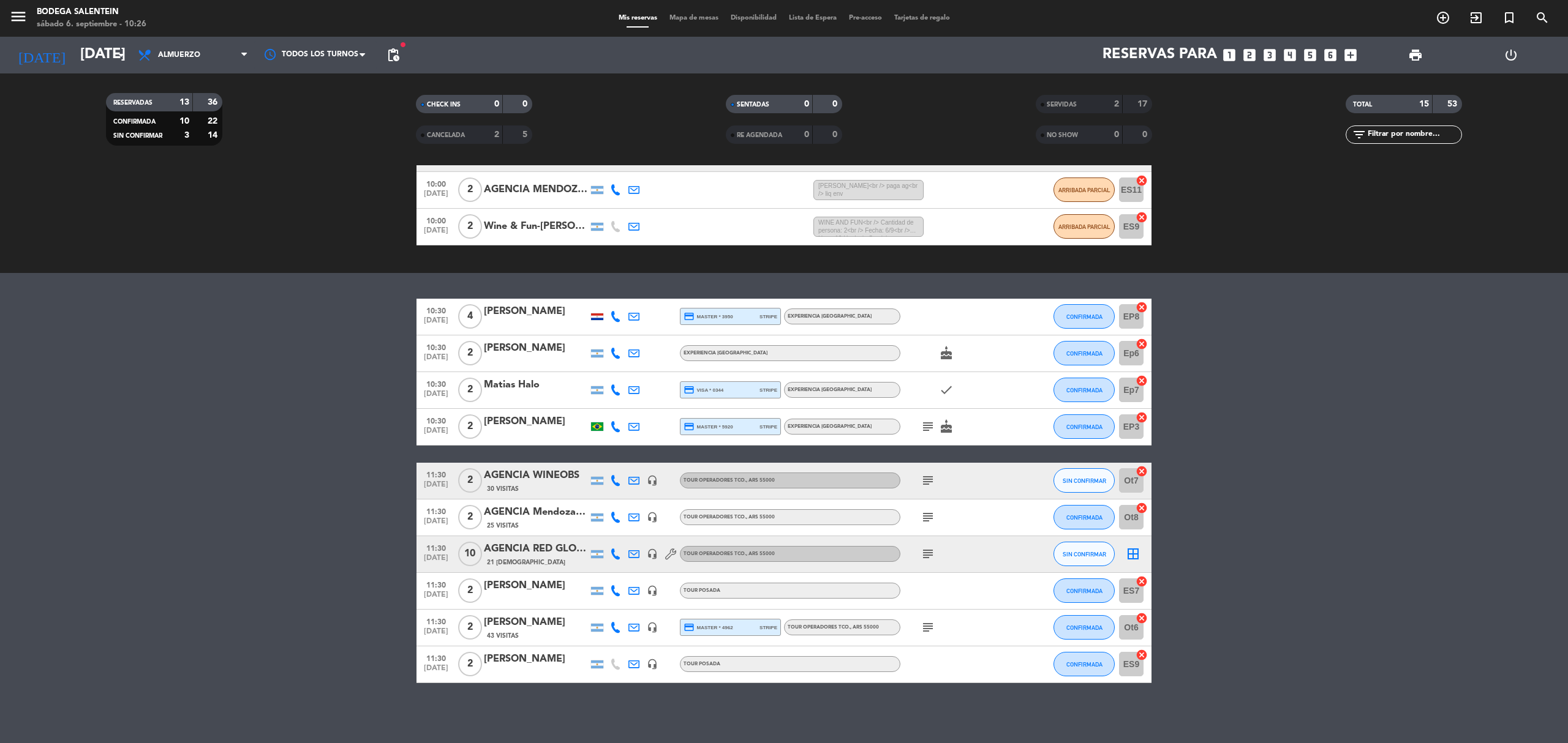
click at [928, 427] on icon "subject" at bounding box center [928, 427] width 15 height 15
click at [1072, 425] on span "CONFIRMADA" at bounding box center [1084, 427] width 36 height 7
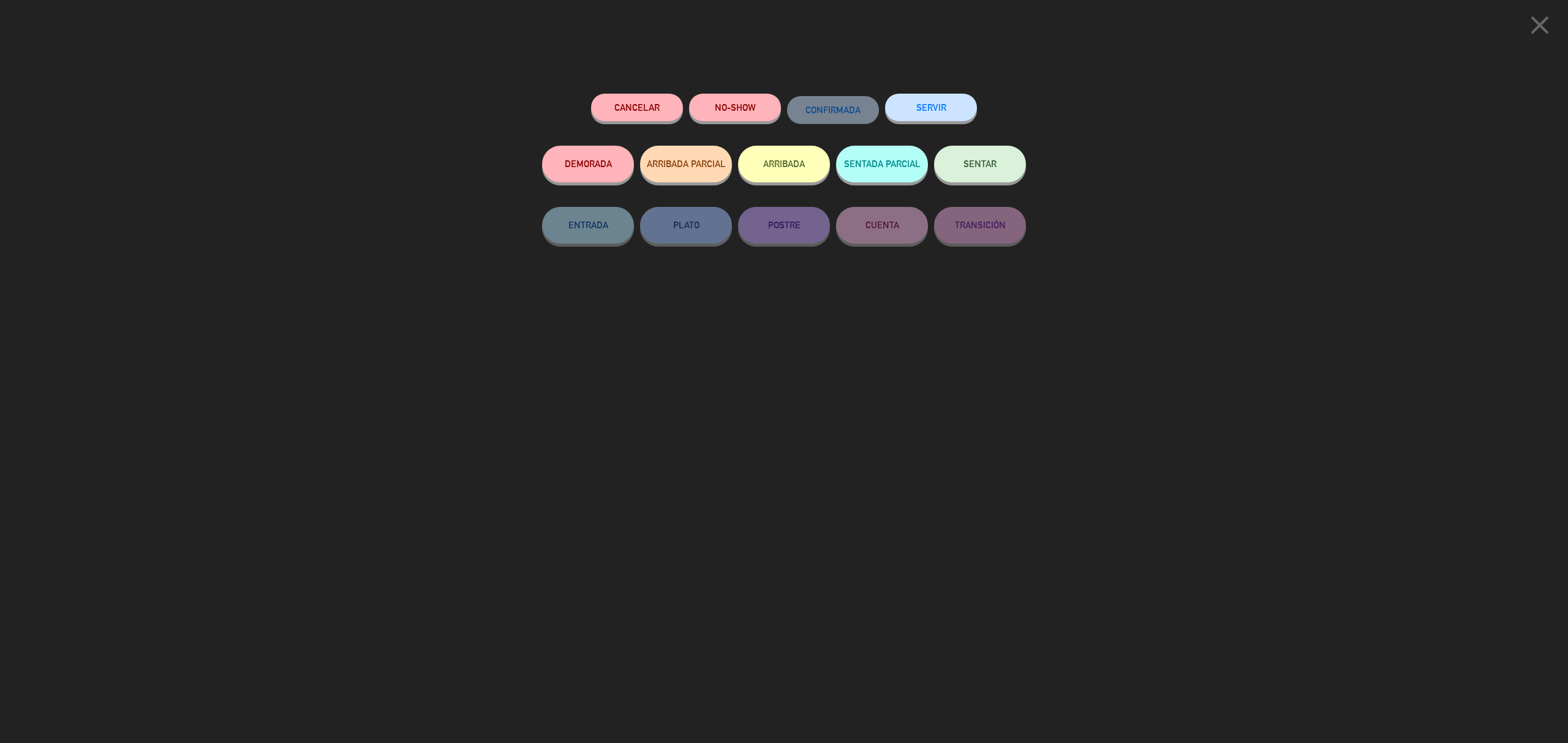
click at [941, 108] on button "SERVIR" at bounding box center [931, 107] width 92 height 28
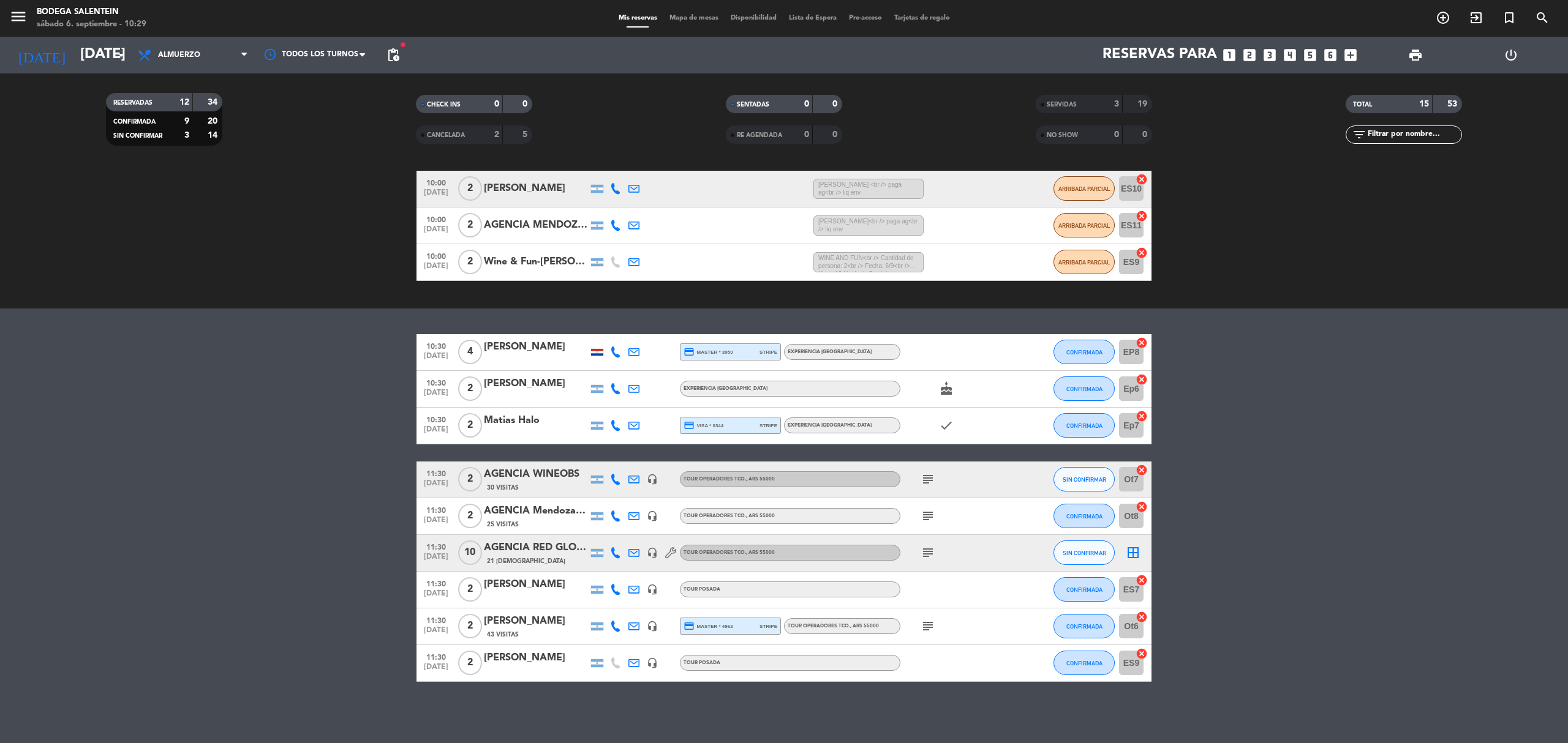
scroll to position [106, 0]
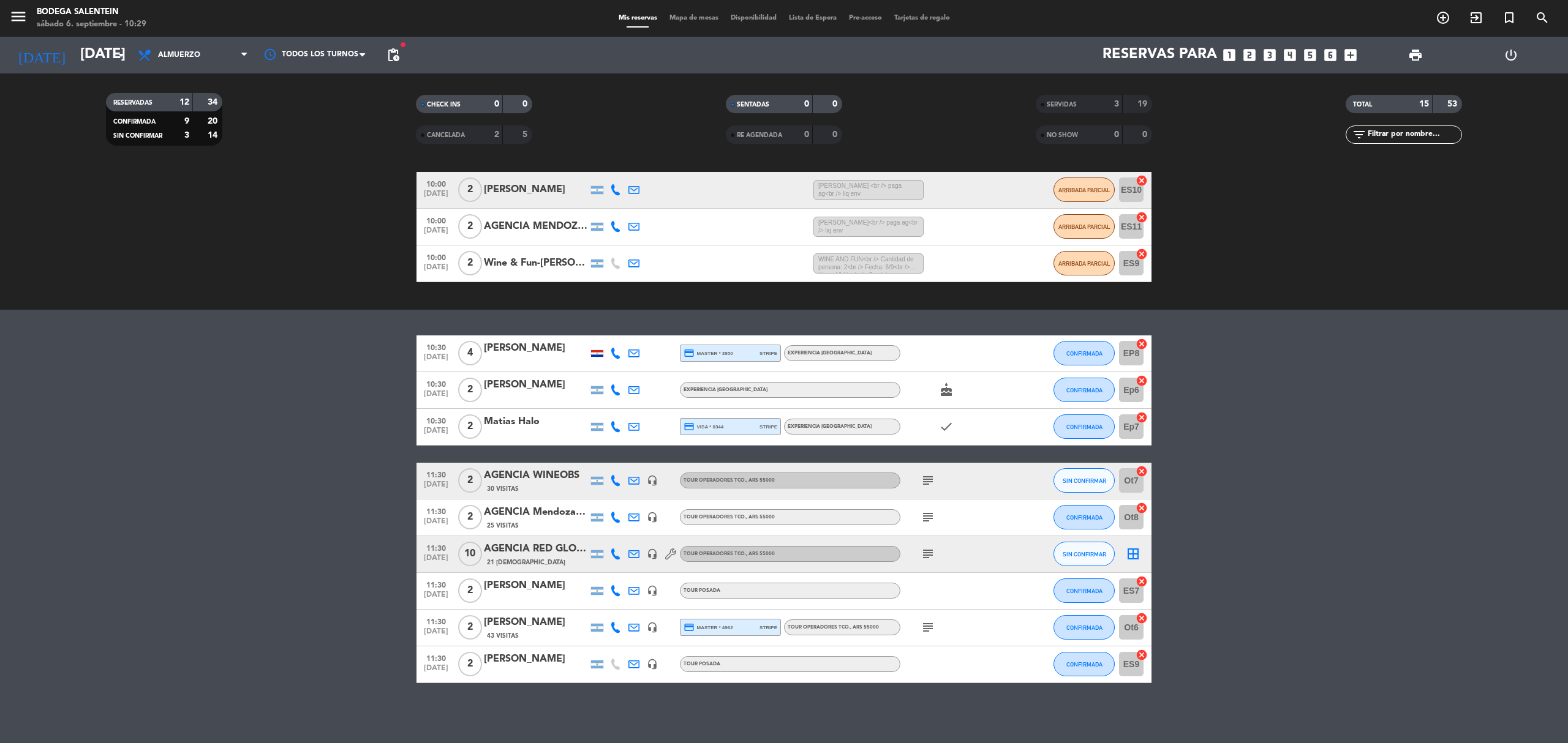
click at [272, 423] on bookings-row "10:30 [DATE] 4 [PERSON_NAME] credit_card master * 3950 stripe Experiencia La Pa…" at bounding box center [784, 509] width 1568 height 347
click at [295, 396] on bookings-row "10:30 [DATE] 4 [PERSON_NAME] credit_card master * 3950 stripe Experiencia La Pa…" at bounding box center [784, 509] width 1568 height 347
click at [1069, 425] on span "CONFIRMADA" at bounding box center [1084, 427] width 36 height 7
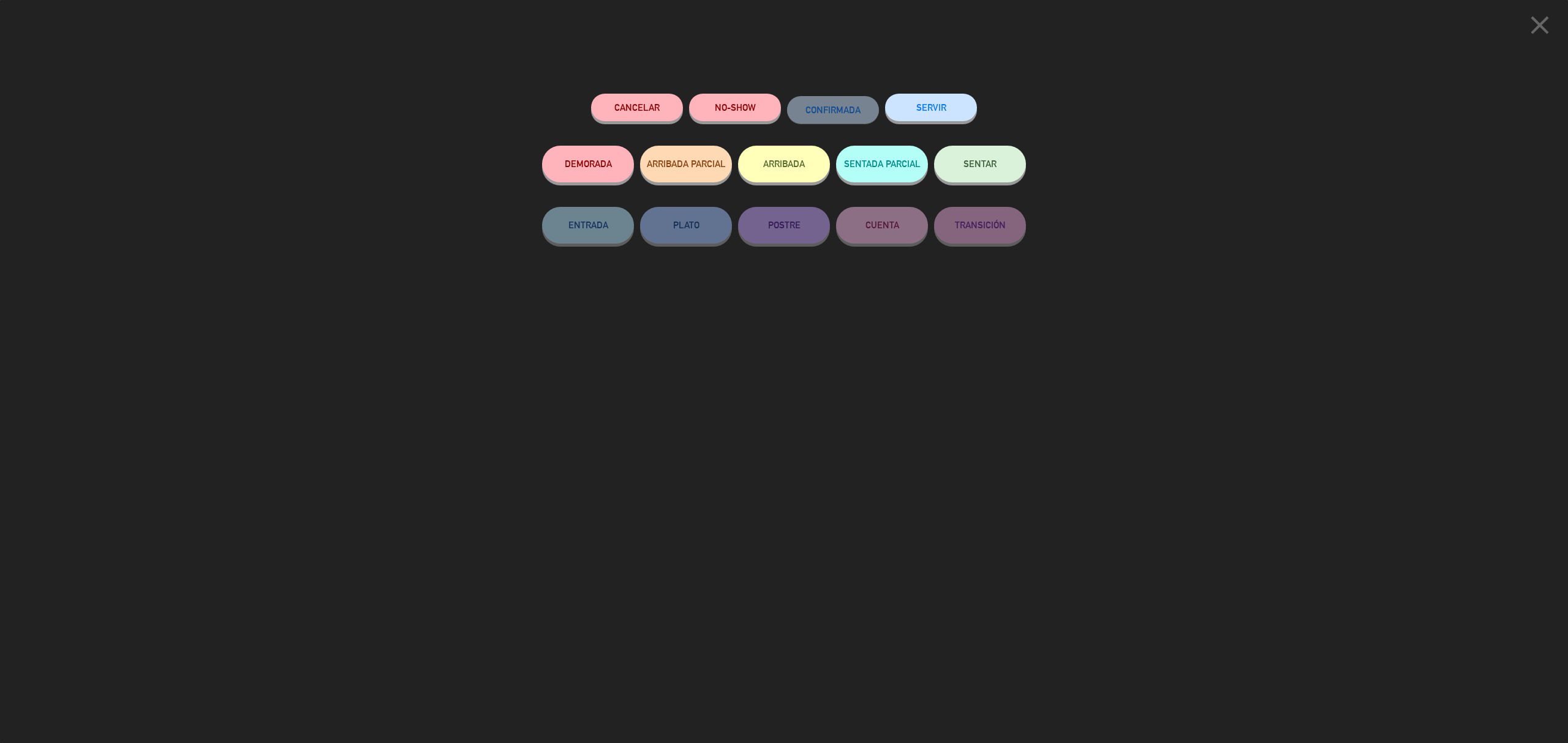
click at [922, 121] on div "SERVIR" at bounding box center [931, 119] width 92 height 52
click at [924, 119] on button "SERVIR" at bounding box center [931, 107] width 92 height 28
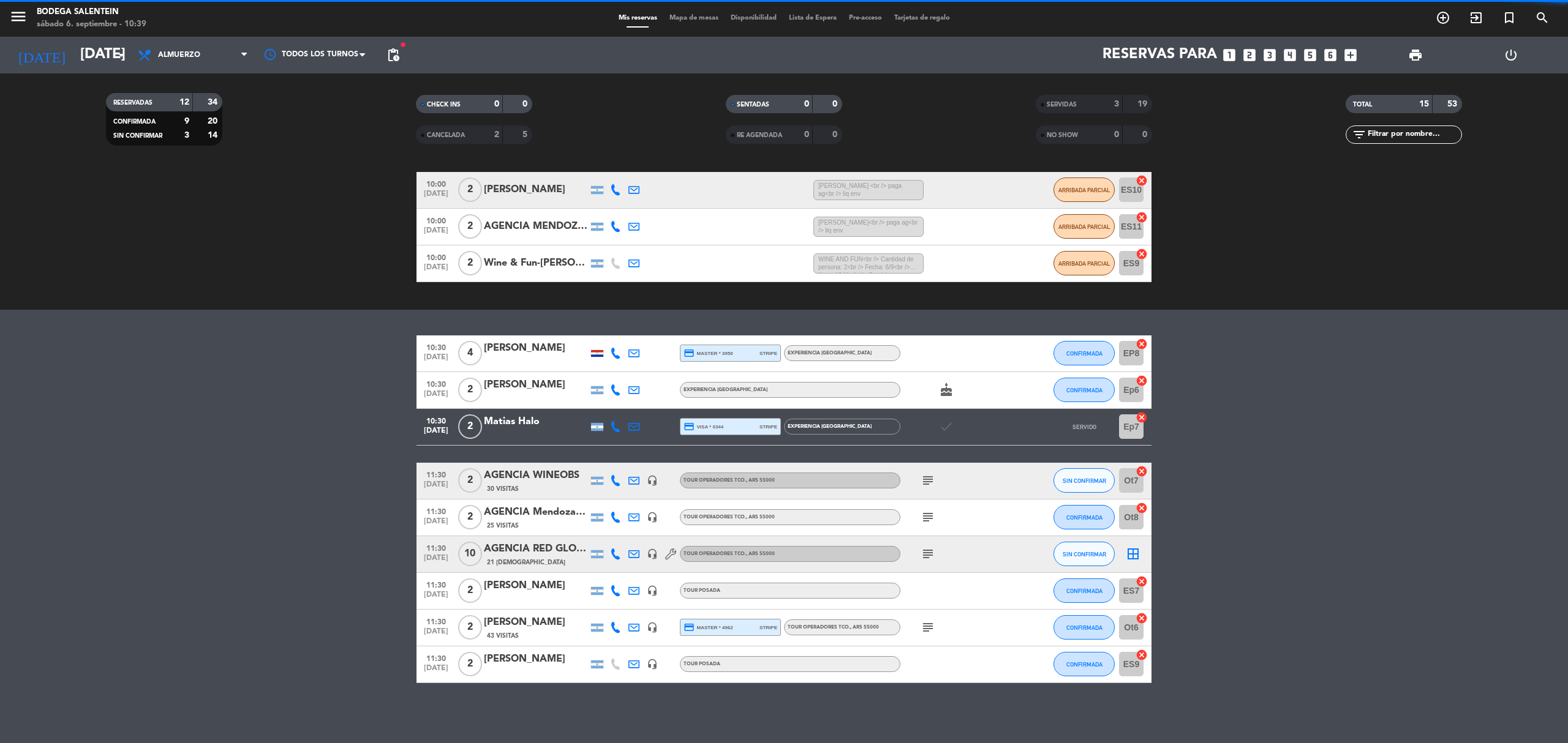
scroll to position [70, 0]
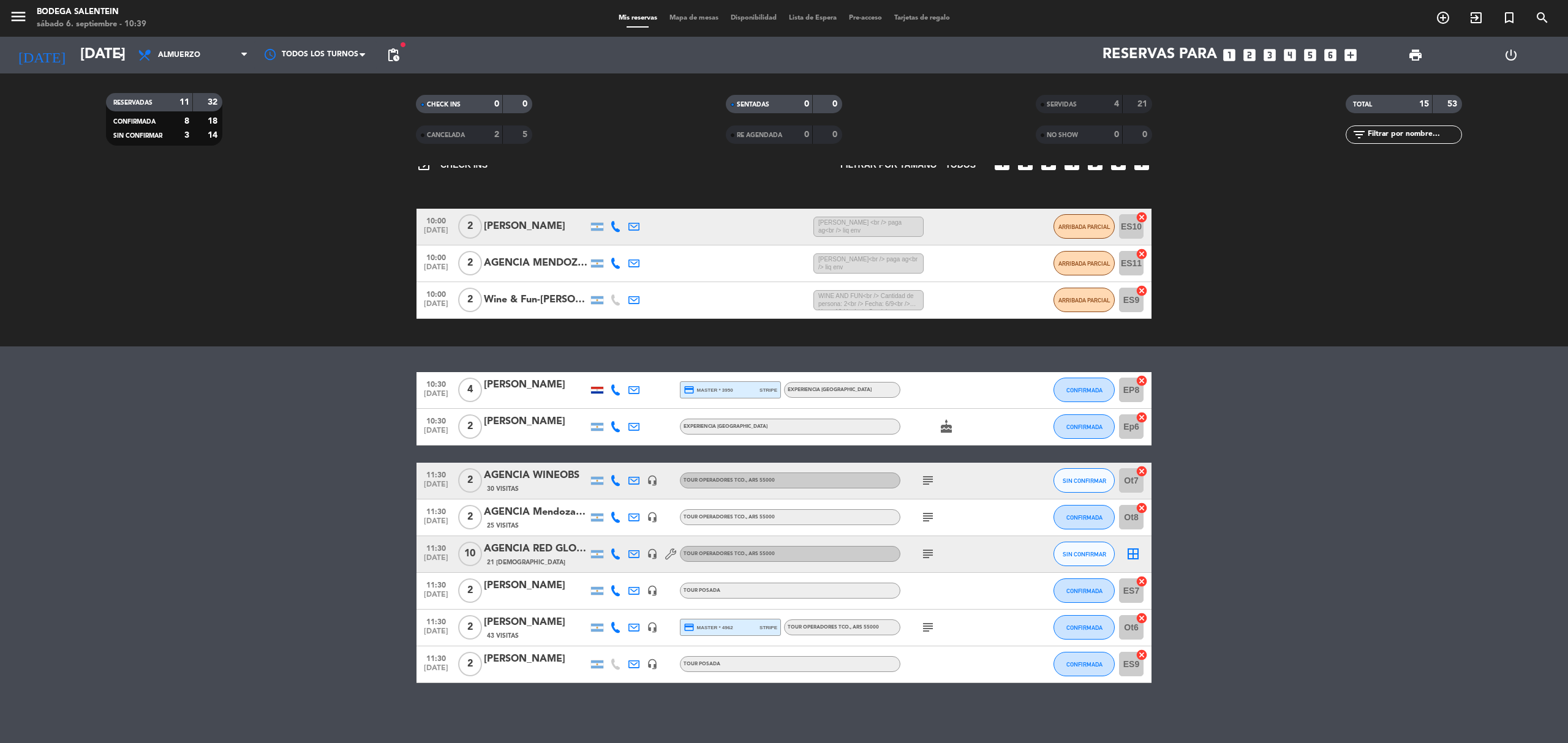
click at [271, 637] on bookings-row "10:30 [DATE] 4 [PERSON_NAME] credit_card master * 3950 stripe Experiencia La Pa…" at bounding box center [784, 528] width 1568 height 311
click at [931, 551] on icon "subject" at bounding box center [928, 554] width 15 height 15
click at [931, 515] on icon "subject" at bounding box center [928, 517] width 15 height 15
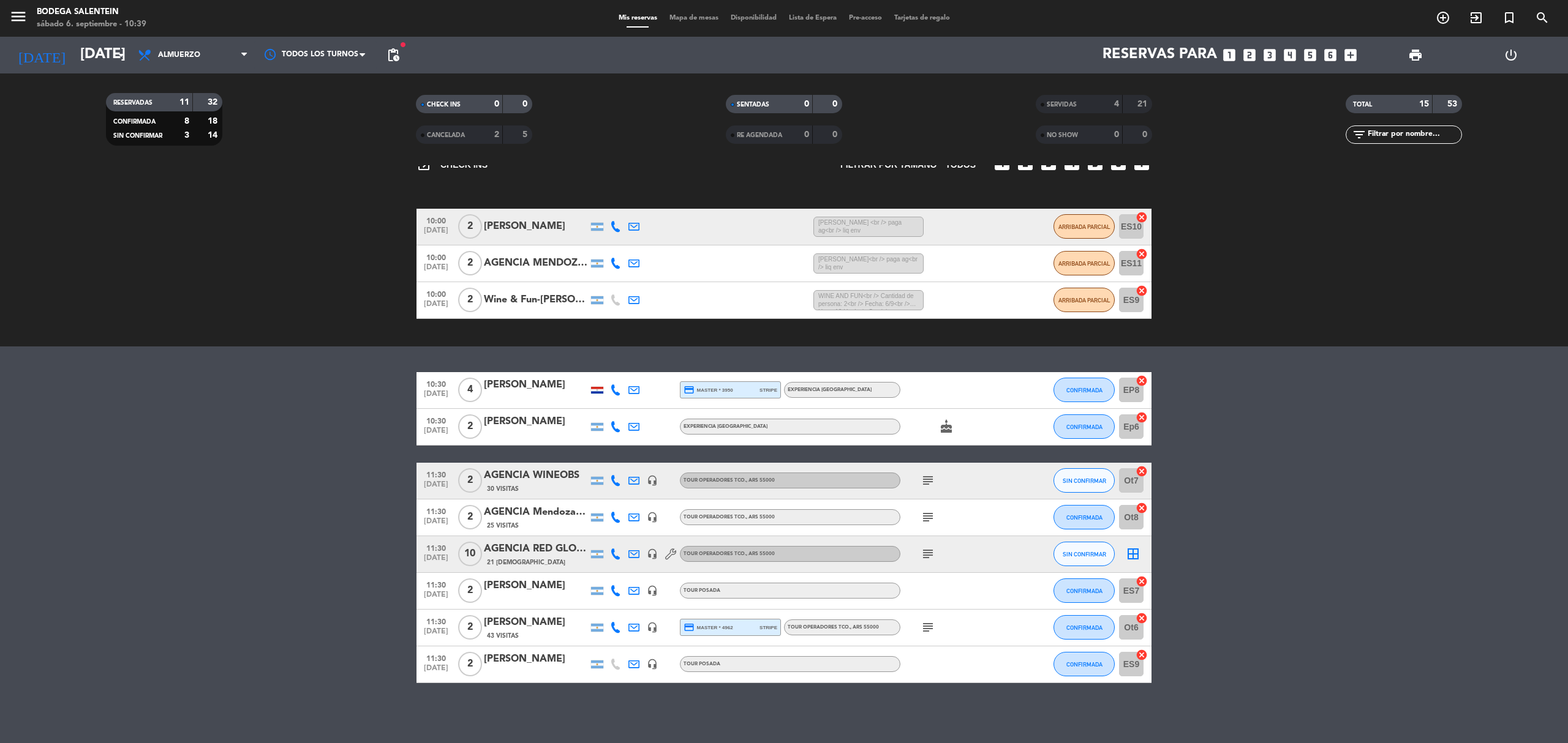
click at [928, 485] on icon "subject" at bounding box center [928, 481] width 15 height 15
click at [1306, 526] on bookings-row "10:30 [DATE] 4 [PERSON_NAME] credit_card master * 3950 stripe Experiencia La Pa…" at bounding box center [784, 528] width 1568 height 311
click at [1214, 466] on bookings-row "10:30 [DATE] 4 [PERSON_NAME] credit_card master * 3950 stripe Experiencia La Pa…" at bounding box center [784, 528] width 1568 height 311
click at [1240, 444] on bookings-row "10:30 [DATE] 4 [PERSON_NAME] credit_card master * 3950 stripe Experiencia La Pa…" at bounding box center [784, 528] width 1568 height 311
click at [949, 420] on icon "cake" at bounding box center [947, 427] width 15 height 15
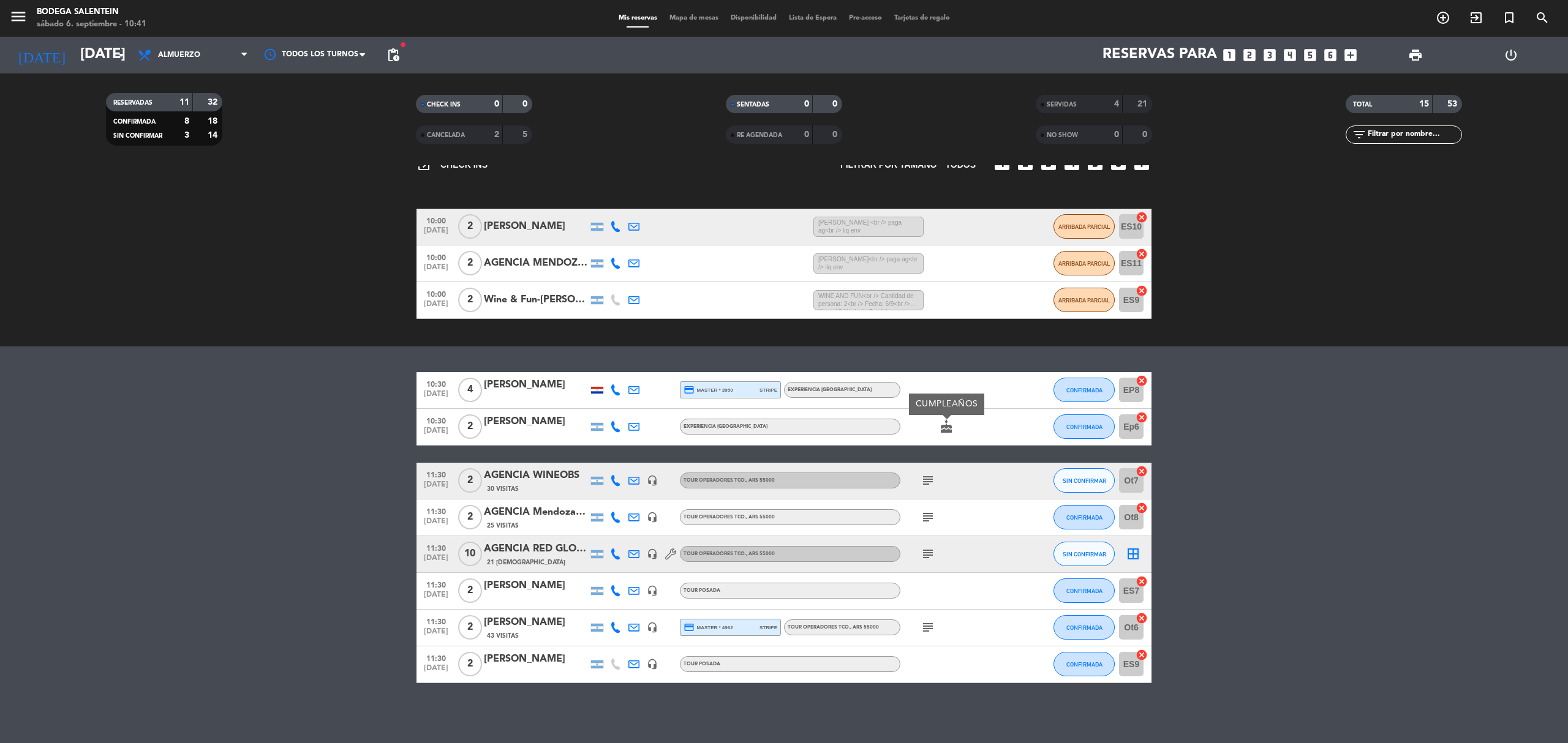
click at [1235, 530] on bookings-row "10:30 [DATE] 4 [PERSON_NAME] credit_card master * 3950 stripe Experiencia La Pa…" at bounding box center [784, 528] width 1568 height 311
click at [344, 528] on bookings-row "10:30 [DATE] 4 [PERSON_NAME] credit_card master * 3950 stripe Experiencia La Pa…" at bounding box center [784, 528] width 1568 height 311
click at [928, 628] on icon "subject" at bounding box center [928, 628] width 15 height 15
click at [927, 547] on icon "subject" at bounding box center [928, 554] width 15 height 15
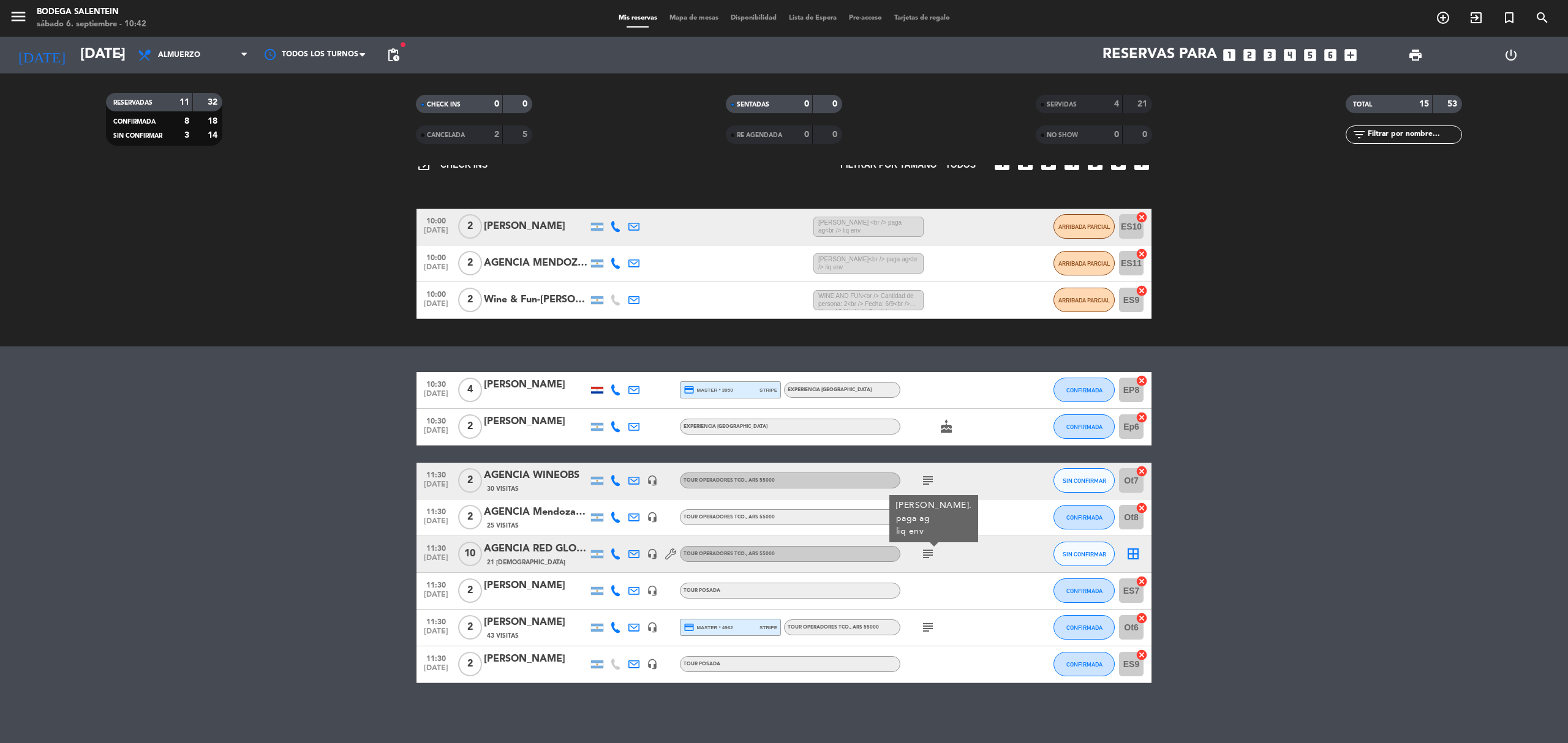
click at [927, 550] on icon "subject" at bounding box center [928, 554] width 15 height 15
click at [924, 520] on icon "subject" at bounding box center [928, 517] width 15 height 15
click at [927, 478] on icon "subject" at bounding box center [928, 481] width 15 height 15
click at [329, 424] on bookings-row "10:30 [DATE] 4 [PERSON_NAME] credit_card master * 3950 stripe Experiencia La Pa…" at bounding box center [784, 528] width 1568 height 311
click at [322, 423] on bookings-row "10:30 [DATE] 4 [PERSON_NAME] credit_card master * 3950 stripe Experiencia La Pa…" at bounding box center [784, 528] width 1568 height 311
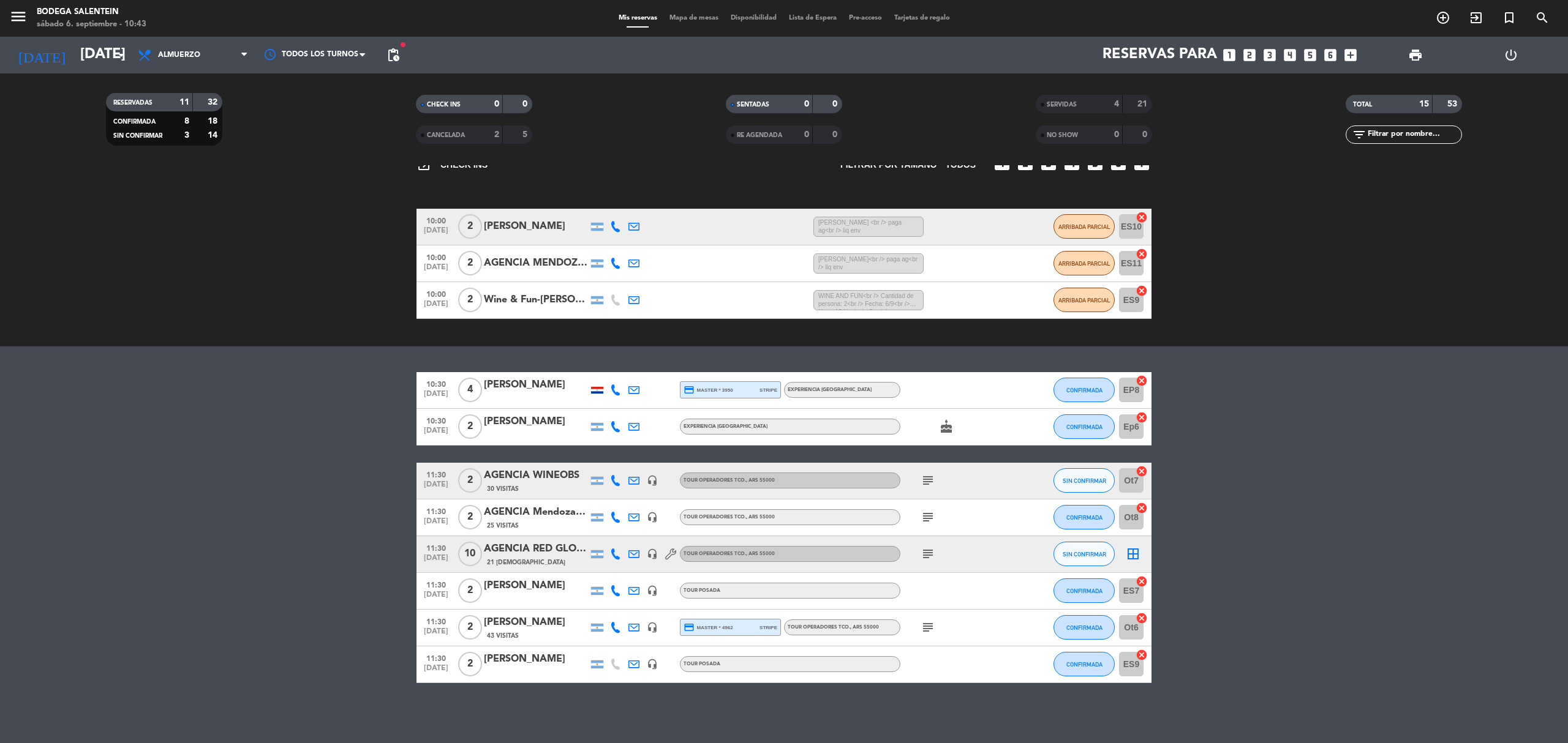
click at [596, 389] on div at bounding box center [597, 390] width 12 height 7
click at [1074, 387] on span "CONFIRMADA" at bounding box center [1084, 390] width 36 height 7
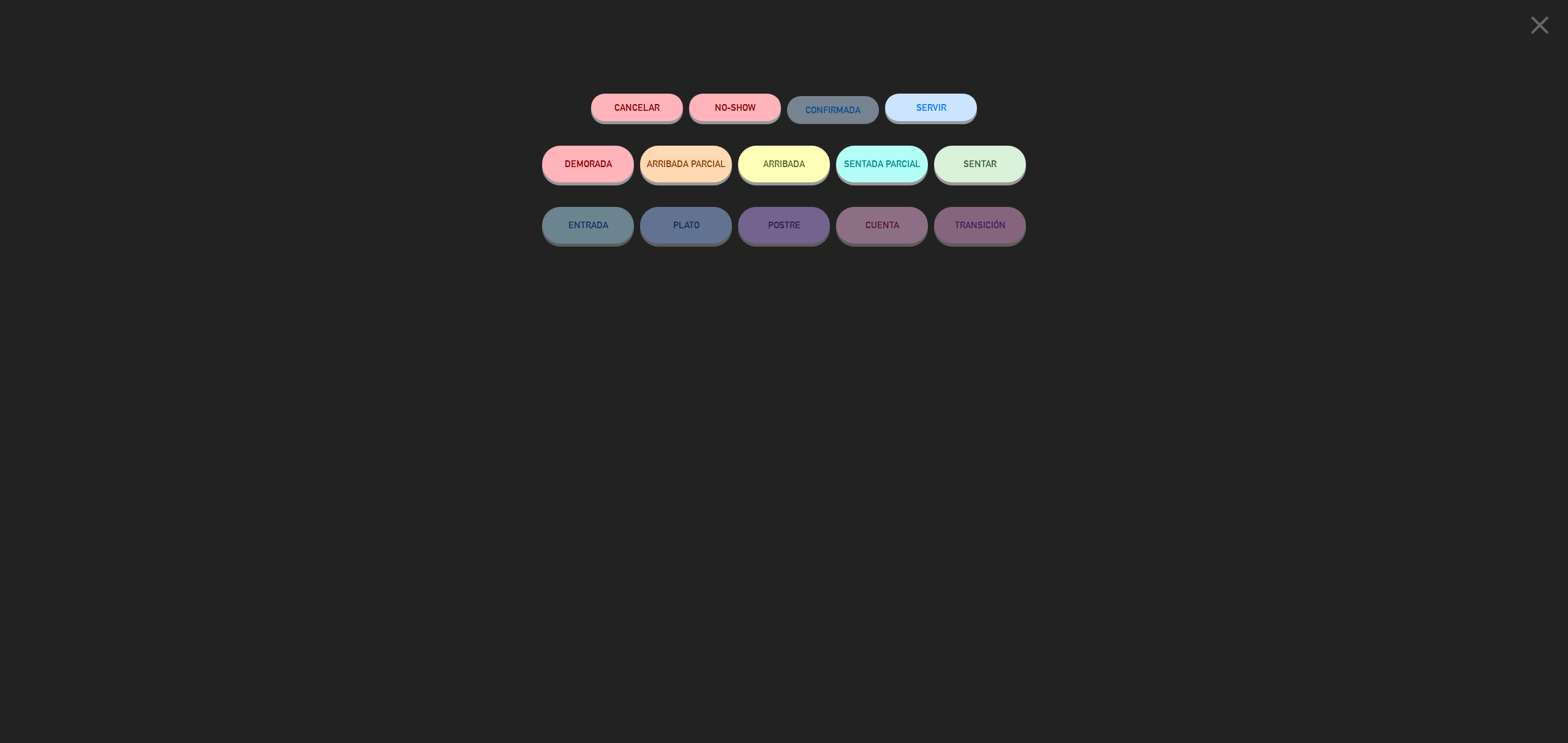
click at [943, 109] on button "SERVIR" at bounding box center [931, 107] width 92 height 28
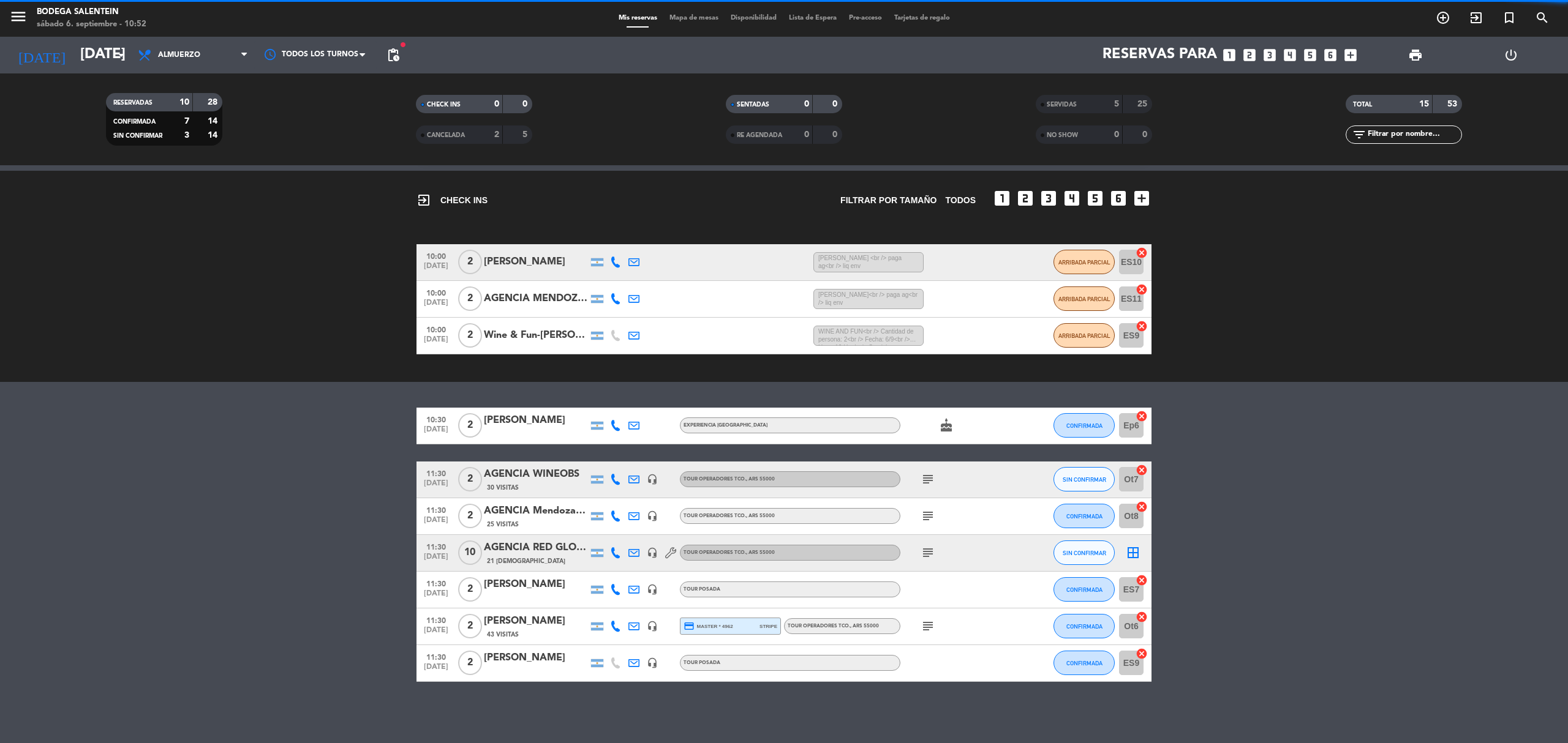
scroll to position [33, 0]
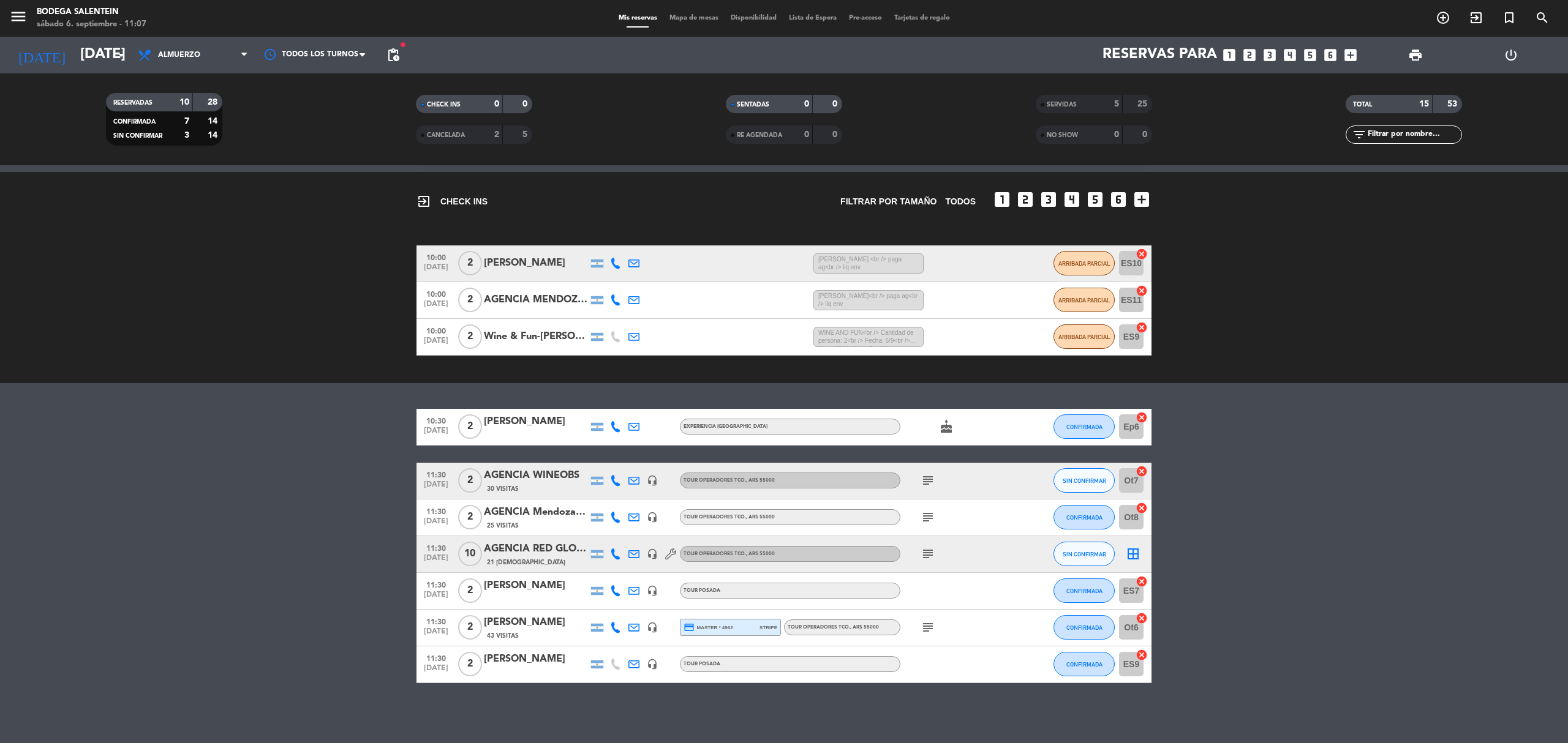
click at [276, 542] on bookings-row "10:30 [DATE] 2 [PERSON_NAME] Experiencia La Pampa cake CONFIRMADA Ep6 cancel 11…" at bounding box center [784, 546] width 1568 height 274
click at [212, 431] on bookings-row "10:30 [DATE] 2 [PERSON_NAME] Experiencia La Pampa cake CONFIRMADA Ep6 cancel 11…" at bounding box center [784, 546] width 1568 height 274
click at [302, 426] on bookings-row "10:30 [DATE] 2 [PERSON_NAME] Experiencia La Pampa cake CONFIRMADA Ep6 cancel 11…" at bounding box center [784, 546] width 1568 height 274
click at [1336, 494] on bookings-row "10:30 [DATE] 2 [PERSON_NAME] Experiencia La Pampa cake CONFIRMADA Ep6 cancel 11…" at bounding box center [784, 546] width 1568 height 274
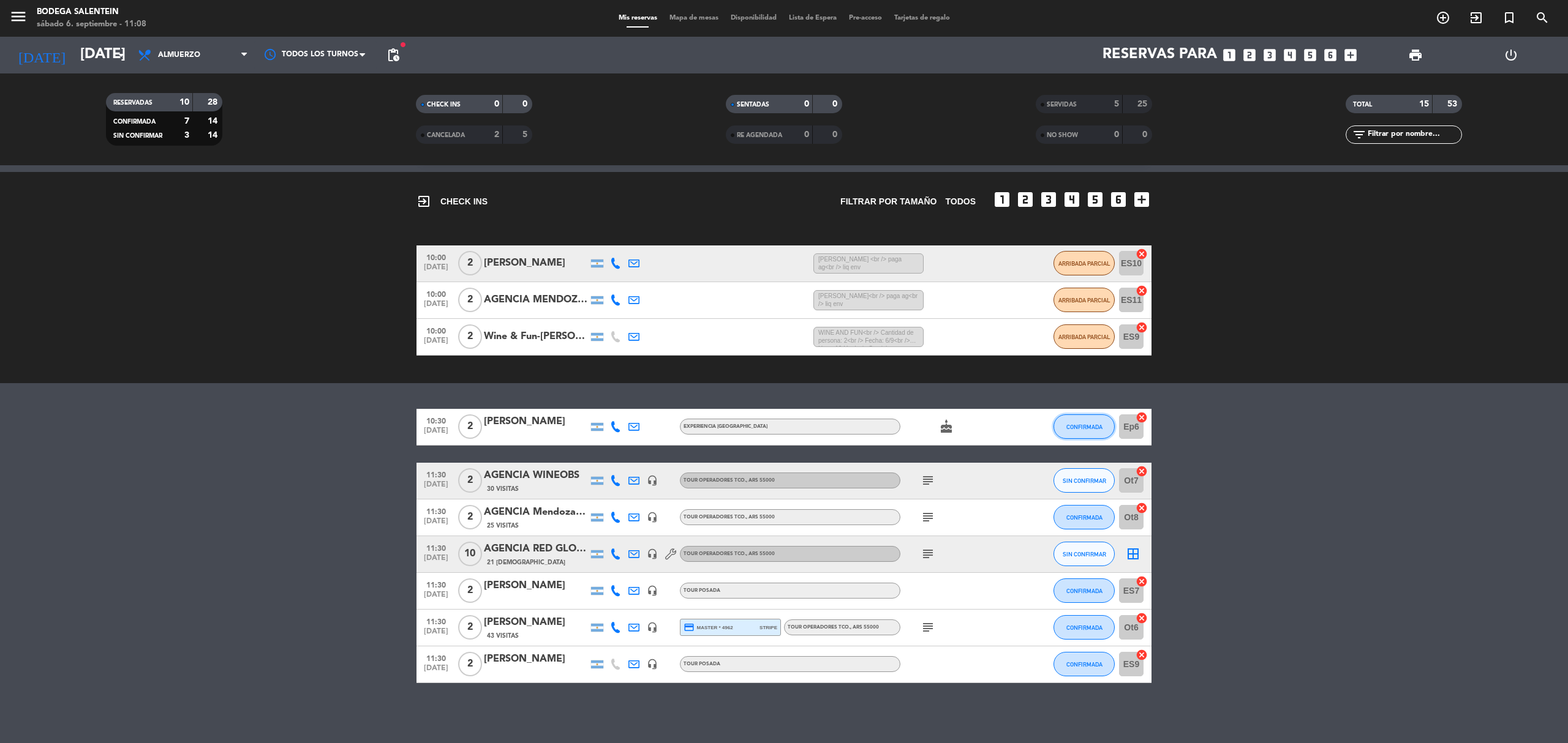
click at [1086, 426] on span "CONFIRMADA" at bounding box center [1084, 427] width 36 height 7
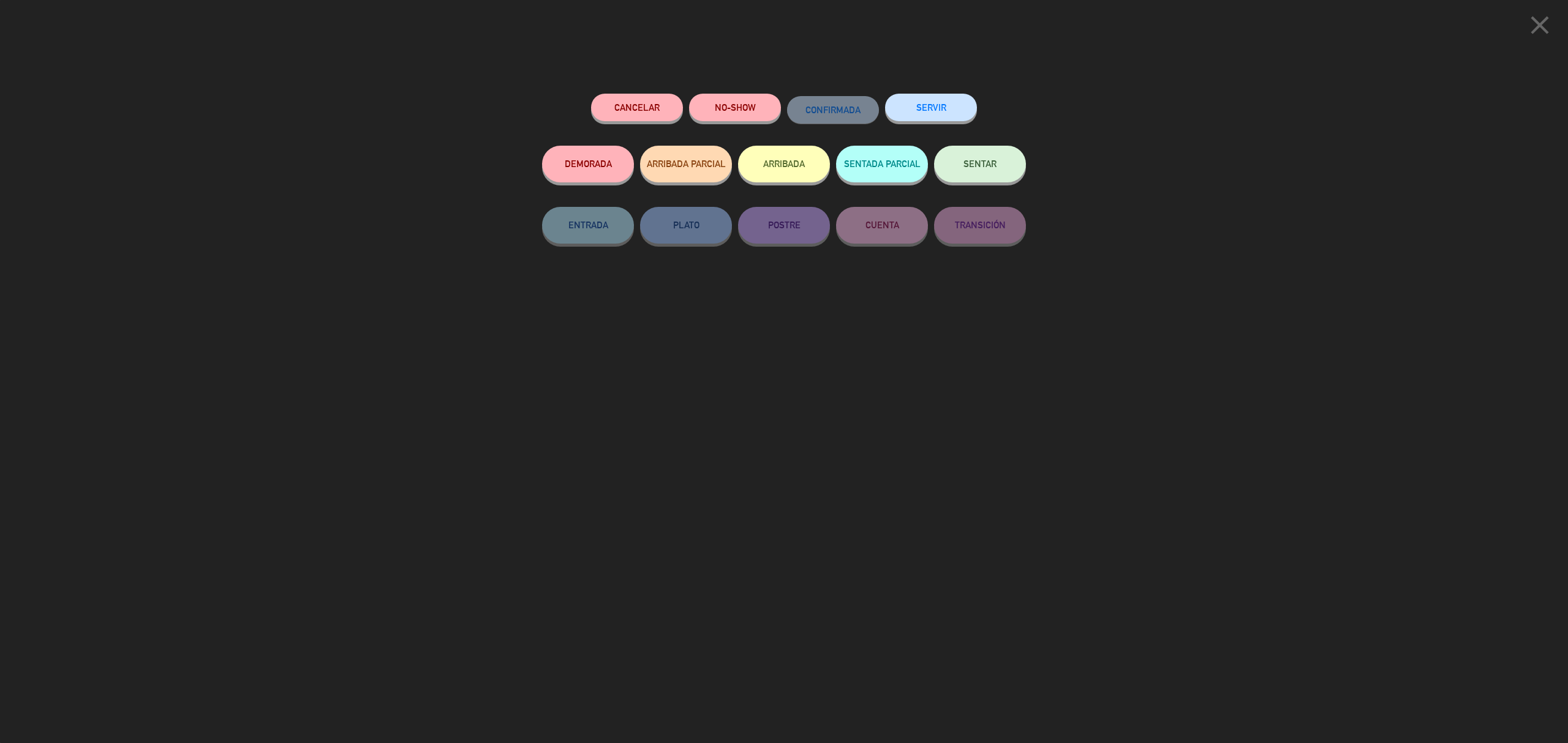
click at [942, 99] on button "SERVIR" at bounding box center [931, 107] width 92 height 28
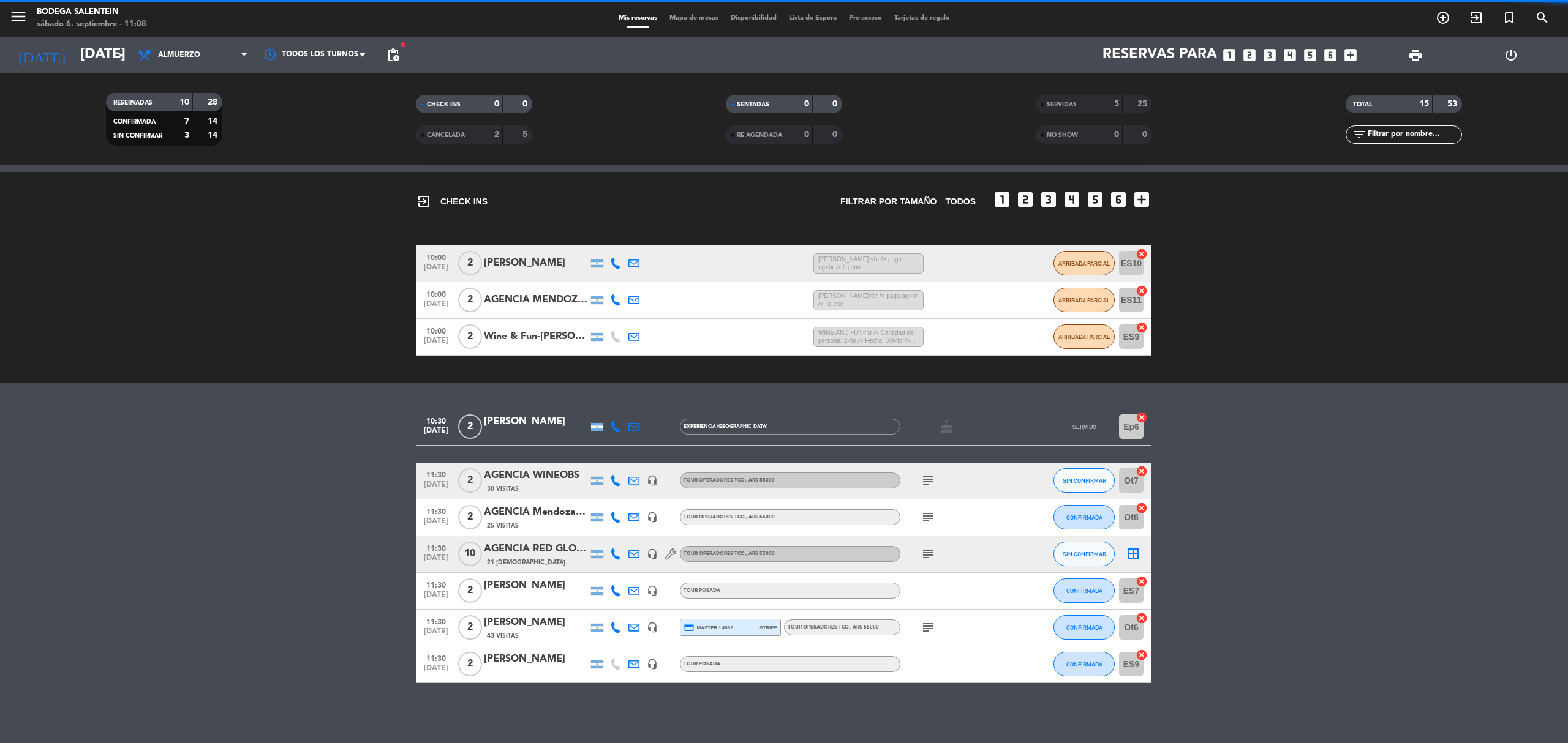
scroll to position [0, 0]
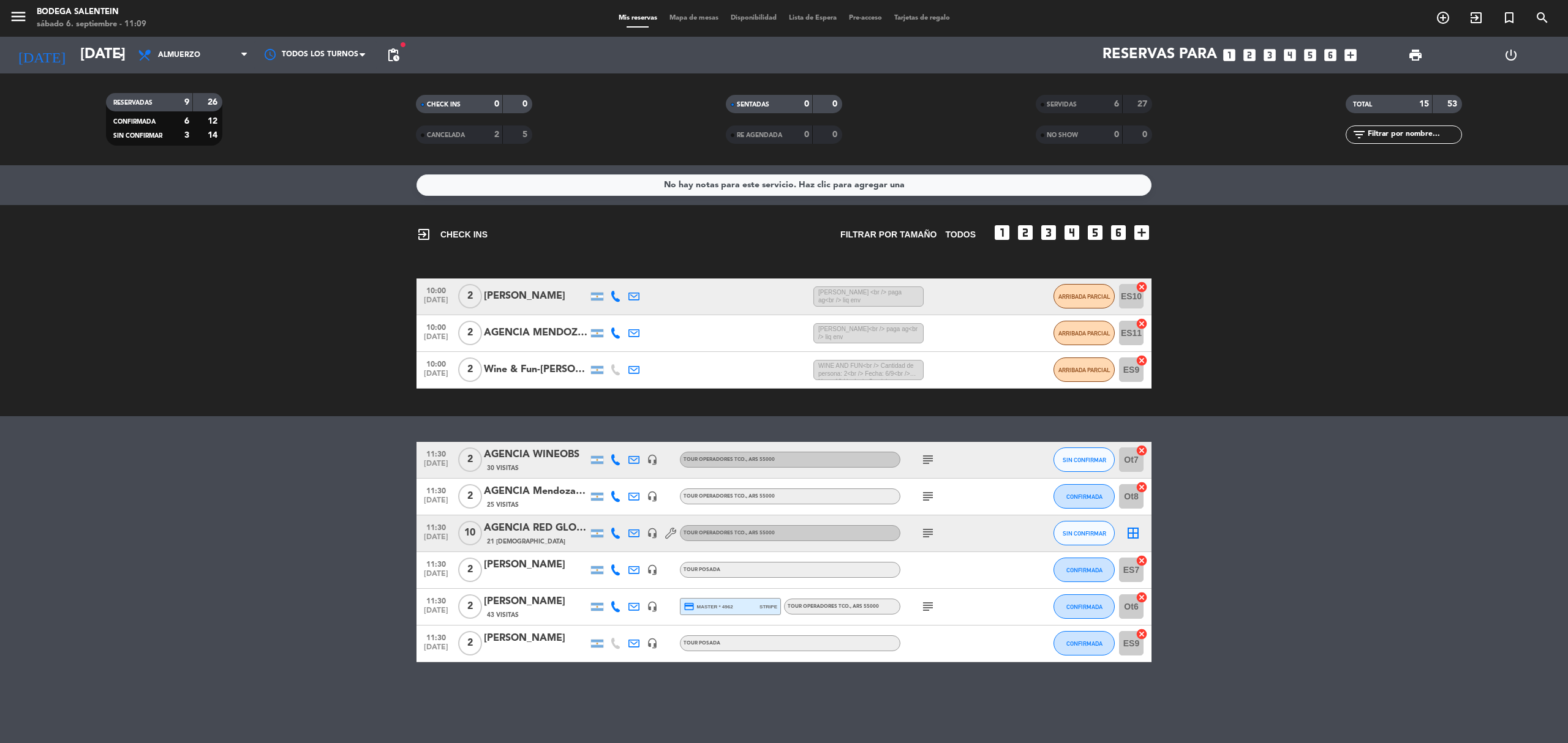
click at [929, 536] on icon "subject" at bounding box center [928, 534] width 15 height 15
click at [177, 501] on bookings-row "11:30 [DATE] 2 AGENCIA WINEOBS 30 Visitas headset_mic Tour operadores tco. , AR…" at bounding box center [784, 552] width 1568 height 220
click at [926, 534] on icon "subject" at bounding box center [928, 534] width 15 height 15
click at [1098, 532] on span "SIN CONFIRMAR" at bounding box center [1084, 534] width 43 height 7
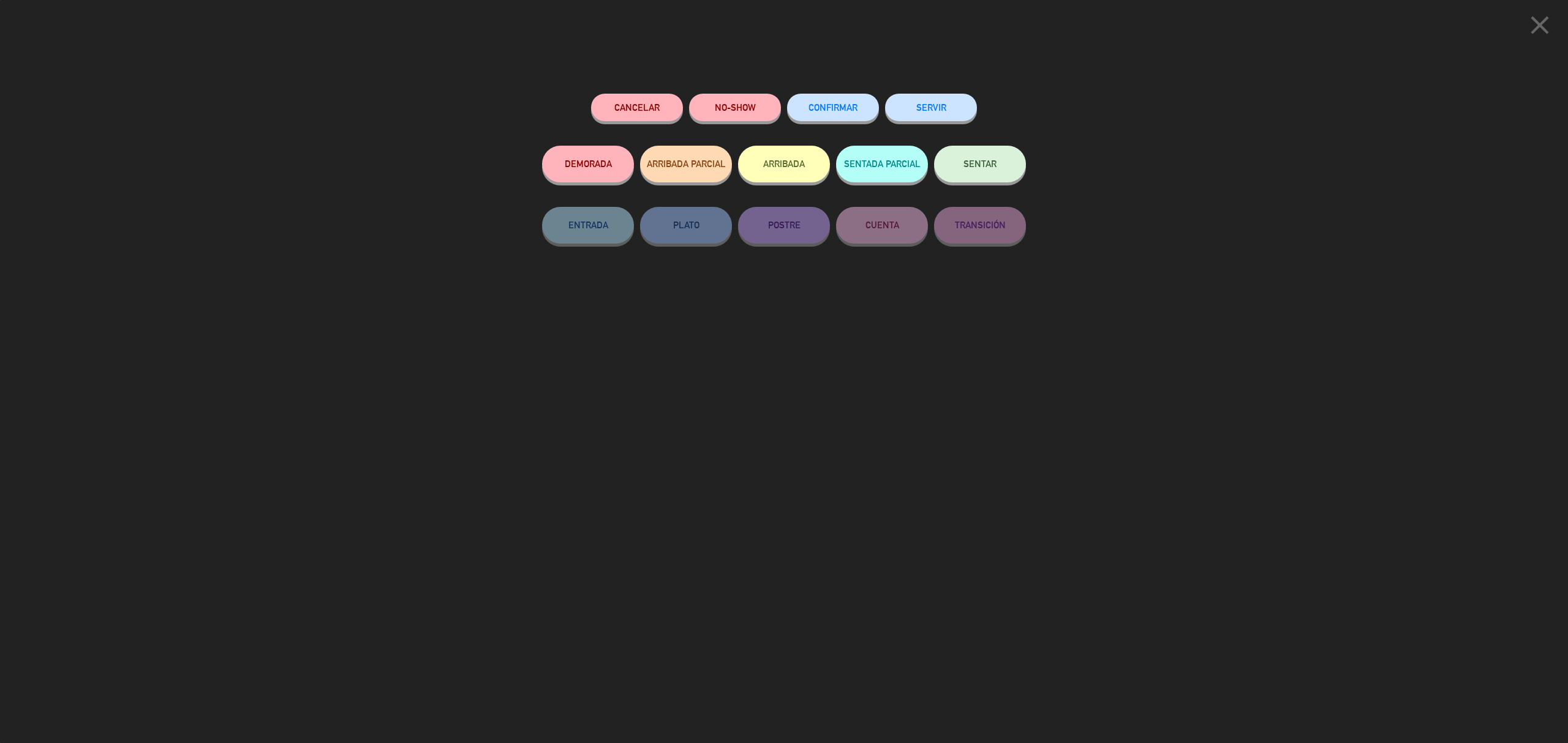
click at [716, 170] on button "ARRIBADA PARCIAL" at bounding box center [686, 164] width 92 height 37
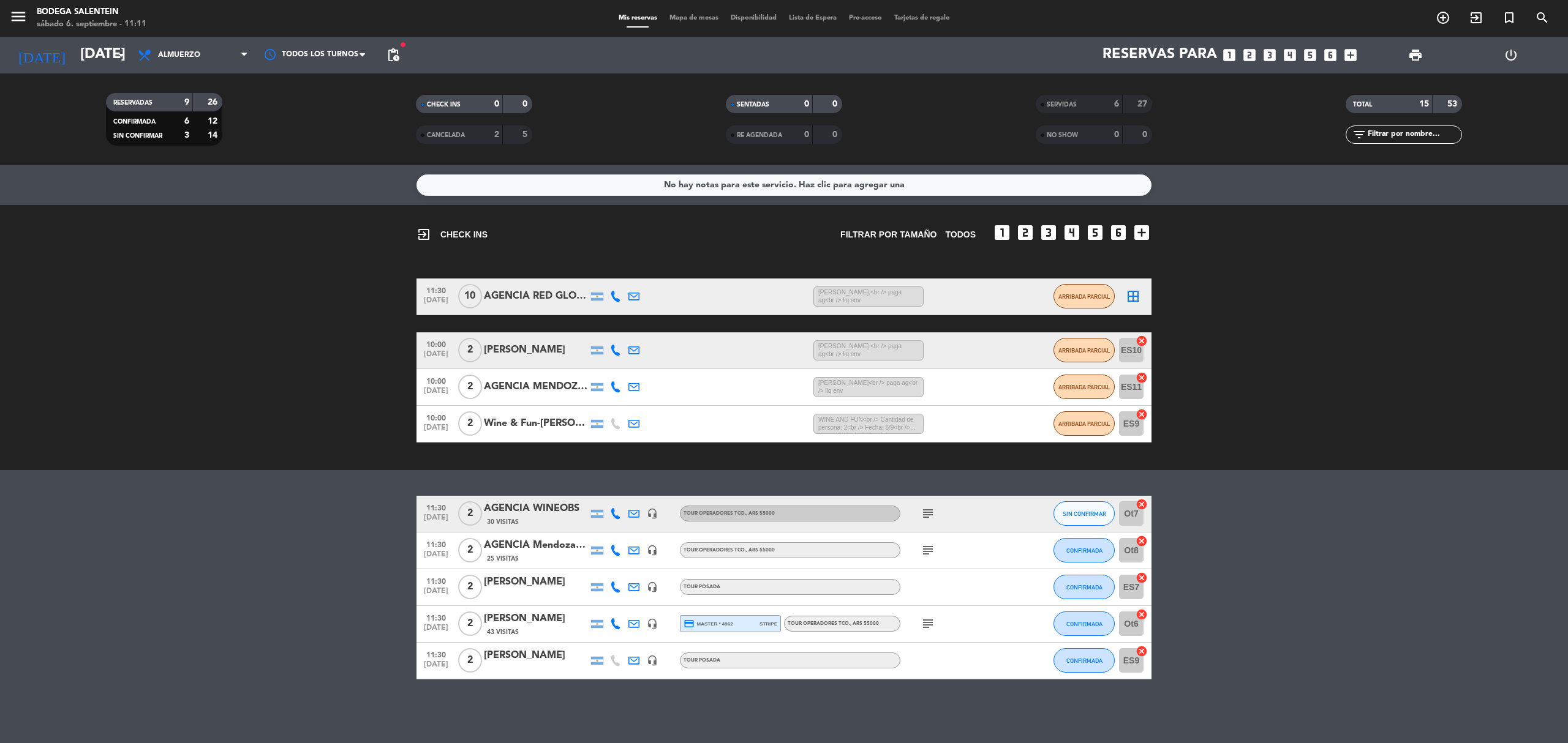
click at [533, 480] on div "No hay notas para este servicio. Haz clic para agregar una exit_to_app CHECK IN…" at bounding box center [784, 454] width 1568 height 578
click at [1283, 631] on bookings-row "11:30 [DATE] 2 AGENCIA WINEOBS 30 Visitas headset_mic Tour operadores tco. , AR…" at bounding box center [784, 587] width 1568 height 184
click at [287, 620] on bookings-row "11:30 [DATE] 2 AGENCIA WINEOBS 30 Visitas headset_mic Tour operadores tco. , AR…" at bounding box center [784, 587] width 1568 height 184
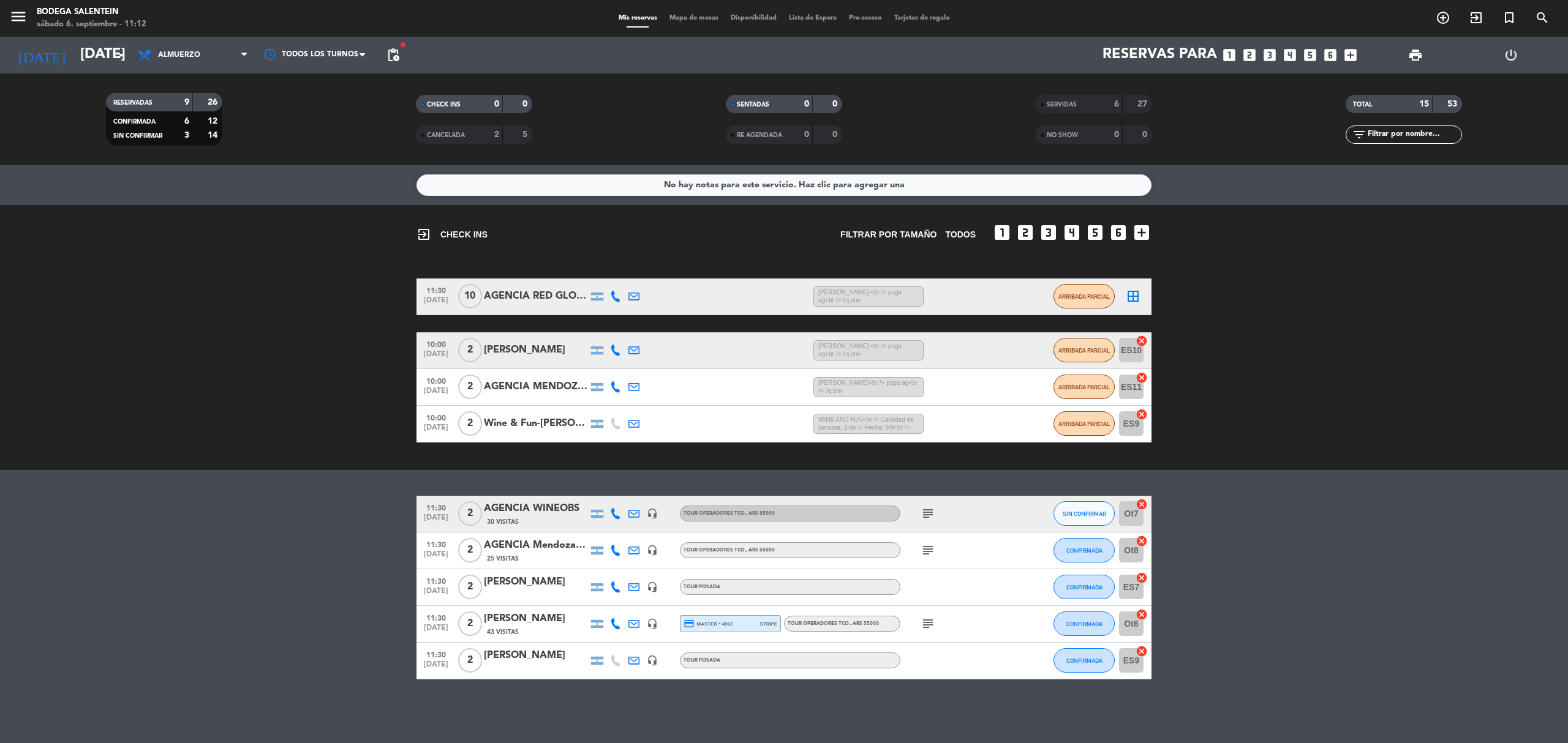
click at [928, 624] on icon "subject" at bounding box center [928, 624] width 15 height 15
click at [927, 515] on icon "subject" at bounding box center [928, 514] width 15 height 15
click at [927, 514] on icon "subject" at bounding box center [928, 514] width 15 height 15
click at [929, 551] on icon "subject" at bounding box center [928, 551] width 15 height 15
click at [928, 549] on icon "subject" at bounding box center [928, 551] width 15 height 15
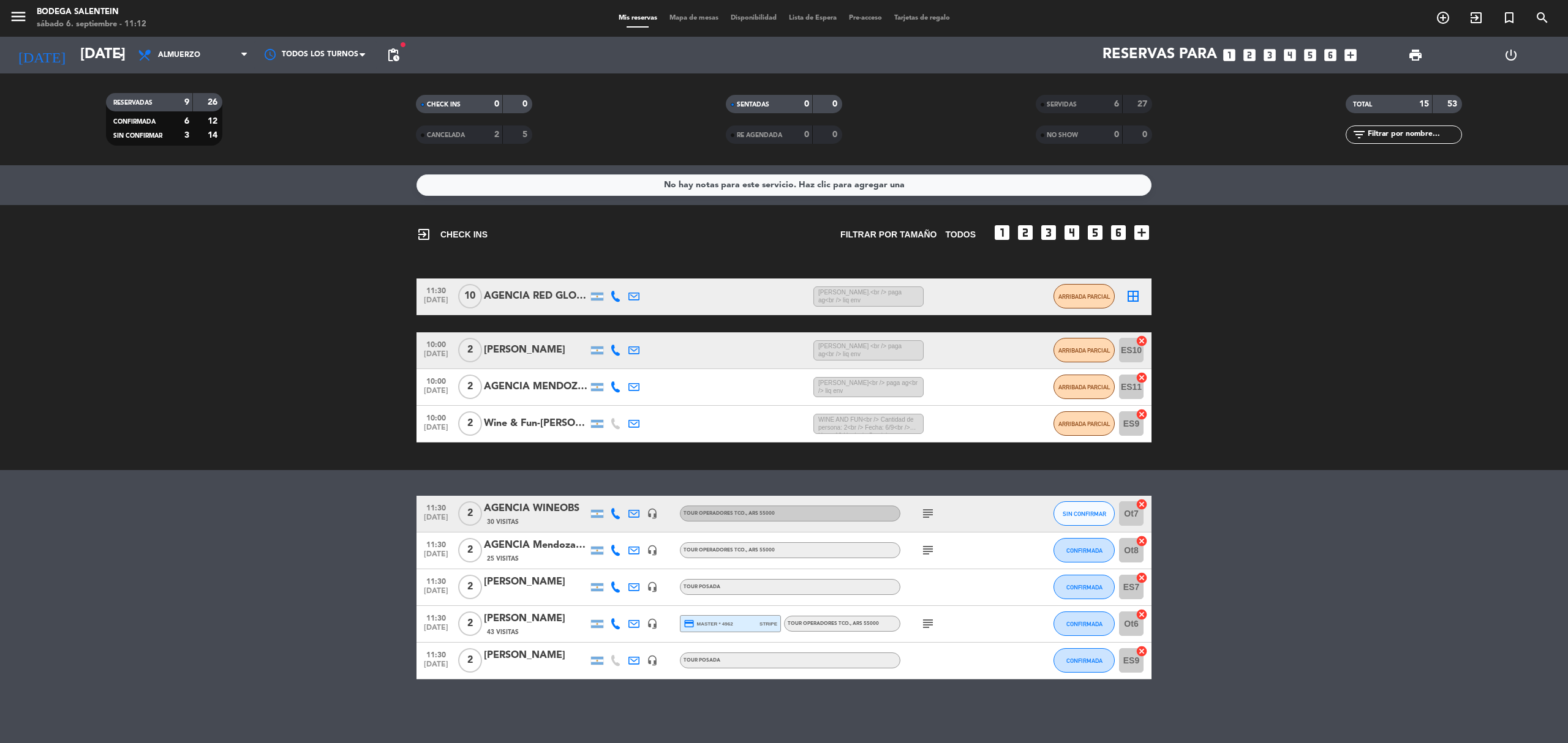
click at [927, 620] on icon "subject" at bounding box center [928, 624] width 15 height 15
click at [928, 624] on icon "subject" at bounding box center [928, 624] width 15 height 15
click at [271, 547] on bookings-row "11:30 [DATE] 2 AGENCIA WINEOBS 30 Visitas headset_mic Tour operadores tco. , AR…" at bounding box center [784, 587] width 1568 height 184
click at [295, 545] on bookings-row "11:30 [DATE] 2 AGENCIA WINEOBS 30 Visitas headset_mic Tour operadores tco. , AR…" at bounding box center [784, 587] width 1568 height 184
click at [520, 470] on div "No hay notas para este servicio. Haz clic para agregar una exit_to_app CHECK IN…" at bounding box center [784, 454] width 1568 height 578
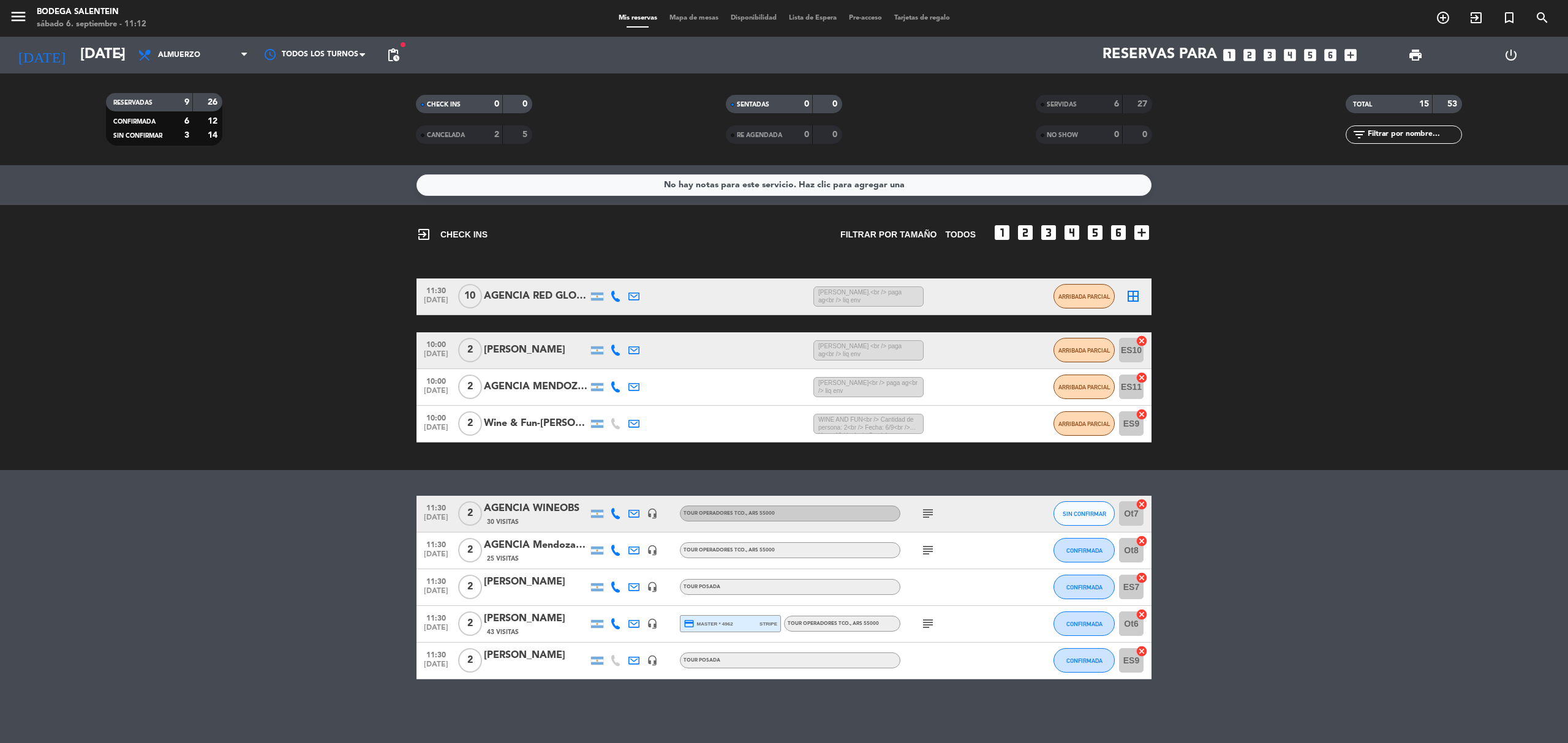
click at [926, 549] on icon "subject" at bounding box center [928, 551] width 15 height 15
click at [265, 589] on bookings-row "11:30 [DATE] 2 AGENCIA WINEOBS 30 Visitas headset_mic Tour operadores tco. , AR…" at bounding box center [784, 587] width 1568 height 184
click at [928, 618] on icon "subject" at bounding box center [928, 624] width 15 height 15
click at [1302, 557] on bookings-row "11:30 [DATE] 2 AGENCIA WINEOBS 30 Visitas headset_mic Tour operadores tco. , AR…" at bounding box center [784, 587] width 1568 height 184
click at [1266, 569] on bookings-row "11:30 [DATE] 2 AGENCIA WINEOBS 30 Visitas headset_mic Tour operadores tco. , AR…" at bounding box center [784, 587] width 1568 height 184
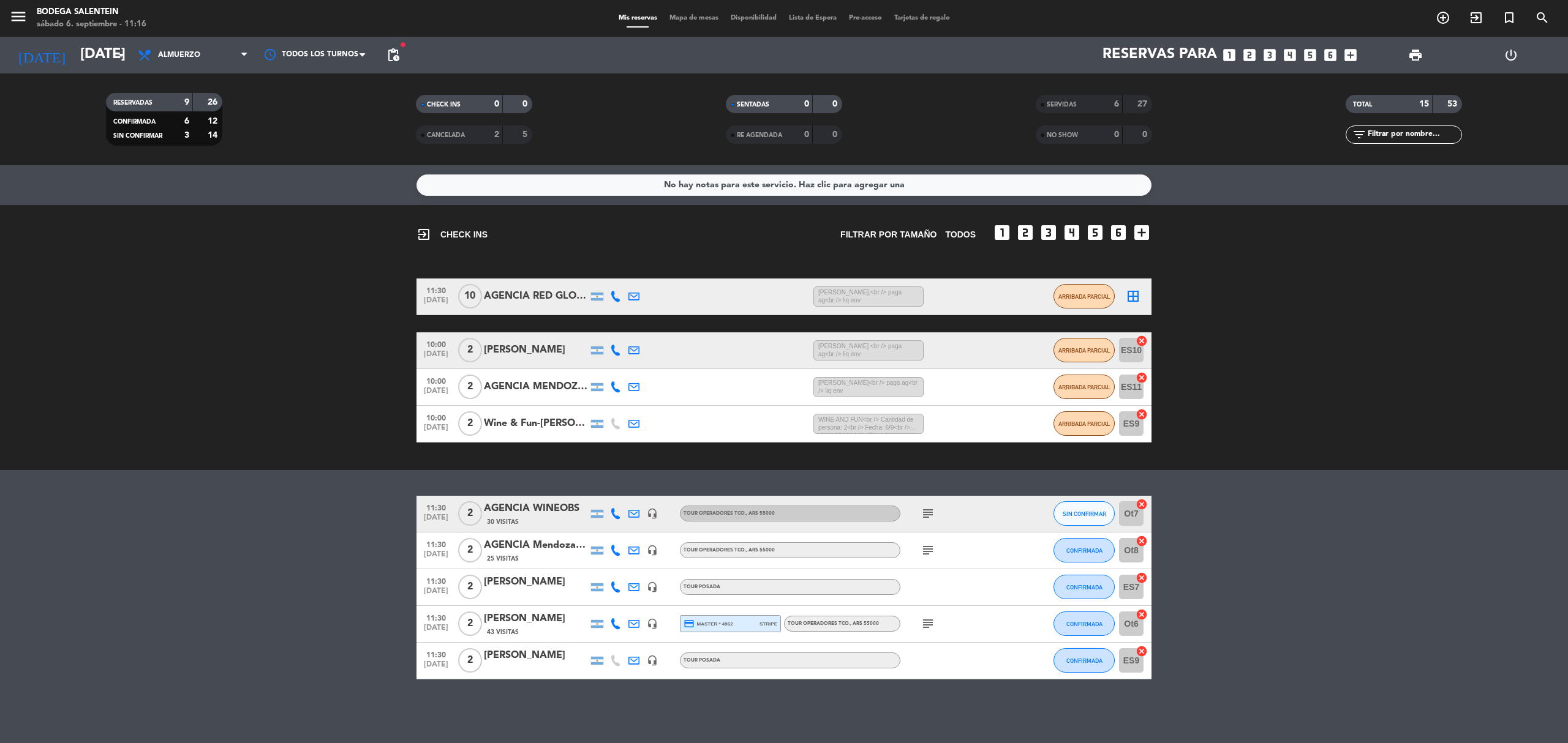
click at [1243, 569] on bookings-row "11:30 [DATE] 2 AGENCIA WINEOBS 30 Visitas headset_mic Tour operadores tco. , AR…" at bounding box center [784, 587] width 1568 height 184
click at [329, 458] on div "exit_to_app CHECK INS Filtrar por tamaño TODOS looks_one looks_two looks_3 look…" at bounding box center [784, 337] width 1568 height 265
click at [341, 528] on bookings-row "11:30 [DATE] 2 AGENCIA WINEOBS 30 Visitas headset_mic Tour operadores tco. , AR…" at bounding box center [784, 587] width 1568 height 184
click at [342, 526] on bookings-row "11:30 [DATE] 2 AGENCIA WINEOBS 30 Visitas headset_mic Tour operadores tco. , AR…" at bounding box center [784, 587] width 1568 height 184
click at [375, 522] on bookings-row "11:30 [DATE] 2 AGENCIA WINEOBS 30 Visitas headset_mic Tour operadores tco. , AR…" at bounding box center [784, 587] width 1568 height 184
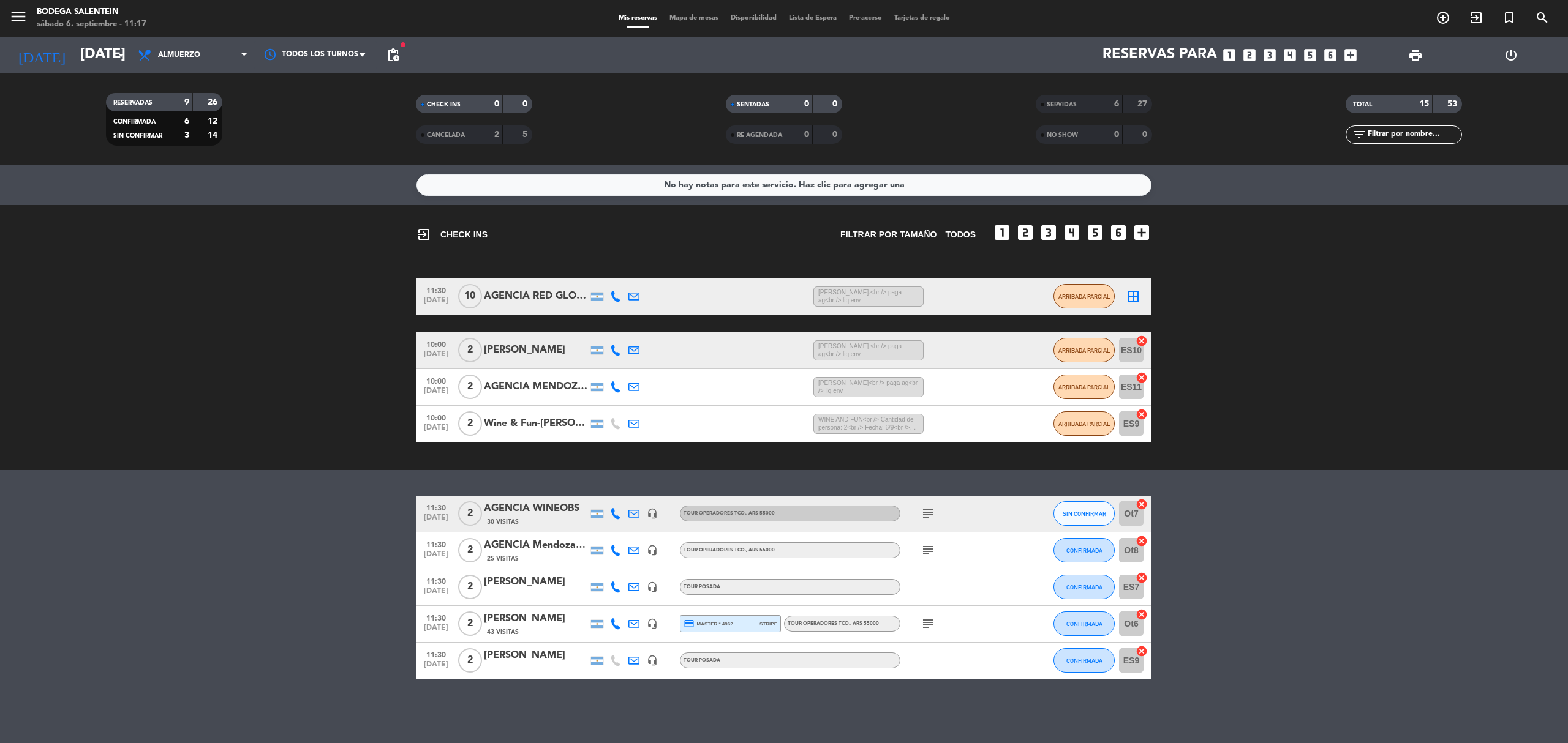
click at [375, 519] on bookings-row "11:30 [DATE] 2 AGENCIA WINEOBS 30 Visitas headset_mic Tour operadores tco. , AR…" at bounding box center [784, 587] width 1568 height 184
click at [1285, 421] on bookings-row "11:30 [DATE] AGENCIA RED GLOBE TOURS 7 MIN / 4:37 H sms [PERSON_NAME].<br /> pa…" at bounding box center [784, 360] width 1568 height 164
click at [1284, 566] on bookings-row "11:30 [DATE] 2 AGENCIA WINEOBS 30 Visitas headset_mic Tour operadores tco. , AR…" at bounding box center [784, 587] width 1568 height 184
click at [1273, 434] on bookings-row "11:30 [DATE] AGENCIA RED GLOBE TOURS 7 MIN / 4:37 H sms [PERSON_NAME].<br /> pa…" at bounding box center [784, 360] width 1568 height 164
drag, startPoint x: 1285, startPoint y: 622, endPoint x: 1274, endPoint y: 568, distance: 55.1
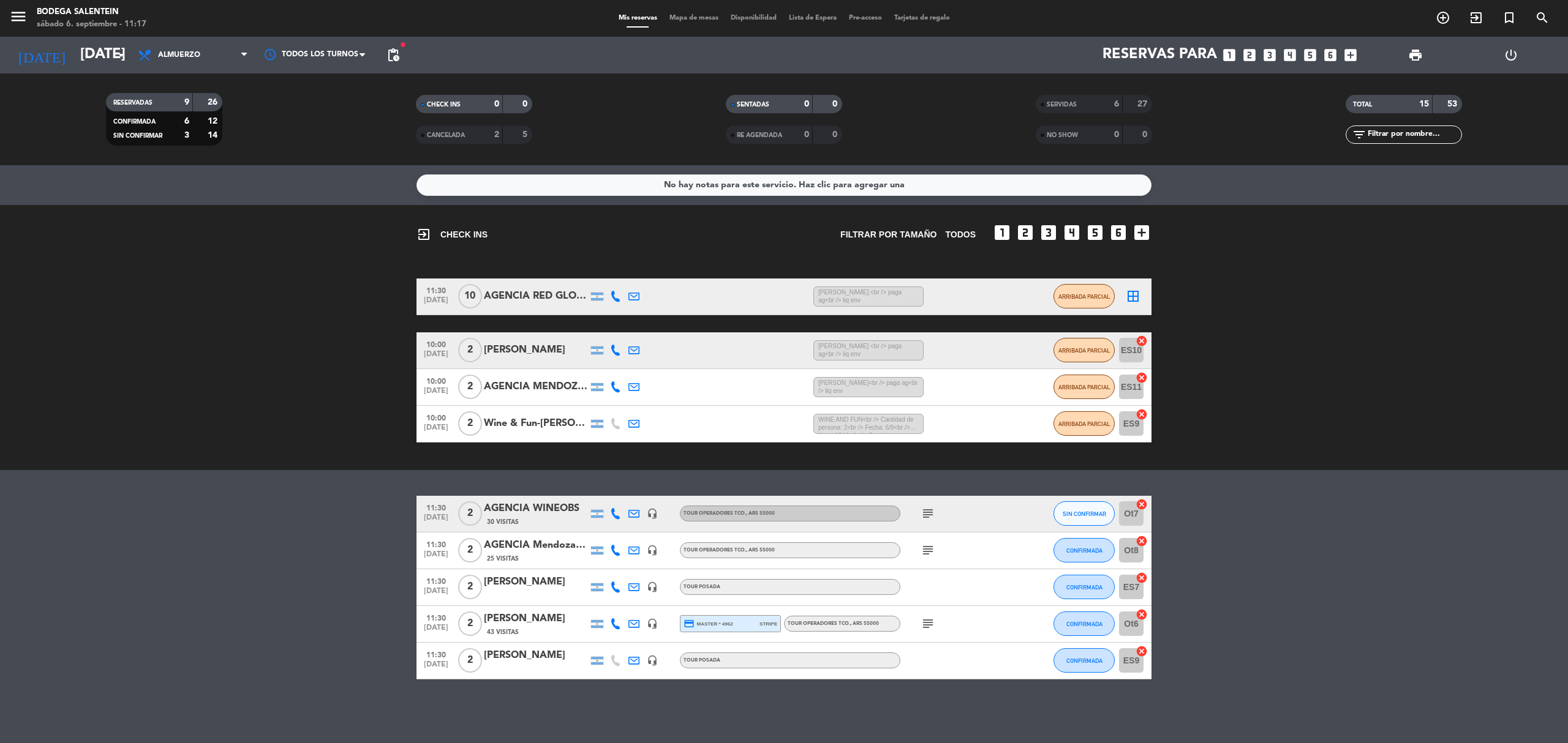
click at [1284, 613] on bookings-row "11:30 [DATE] 2 AGENCIA WINEOBS 30 Visitas headset_mic Tour operadores tco. , AR…" at bounding box center [784, 587] width 1568 height 184
click at [1268, 466] on div "exit_to_app CHECK INS Filtrar por tamaño TODOS looks_one looks_two looks_3 look…" at bounding box center [784, 337] width 1568 height 265
click at [1268, 616] on bookings-row "11:30 [DATE] 2 AGENCIA WINEOBS 30 Visitas headset_mic Tour operadores tco. , AR…" at bounding box center [784, 587] width 1568 height 184
click at [1260, 503] on bookings-row "11:30 [DATE] 2 AGENCIA WINEOBS 30 Visitas headset_mic Tour operadores tco. , AR…" at bounding box center [784, 587] width 1568 height 184
click at [310, 471] on div "No hay notas para este servicio. Haz clic para agregar una exit_to_app CHECK IN…" at bounding box center [784, 454] width 1568 height 578
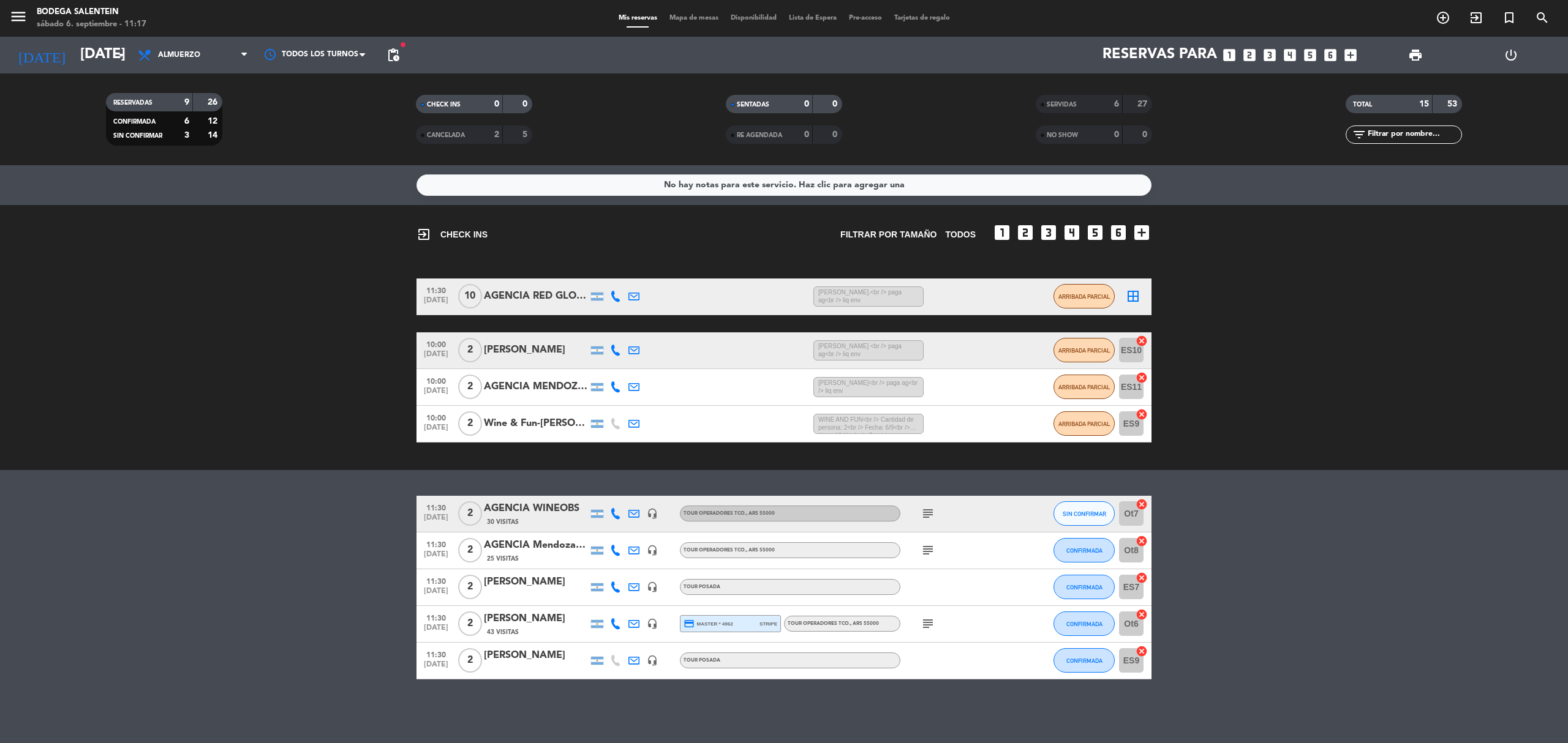
click at [360, 561] on bookings-row "11:30 [DATE] 2 AGENCIA WINEOBS 30 Visitas headset_mic Tour operadores tco. , AR…" at bounding box center [784, 587] width 1568 height 184
click at [341, 449] on div "exit_to_app CHECK INS Filtrar por tamaño TODOS looks_one looks_two looks_3 look…" at bounding box center [784, 337] width 1568 height 265
click at [936, 626] on span "subject" at bounding box center [928, 624] width 18 height 15
click at [929, 625] on icon "subject" at bounding box center [928, 624] width 15 height 15
click at [999, 661] on div at bounding box center [955, 660] width 110 height 36
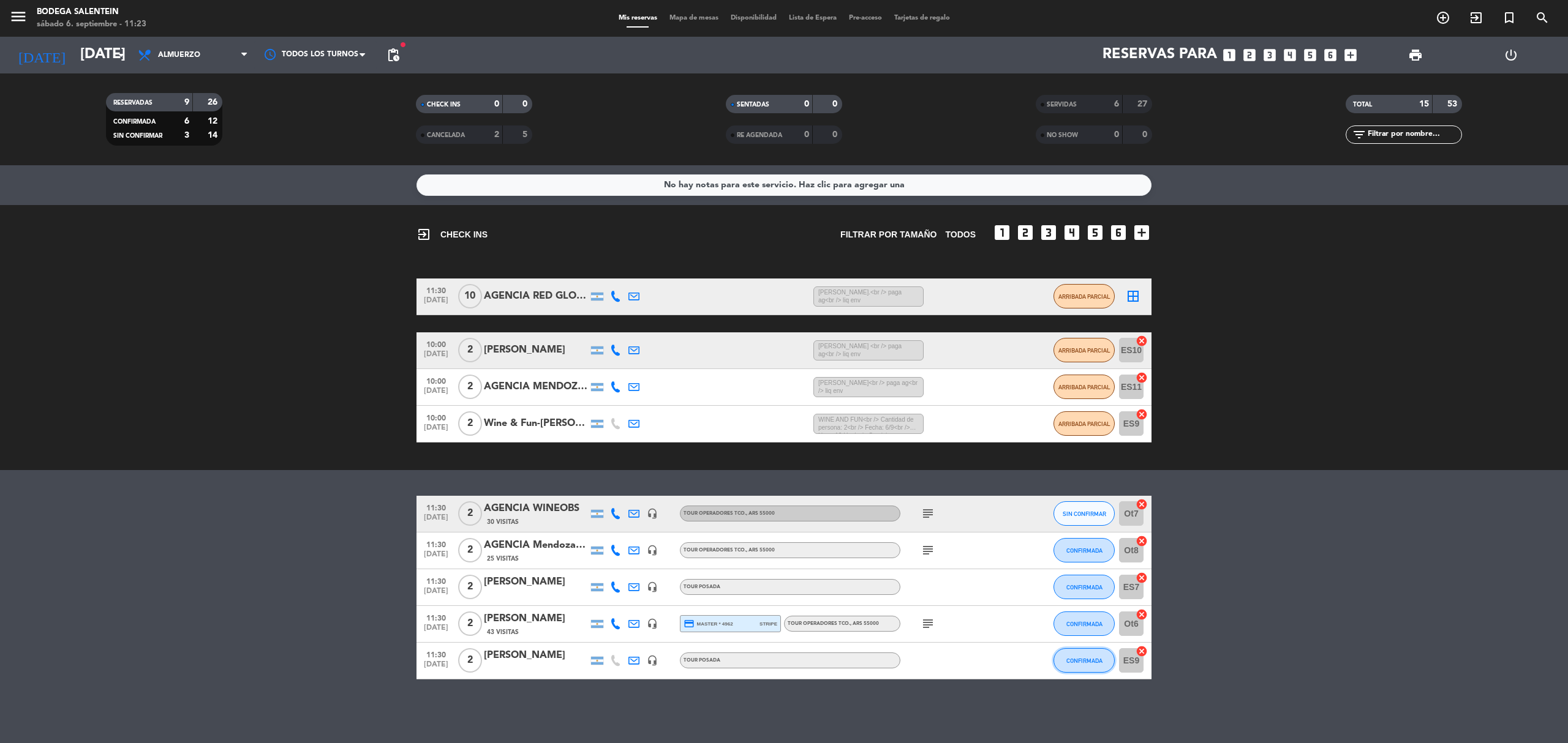
click at [1087, 661] on span "CONFIRMADA" at bounding box center [1084, 661] width 36 height 7
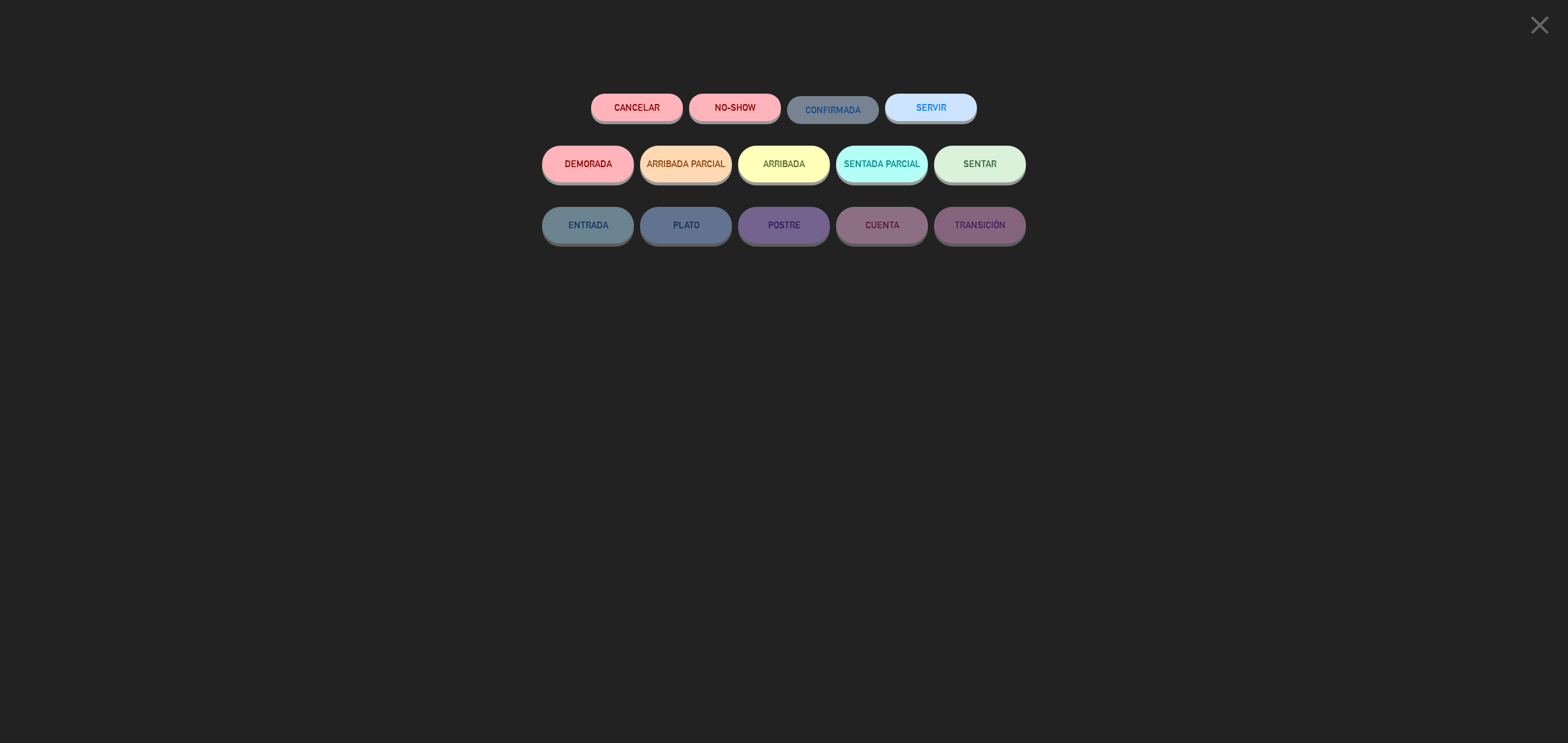
click at [943, 108] on button "SERVIR" at bounding box center [931, 107] width 92 height 28
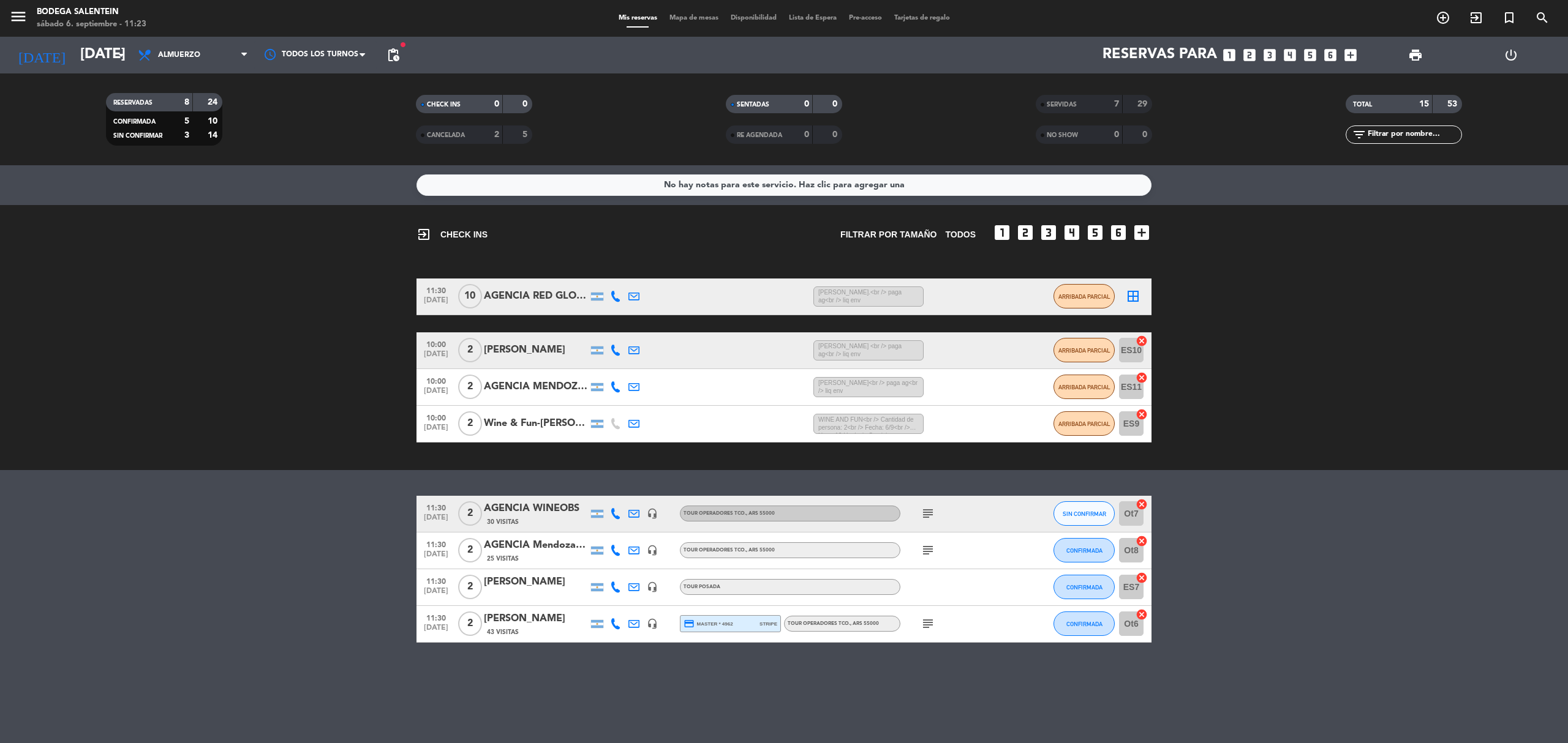
click at [934, 550] on icon "subject" at bounding box center [928, 551] width 15 height 15
click at [188, 627] on bookings-row "11:30 [DATE] 2 AGENCIA WINEOBS 30 Visitas headset_mic Tour operadores tco. , AR…" at bounding box center [784, 569] width 1568 height 147
click at [350, 586] on bookings-row "11:30 [DATE] 2 AGENCIA WINEOBS 30 Visitas headset_mic Tour operadores tco. , AR…" at bounding box center [784, 569] width 1568 height 147
click at [1090, 588] on span "CONFIRMADA" at bounding box center [1084, 587] width 36 height 7
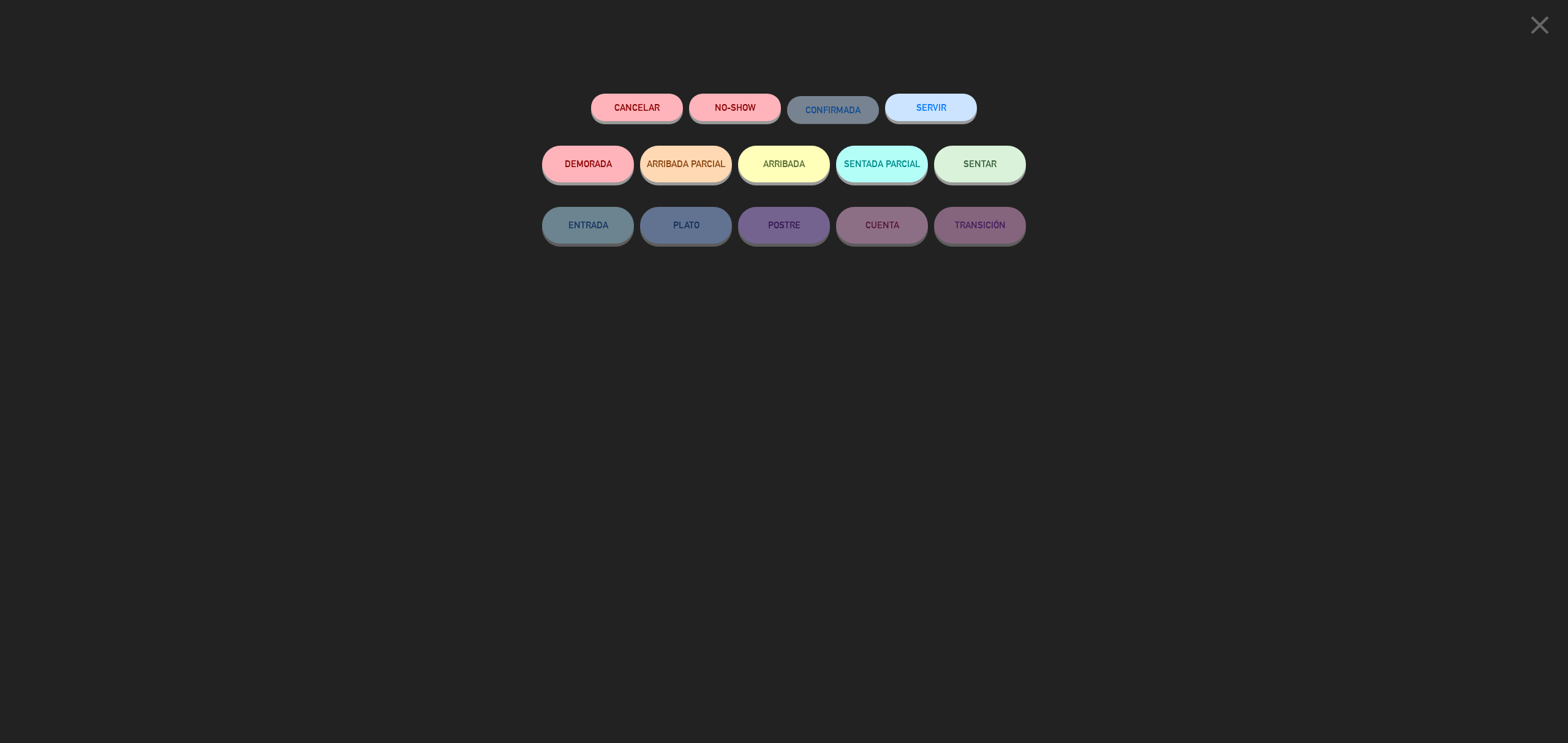
click at [1539, 18] on icon "close" at bounding box center [1540, 24] width 30 height 30
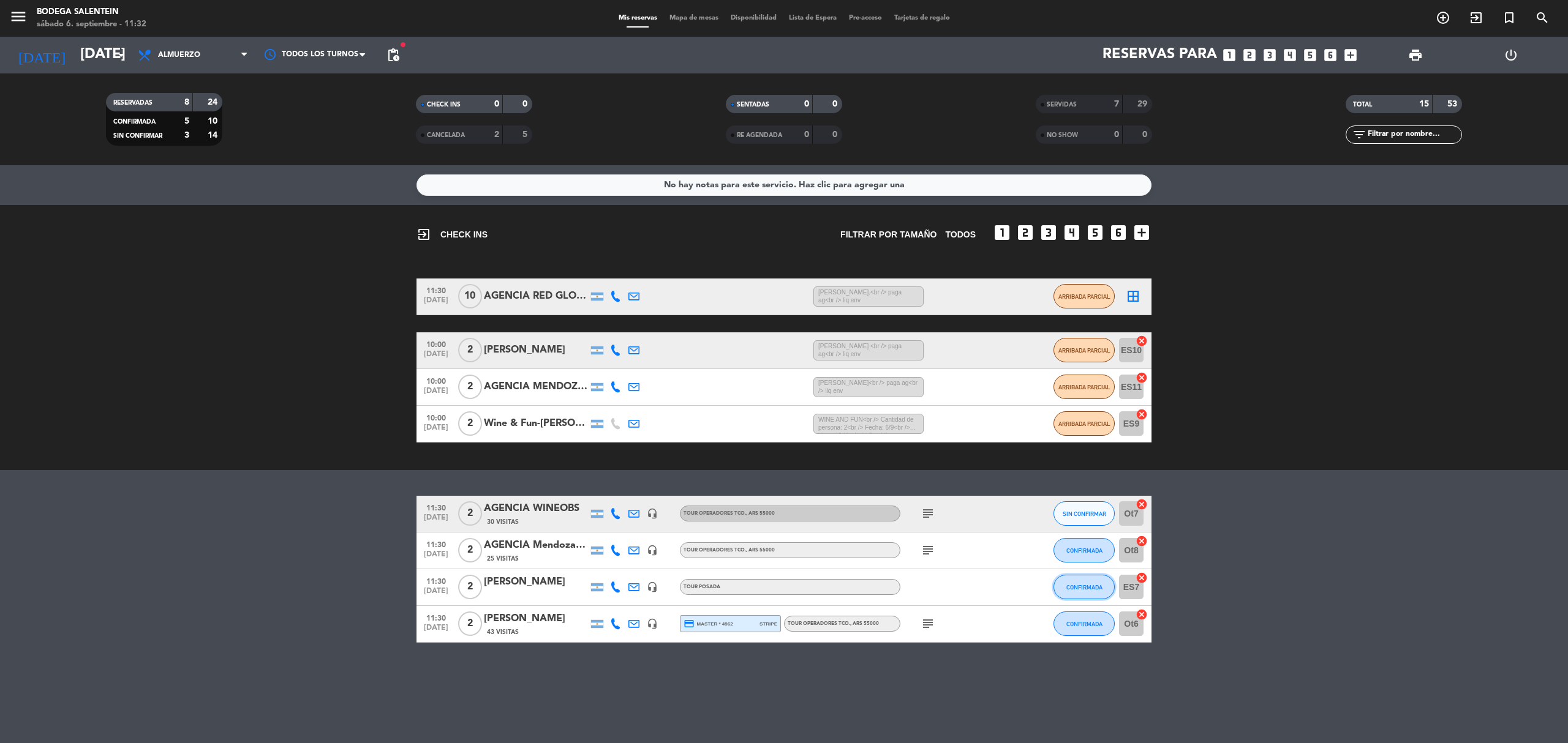
click at [1096, 588] on span "CONFIRMADA" at bounding box center [1084, 587] width 36 height 7
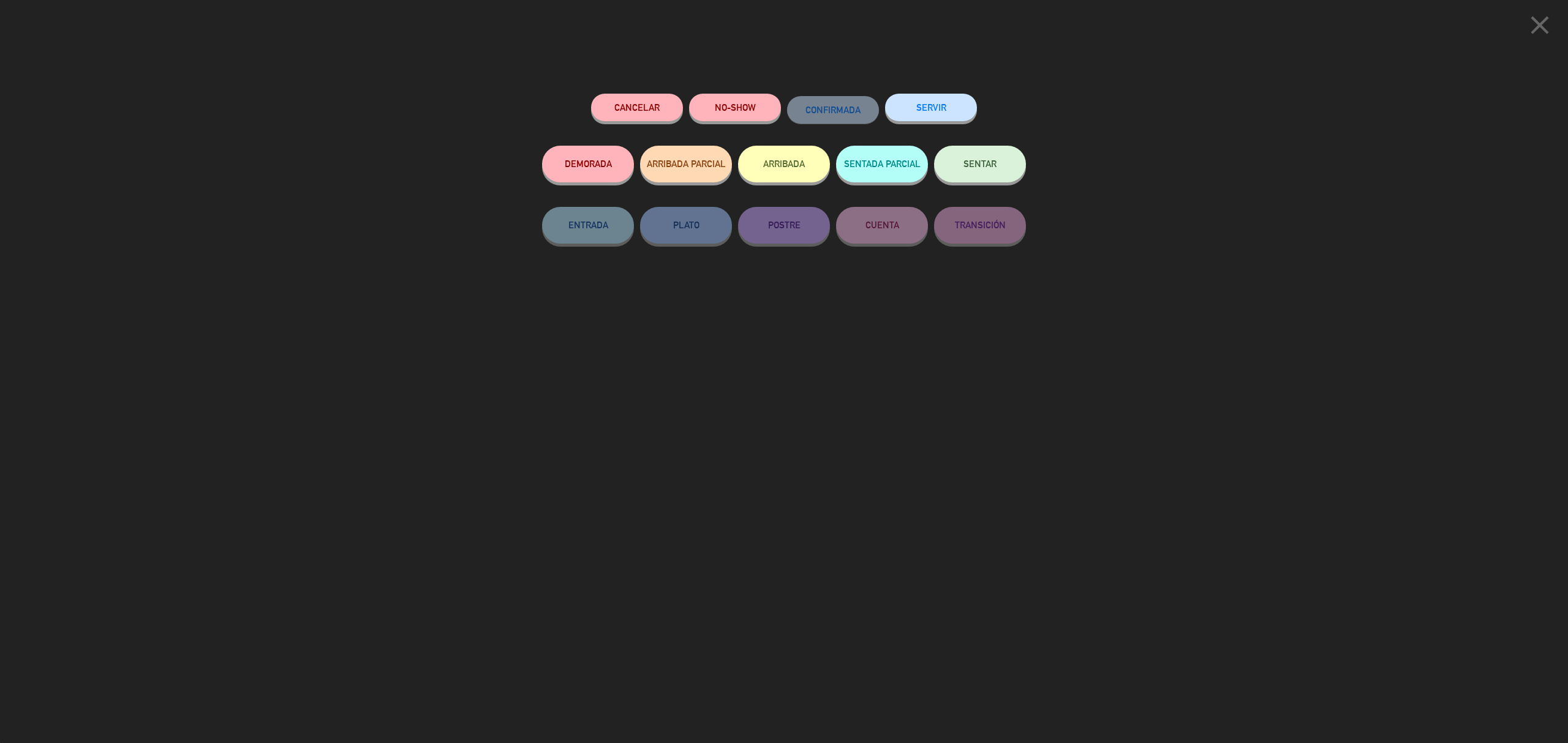
click at [949, 116] on button "SERVIR" at bounding box center [931, 107] width 92 height 28
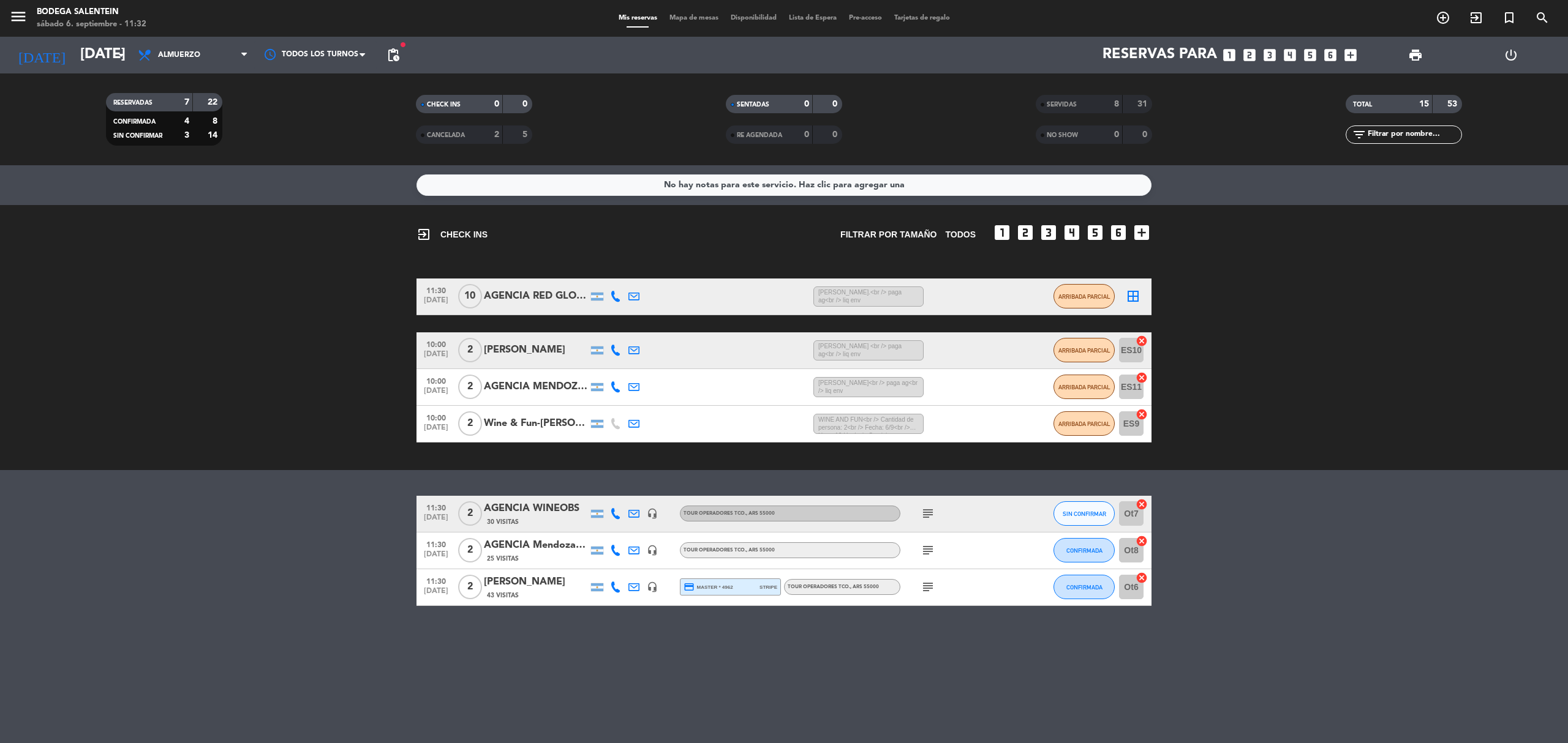
click at [930, 585] on icon "subject" at bounding box center [928, 587] width 15 height 15
click at [1086, 583] on button "CONFIRMADA" at bounding box center [1084, 587] width 61 height 24
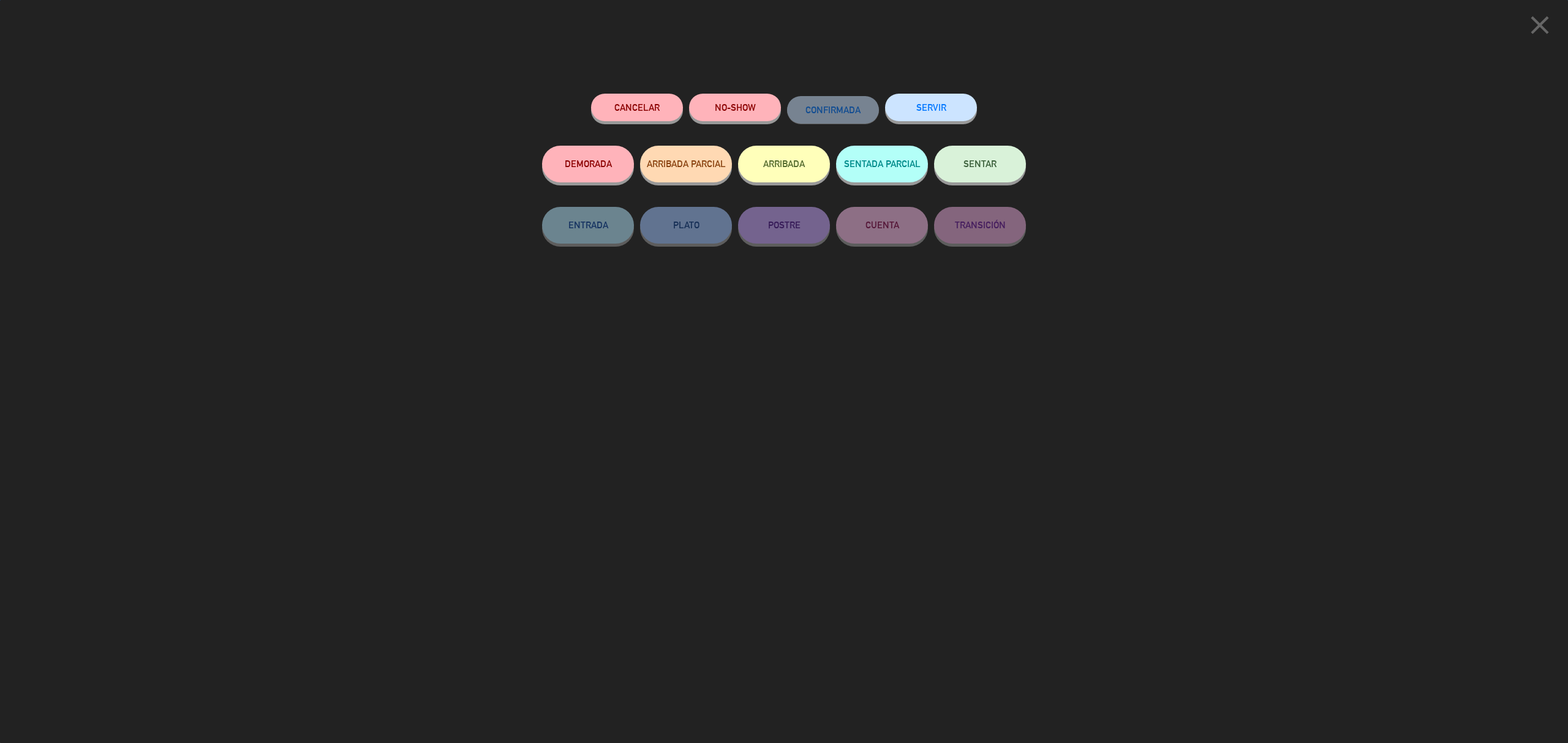
click at [932, 108] on button "SERVIR" at bounding box center [931, 107] width 92 height 28
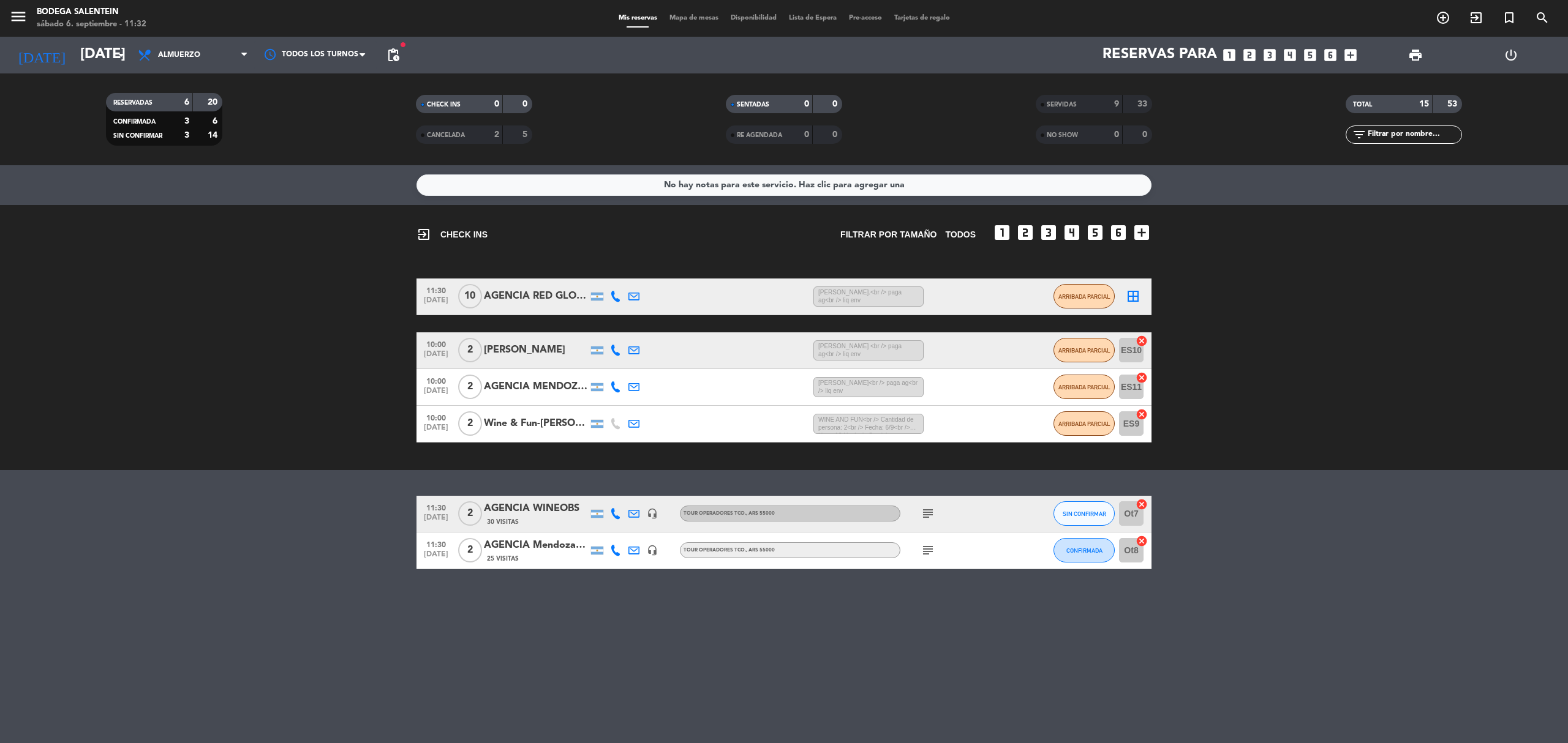
click at [932, 551] on icon "subject" at bounding box center [928, 551] width 15 height 15
click at [1095, 545] on button "CONFIRMADA" at bounding box center [1084, 551] width 61 height 24
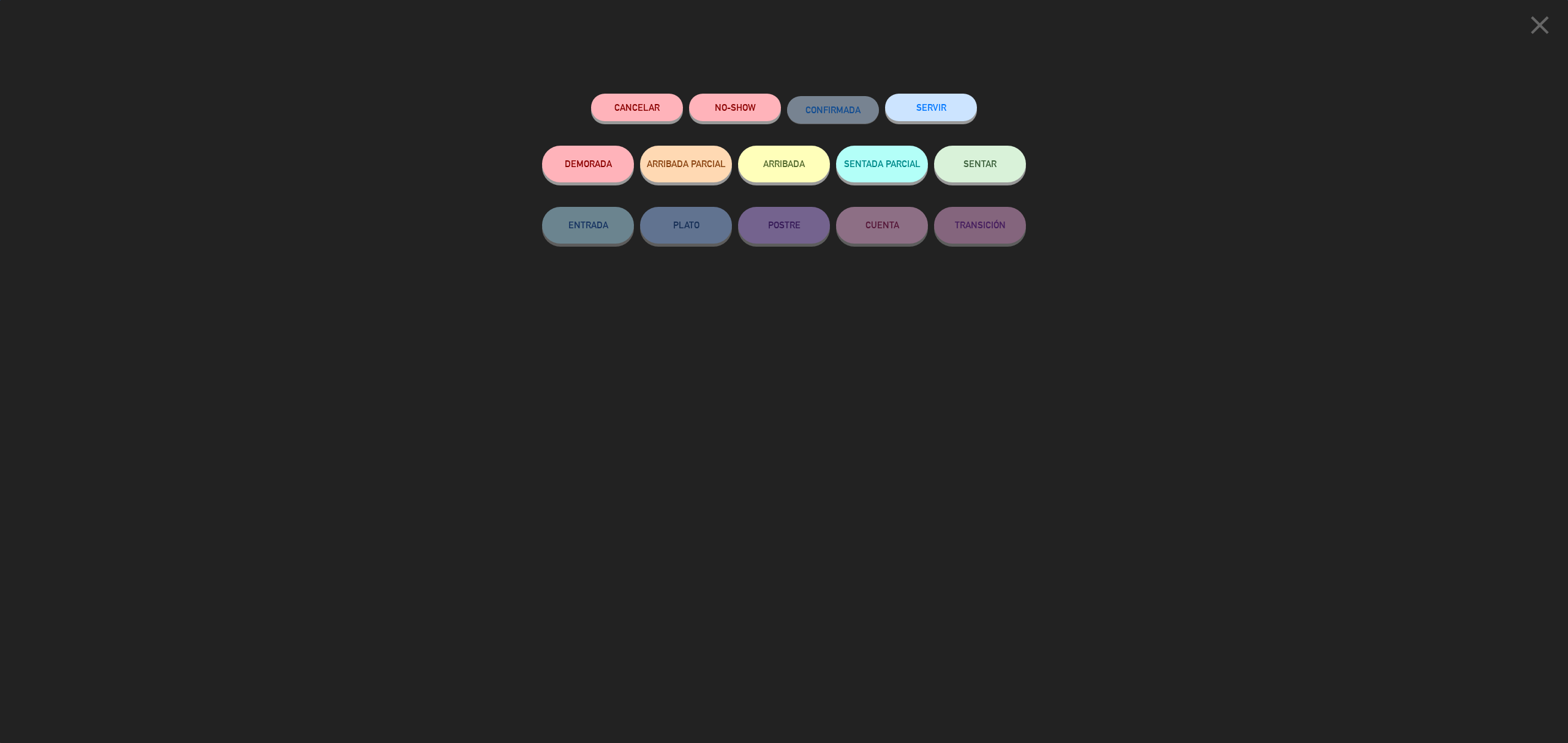
click at [963, 109] on button "SERVIR" at bounding box center [931, 107] width 92 height 28
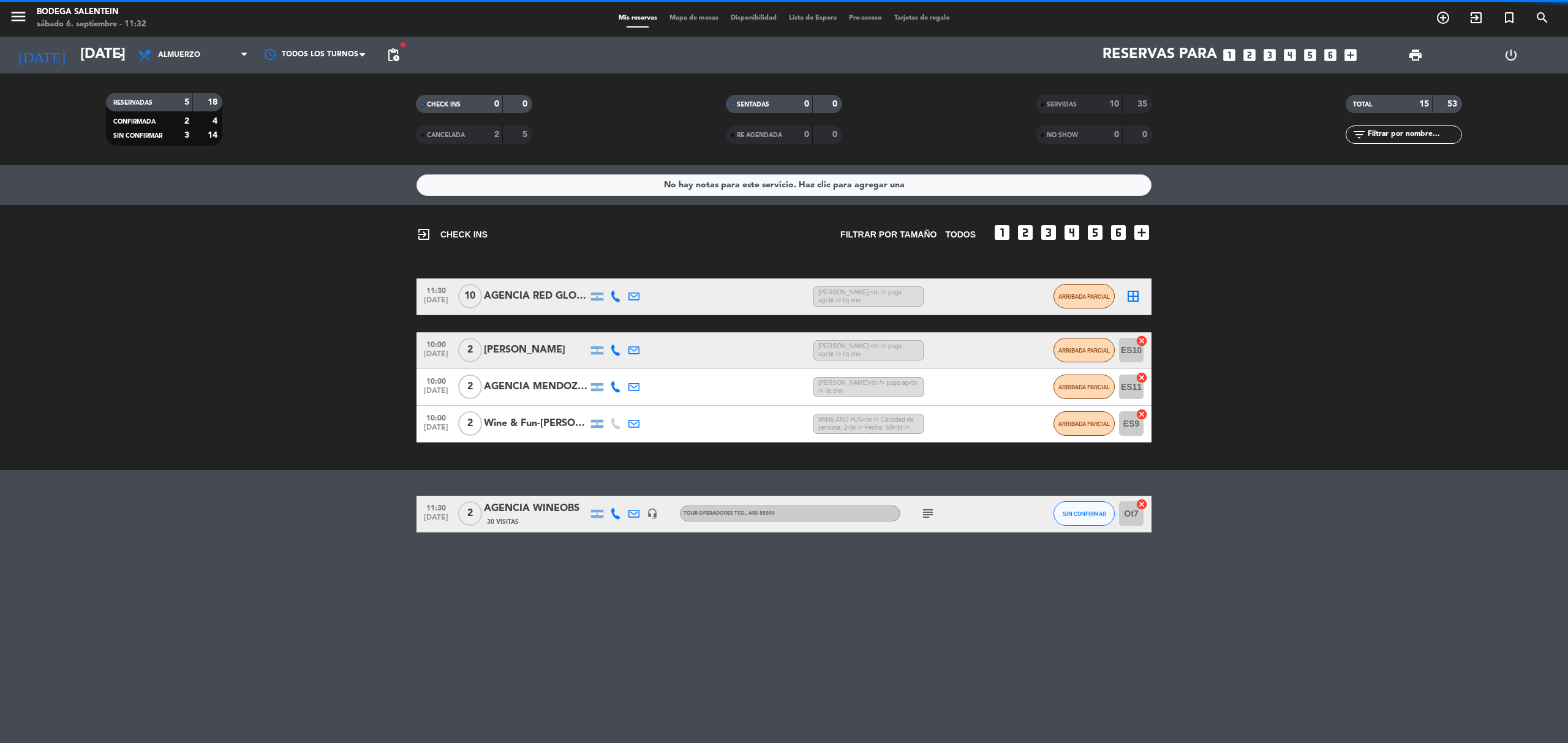
click at [1298, 519] on bookings-row "11:30 [DATE] 2 AGENCIA WINEOBS 30 Visitas headset_mic Tour operadores tco. , AR…" at bounding box center [784, 514] width 1568 height 37
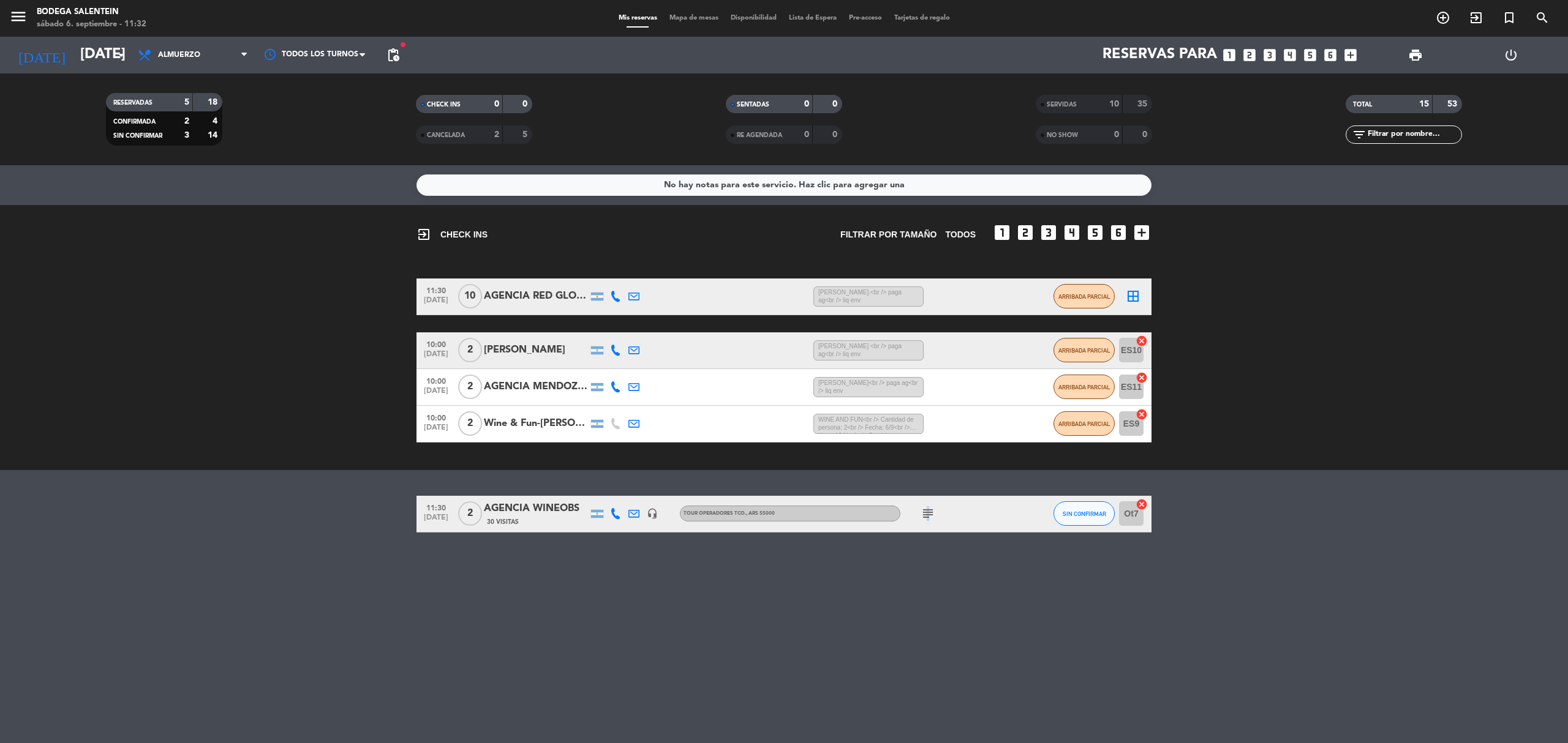
click at [925, 514] on icon "subject" at bounding box center [928, 514] width 15 height 15
click at [790, 585] on div "No hay notas para este servicio. Haz clic para agregar una exit_to_app CHECK IN…" at bounding box center [784, 454] width 1568 height 578
click at [694, 593] on div "No hay notas para este servicio. Haz clic para agregar una exit_to_app CHECK IN…" at bounding box center [784, 454] width 1568 height 578
click at [921, 513] on icon "subject" at bounding box center [928, 514] width 15 height 15
click at [993, 591] on div "No hay notas para este servicio. Haz clic para agregar una exit_to_app CHECK IN…" at bounding box center [784, 454] width 1568 height 578
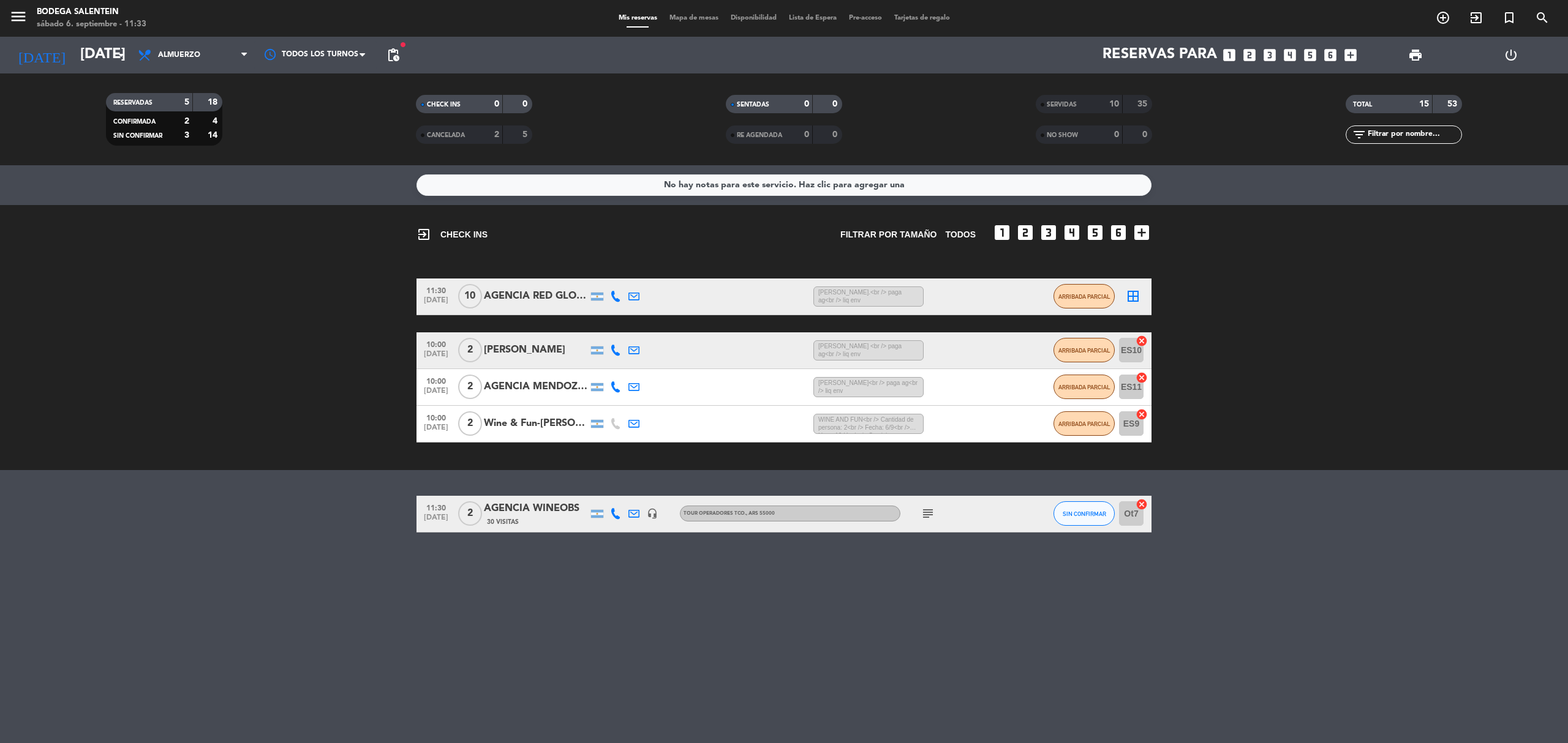
click at [932, 513] on icon "subject" at bounding box center [928, 514] width 15 height 15
click at [750, 600] on div "No hay notas para este servicio. Haz clic para agregar una exit_to_app CHECK IN…" at bounding box center [784, 454] width 1568 height 578
click at [1055, 98] on div "SERVIDAS" at bounding box center [1067, 104] width 56 height 14
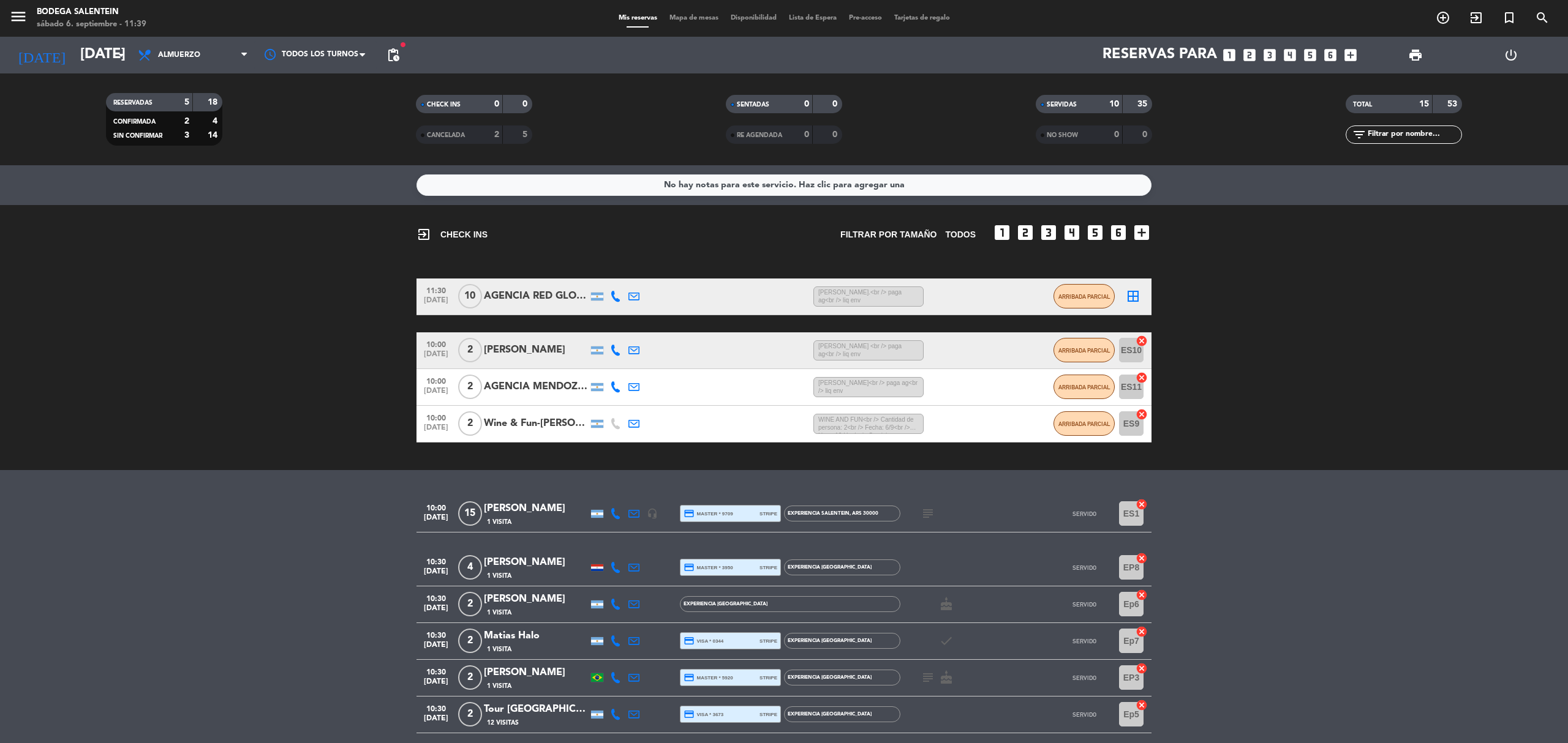
click at [167, 316] on bookings-row "11:30 [DATE] AGENCIA RED GLOBE TOURS 29 MIN / 4:37 H sms [PERSON_NAME].<br /> p…" at bounding box center [784, 360] width 1568 height 164
click at [1340, 388] on bookings-row "11:30 [DATE] AGENCIA RED GLOBE TOURS 29 MIN / 4:37 H sms [PERSON_NAME].<br /> p…" at bounding box center [784, 360] width 1568 height 164
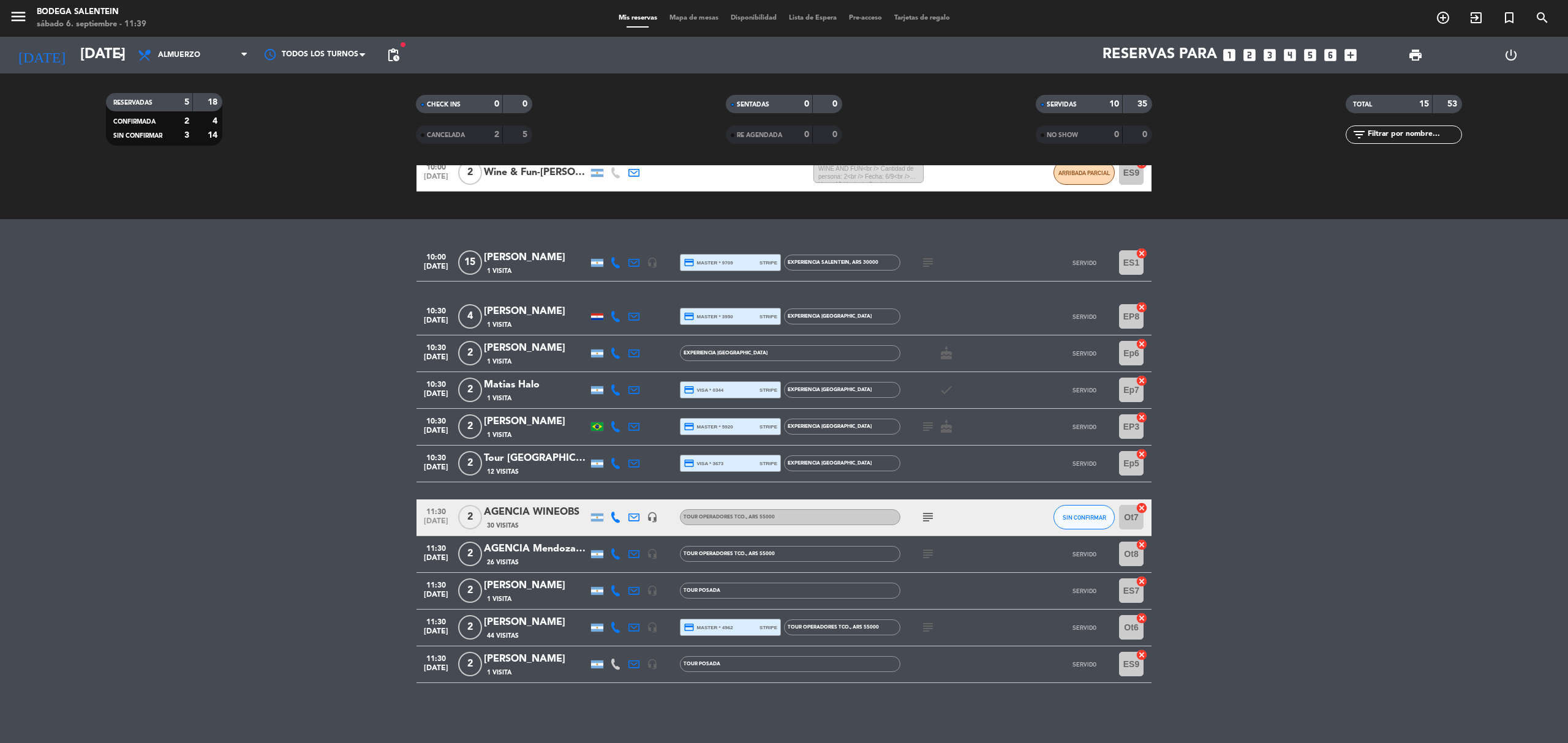
click at [928, 520] on icon "subject" at bounding box center [928, 517] width 15 height 15
click at [1313, 595] on bookings-row "10:00 [DATE] [PERSON_NAME] 1 Visita headset_mic credit_card master * 9709 strip…" at bounding box center [784, 464] width 1568 height 438
click at [304, 403] on bookings-row "10:00 [DATE] [PERSON_NAME] 1 Visita headset_mic credit_card master * 9709 strip…" at bounding box center [784, 464] width 1568 height 438
click at [928, 515] on icon "subject" at bounding box center [928, 517] width 15 height 15
click at [226, 421] on bookings-row "10:00 [DATE] [PERSON_NAME] 1 Visita headset_mic credit_card master * 9709 strip…" at bounding box center [784, 464] width 1568 height 438
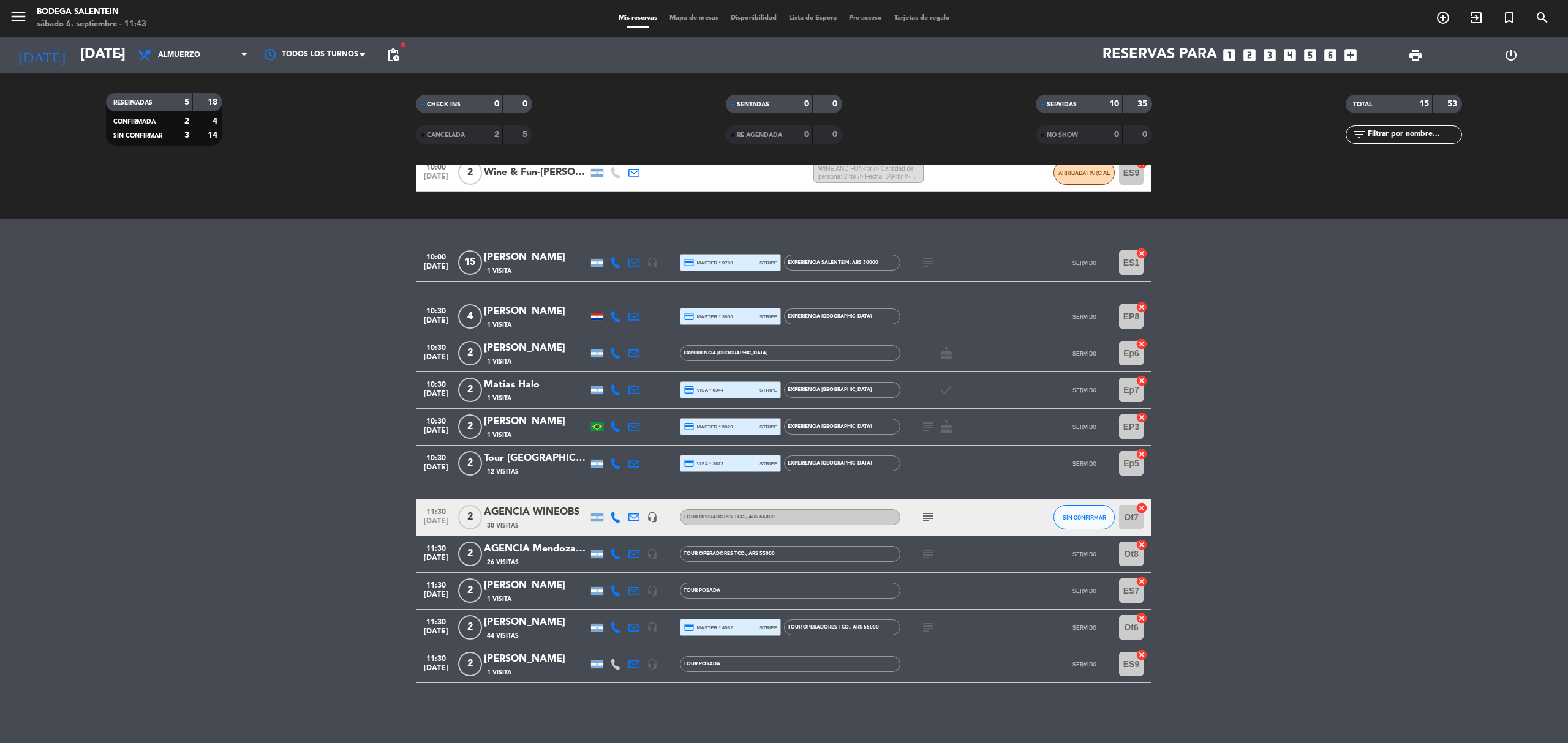
click at [930, 517] on icon "subject" at bounding box center [928, 517] width 15 height 15
click at [1472, 574] on bookings-row "10:00 [DATE] [PERSON_NAME] 1 Visita headset_mic credit_card master * 9709 strip…" at bounding box center [784, 464] width 1568 height 438
click at [926, 513] on icon "subject" at bounding box center [928, 517] width 15 height 15
click at [655, 519] on icon "headset_mic" at bounding box center [653, 517] width 11 height 11
click at [352, 517] on bookings-row "10:00 [DATE] [PERSON_NAME] 1 Visita headset_mic credit_card master * 9709 strip…" at bounding box center [784, 464] width 1568 height 438
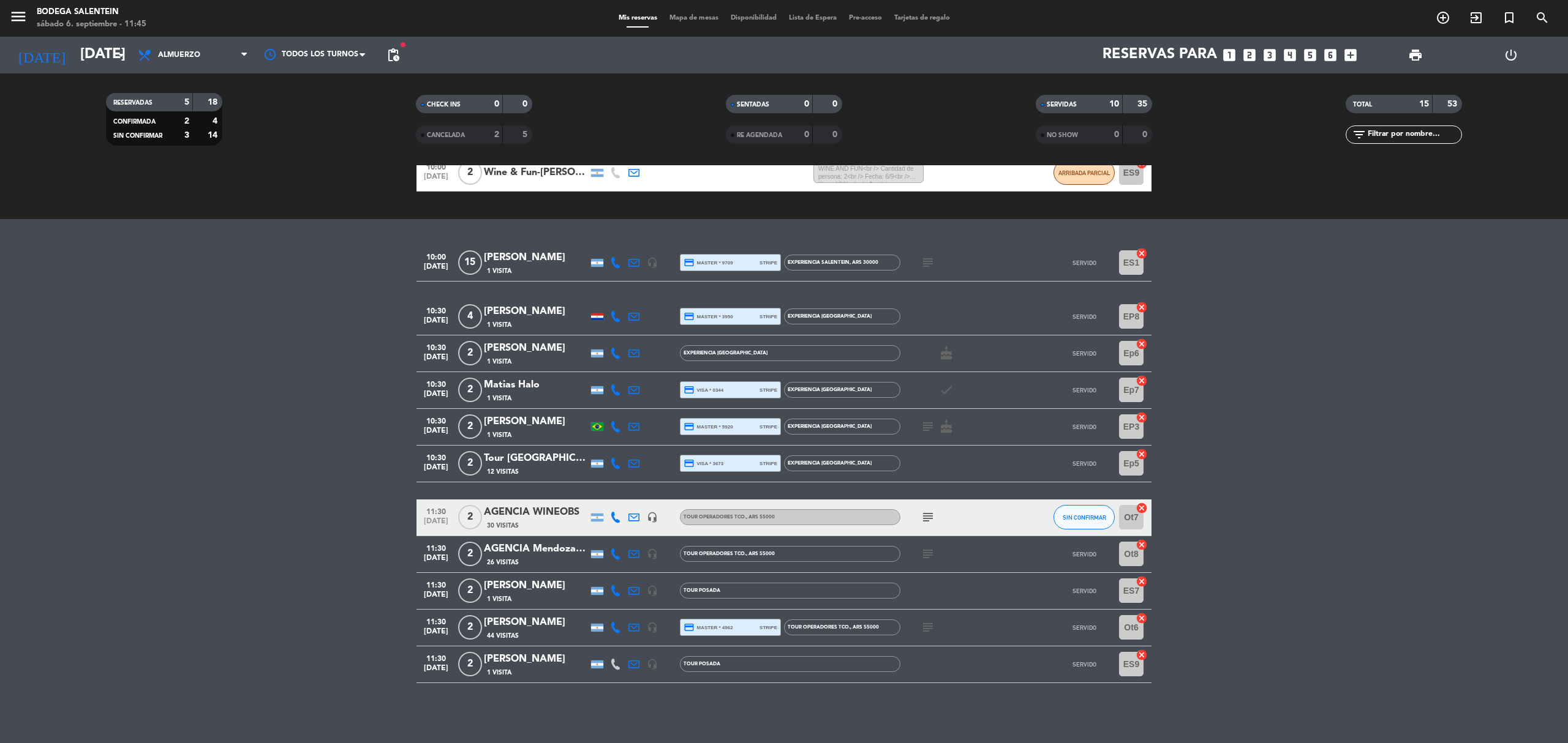
click at [924, 517] on icon "subject" at bounding box center [928, 517] width 15 height 15
click at [638, 523] on div at bounding box center [634, 517] width 18 height 36
click at [641, 519] on div at bounding box center [634, 517] width 18 height 36
click at [652, 519] on icon "headset_mic" at bounding box center [653, 517] width 11 height 11
click at [1067, 518] on span "SIN CONFIRMAR" at bounding box center [1084, 517] width 43 height 7
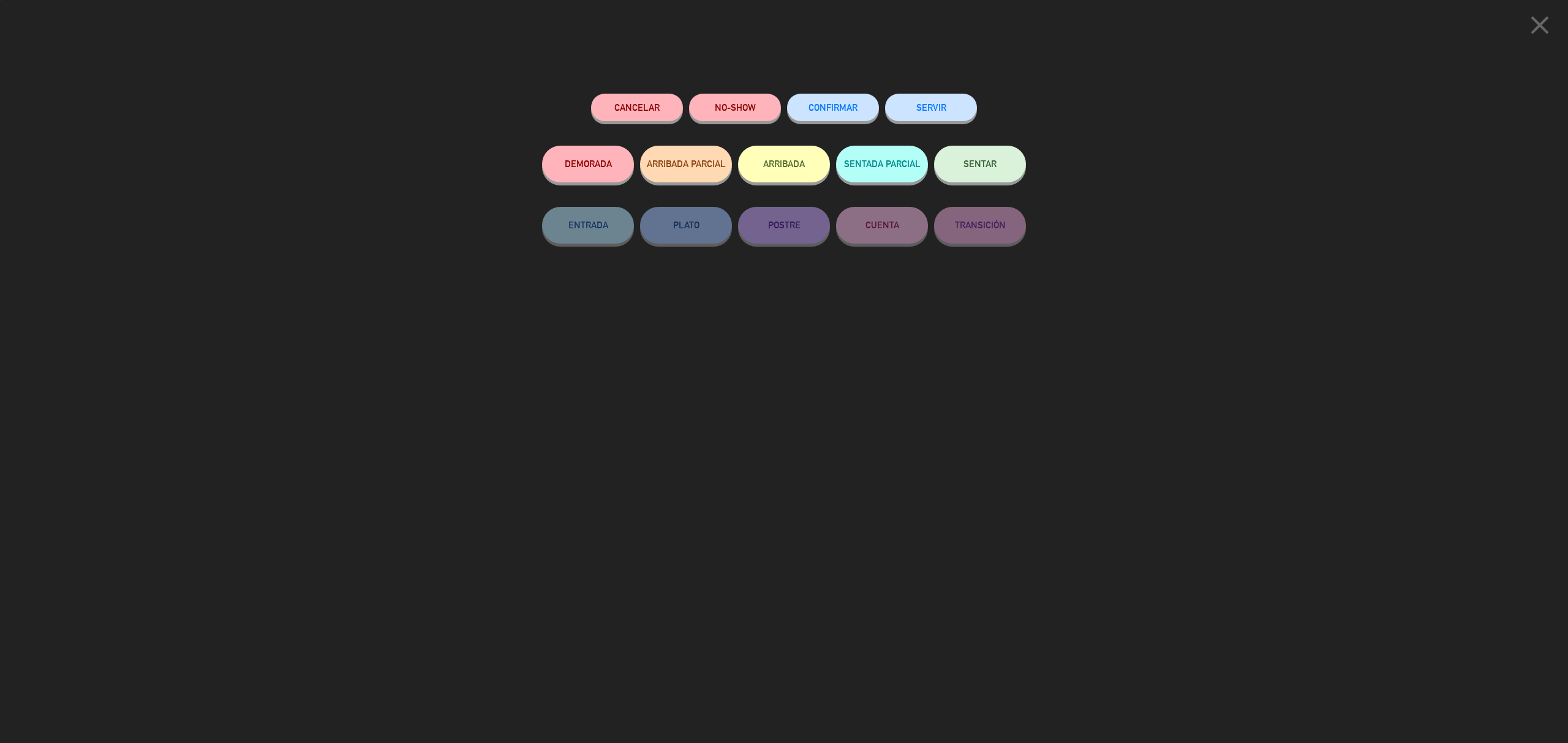
click at [694, 176] on button "ARRIBADA PARCIAL" at bounding box center [686, 164] width 92 height 37
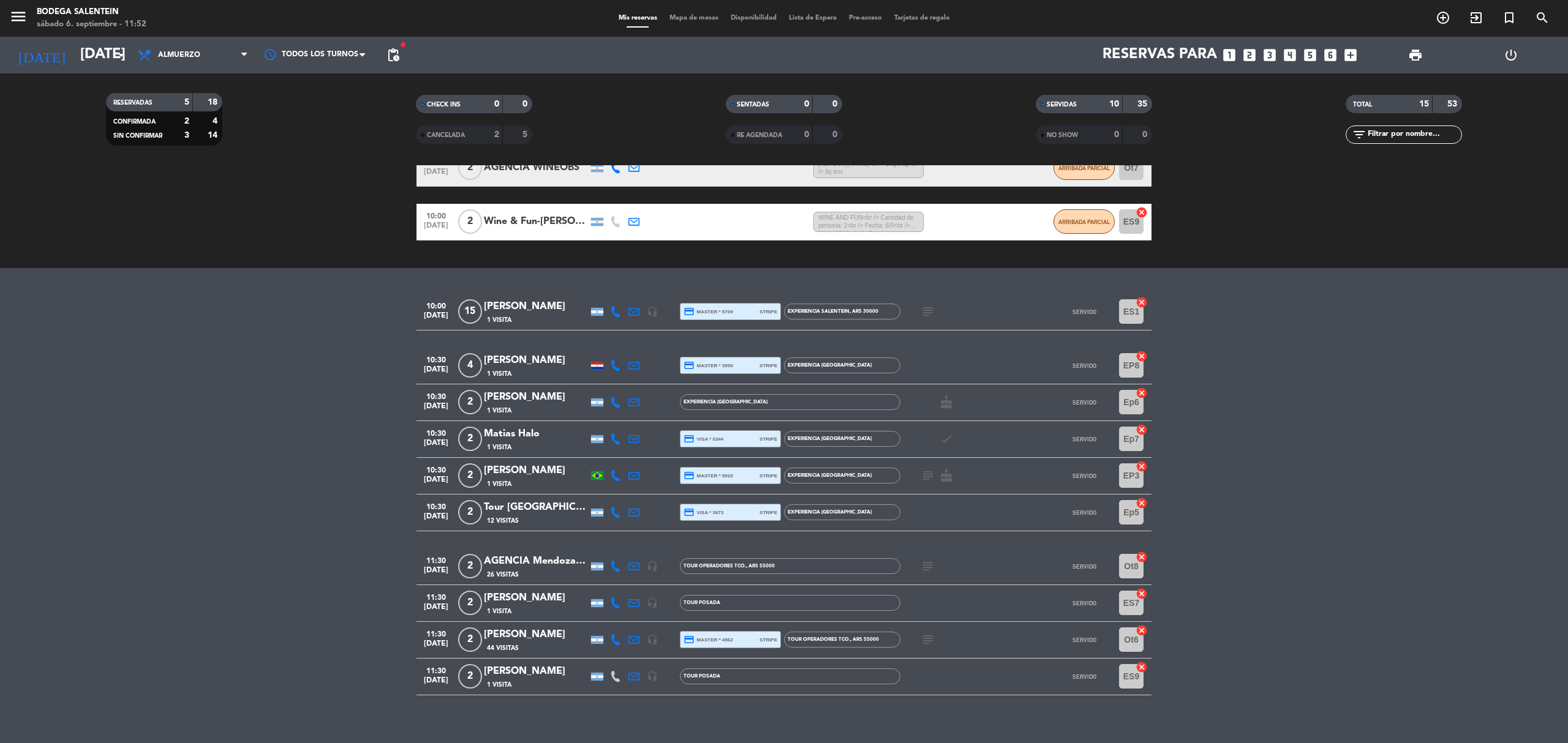
scroll to position [285, 0]
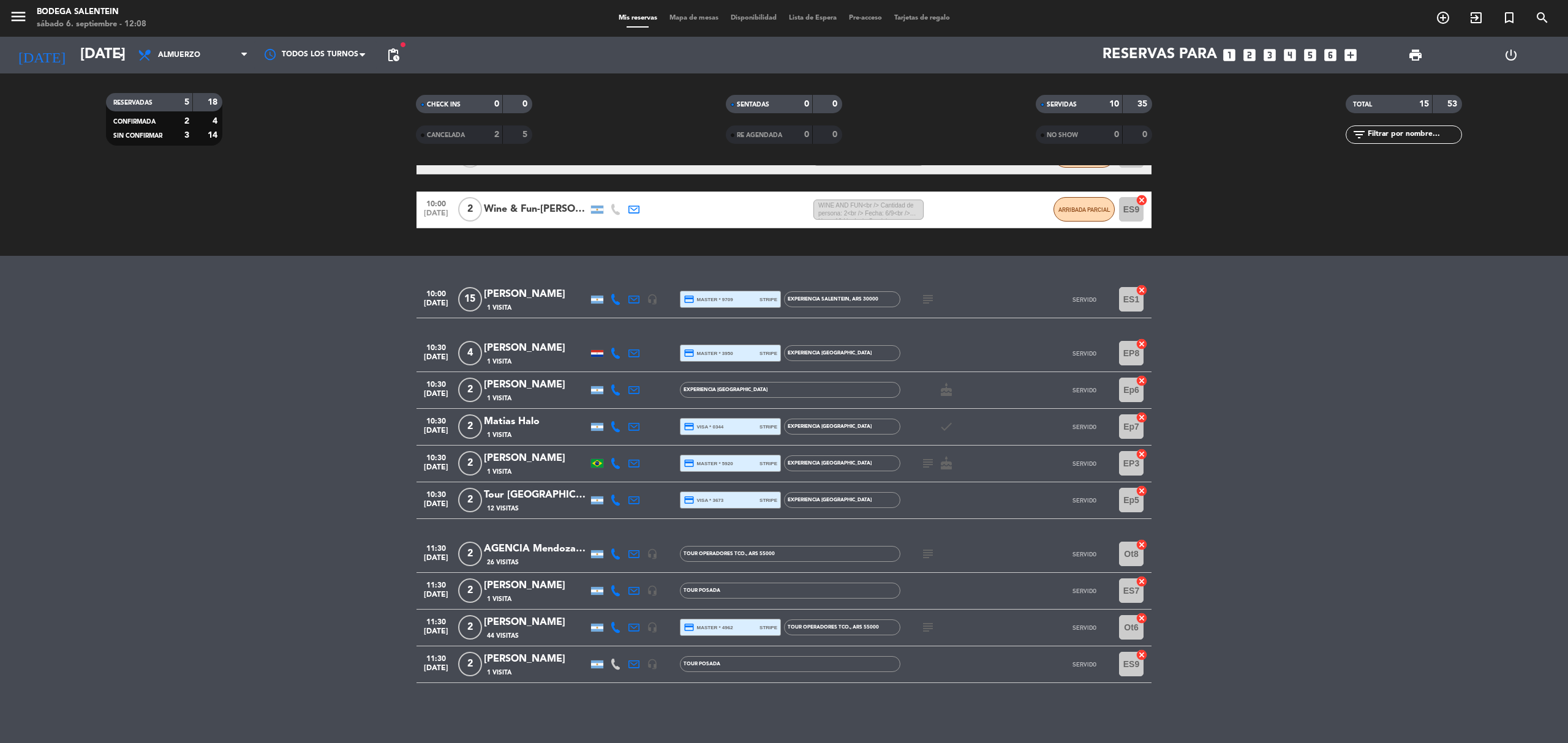
click at [294, 606] on bookings-row "10:00 [DATE] [PERSON_NAME] 1 Visita headset_mic credit_card master * 9709 strip…" at bounding box center [784, 482] width 1568 height 402
click at [333, 576] on bookings-row "10:00 [DATE] [PERSON_NAME] 1 Visita headset_mic credit_card master * 9709 strip…" at bounding box center [784, 482] width 1568 height 402
click at [290, 451] on bookings-row "10:00 [DATE] [PERSON_NAME] 1 Visita headset_mic credit_card master * 9709 strip…" at bounding box center [784, 482] width 1568 height 402
click at [1353, 637] on bookings-row "10:00 [DATE] [PERSON_NAME] 1 Visita headset_mic credit_card master * 9709 strip…" at bounding box center [784, 482] width 1568 height 402
click at [1383, 532] on bookings-row "10:00 [DATE] [PERSON_NAME] 1 Visita headset_mic credit_card master * 9709 strip…" at bounding box center [784, 482] width 1568 height 402
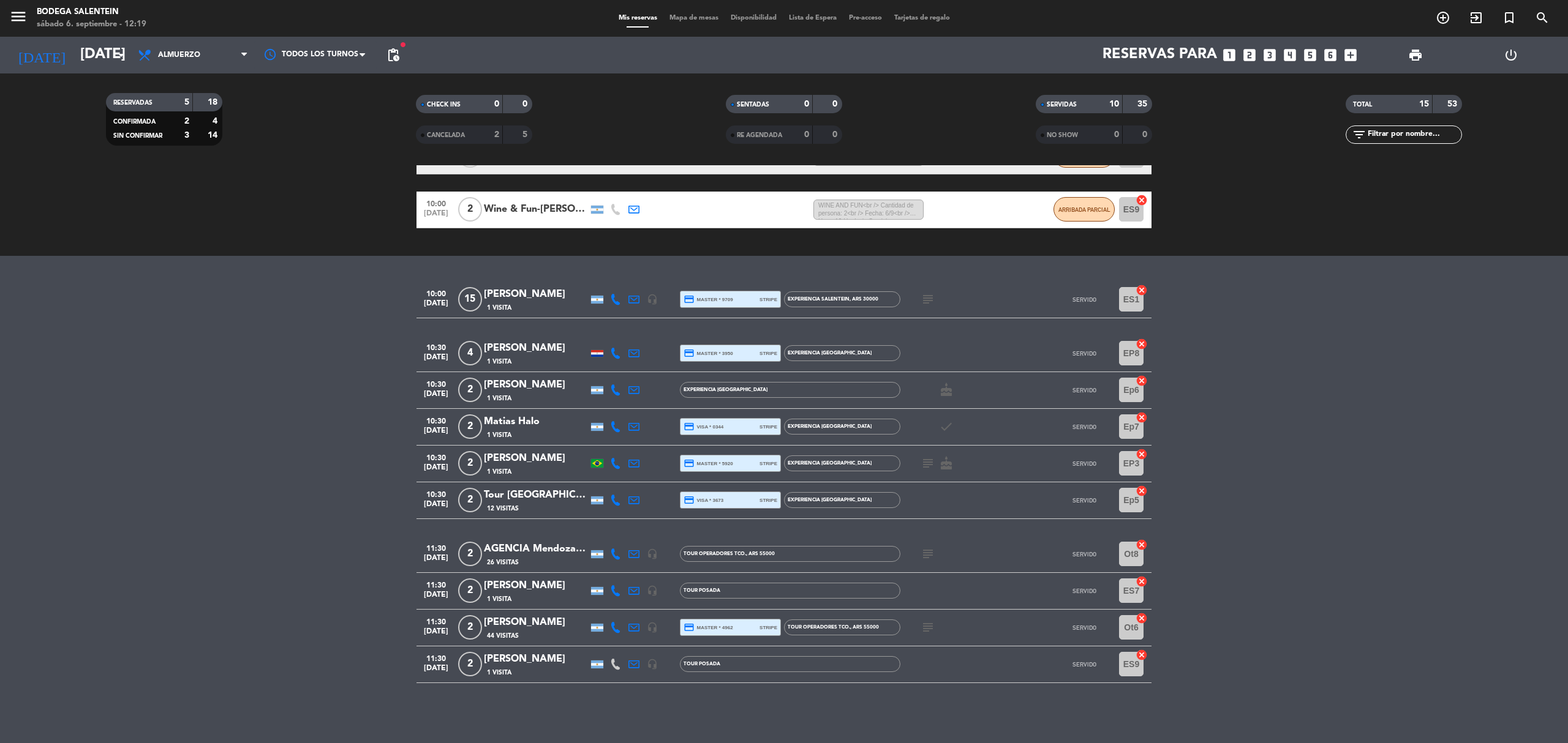
click at [272, 572] on bookings-row "10:00 [DATE] [PERSON_NAME] 1 Visita headset_mic credit_card master * 9709 strip…" at bounding box center [784, 482] width 1568 height 402
click at [17, 22] on icon "menu" at bounding box center [18, 16] width 18 height 18
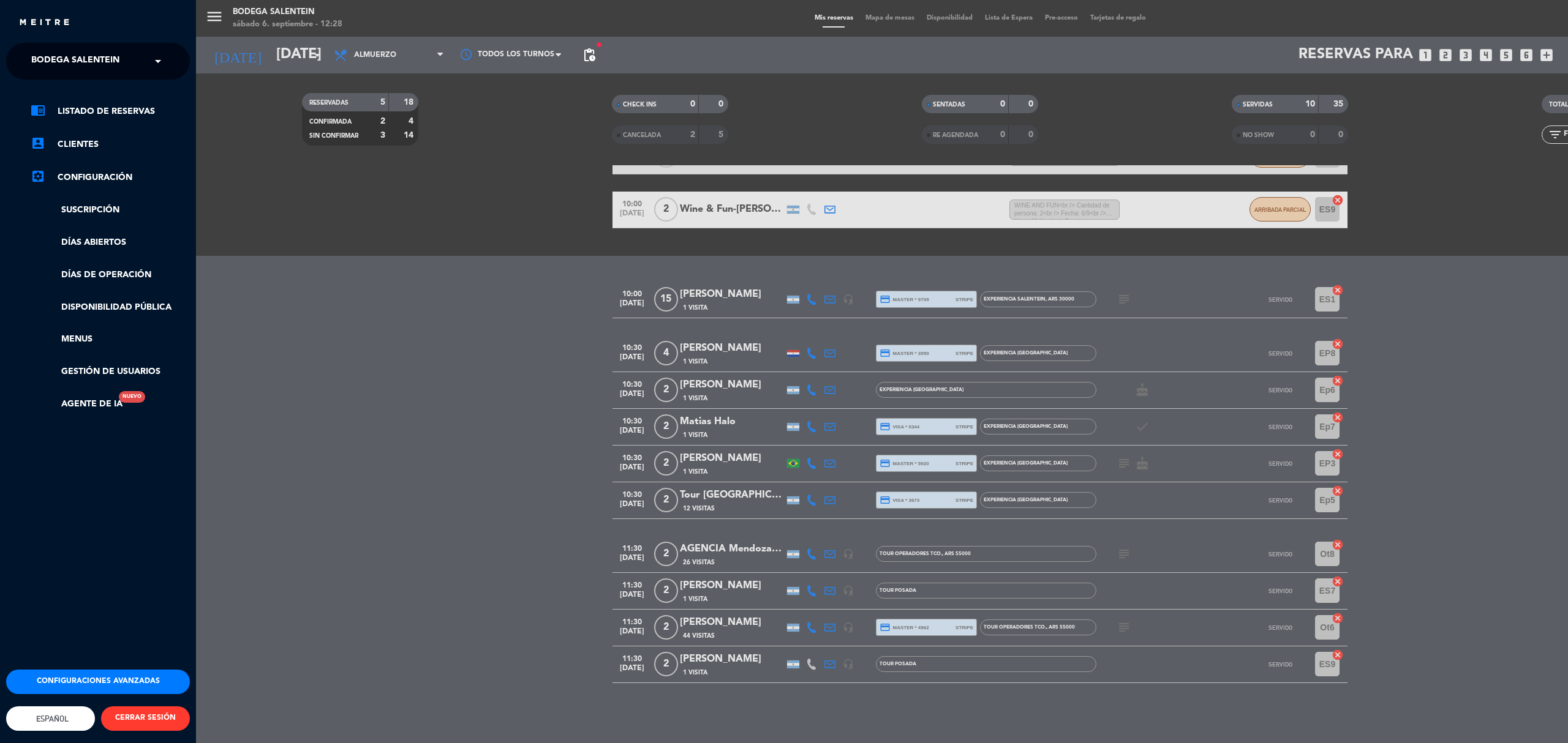
click at [94, 58] on span "Bodega Salentein" at bounding box center [75, 61] width 88 height 26
click at [255, 228] on div "menu Bodega Salentein sábado 6. septiembre - 12:28 Mis reservas Mapa de mesas D…" at bounding box center [980, 371] width 1568 height 743
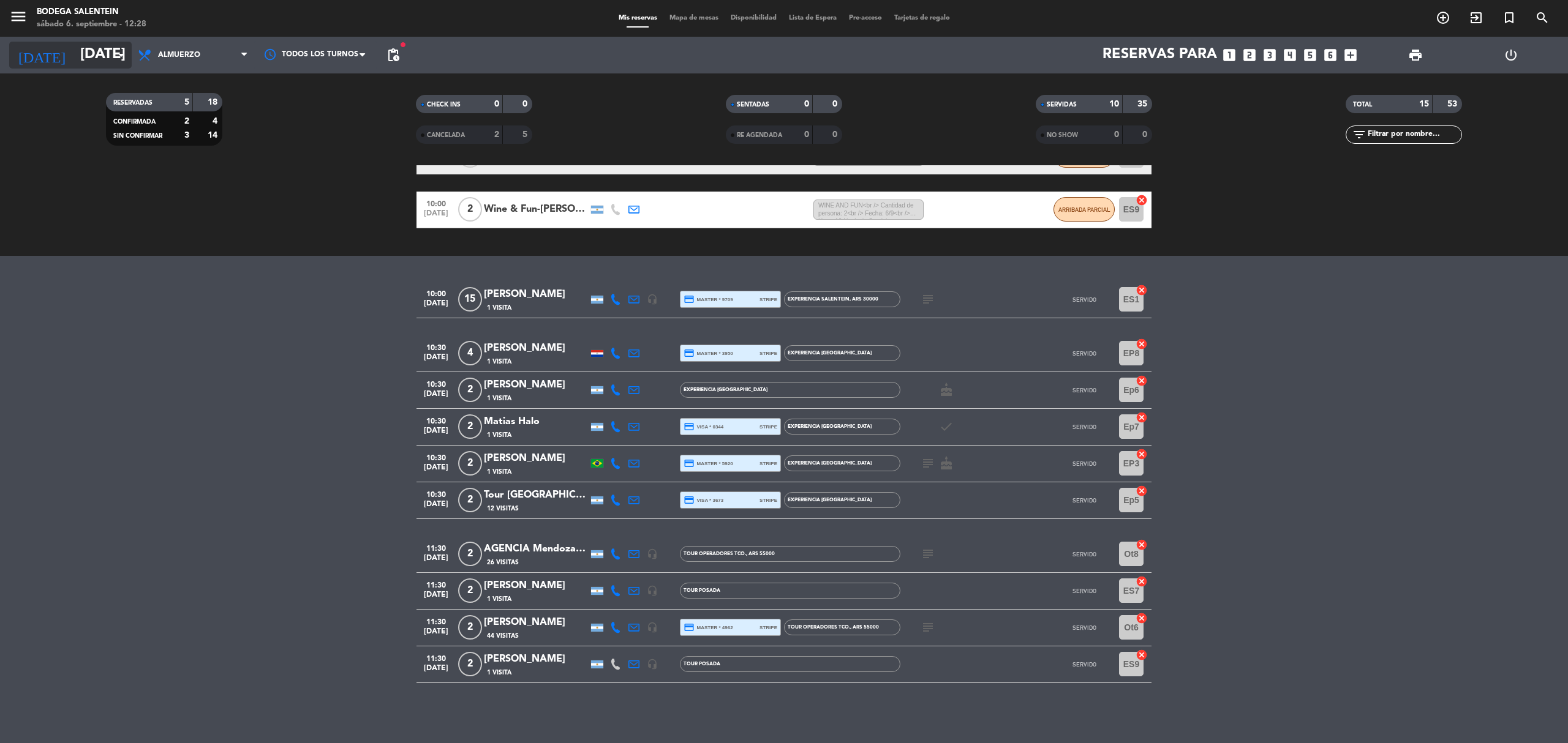
click at [77, 54] on input "[DATE]" at bounding box center [165, 55] width 182 height 29
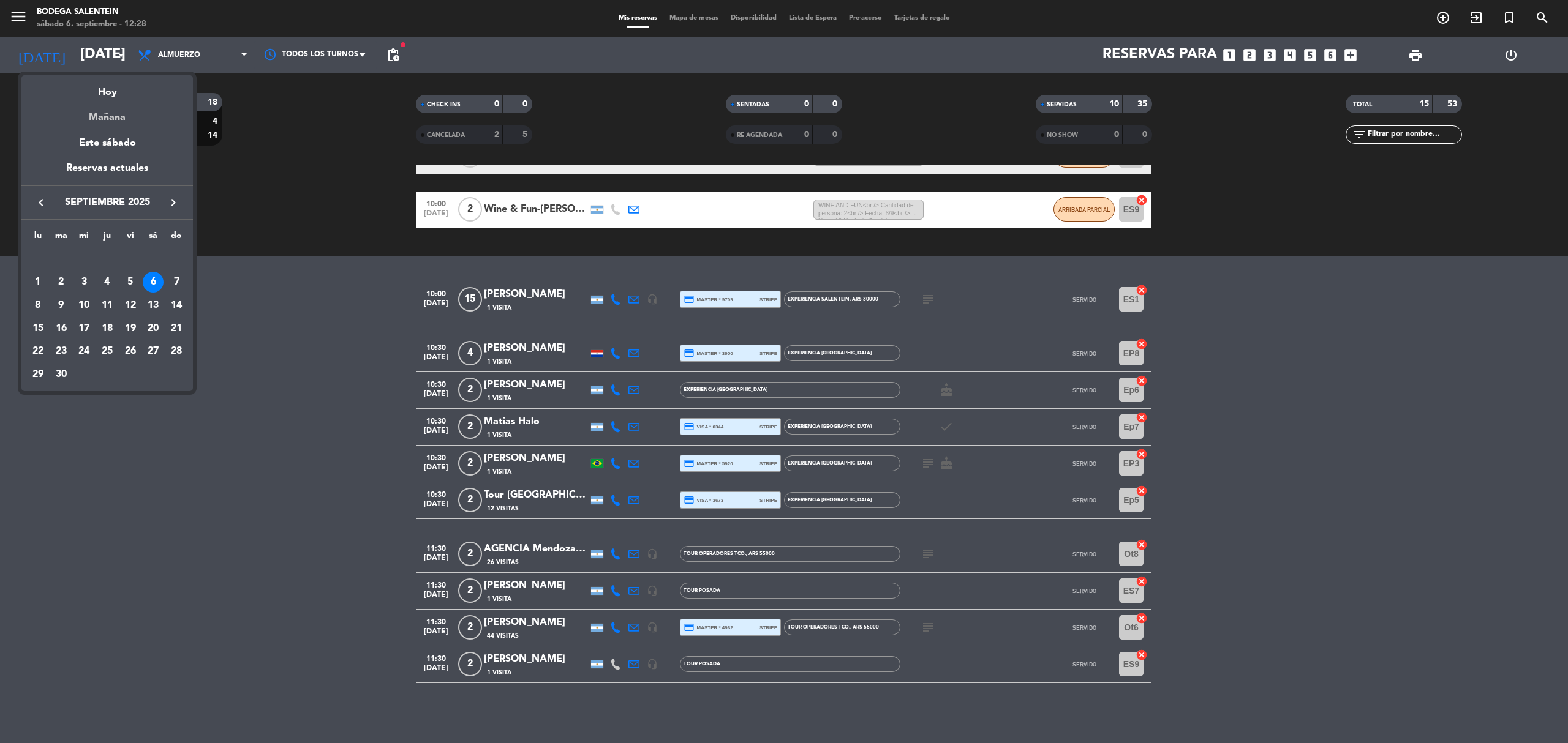
click at [118, 113] on div "Mañana" at bounding box center [107, 112] width 171 height 25
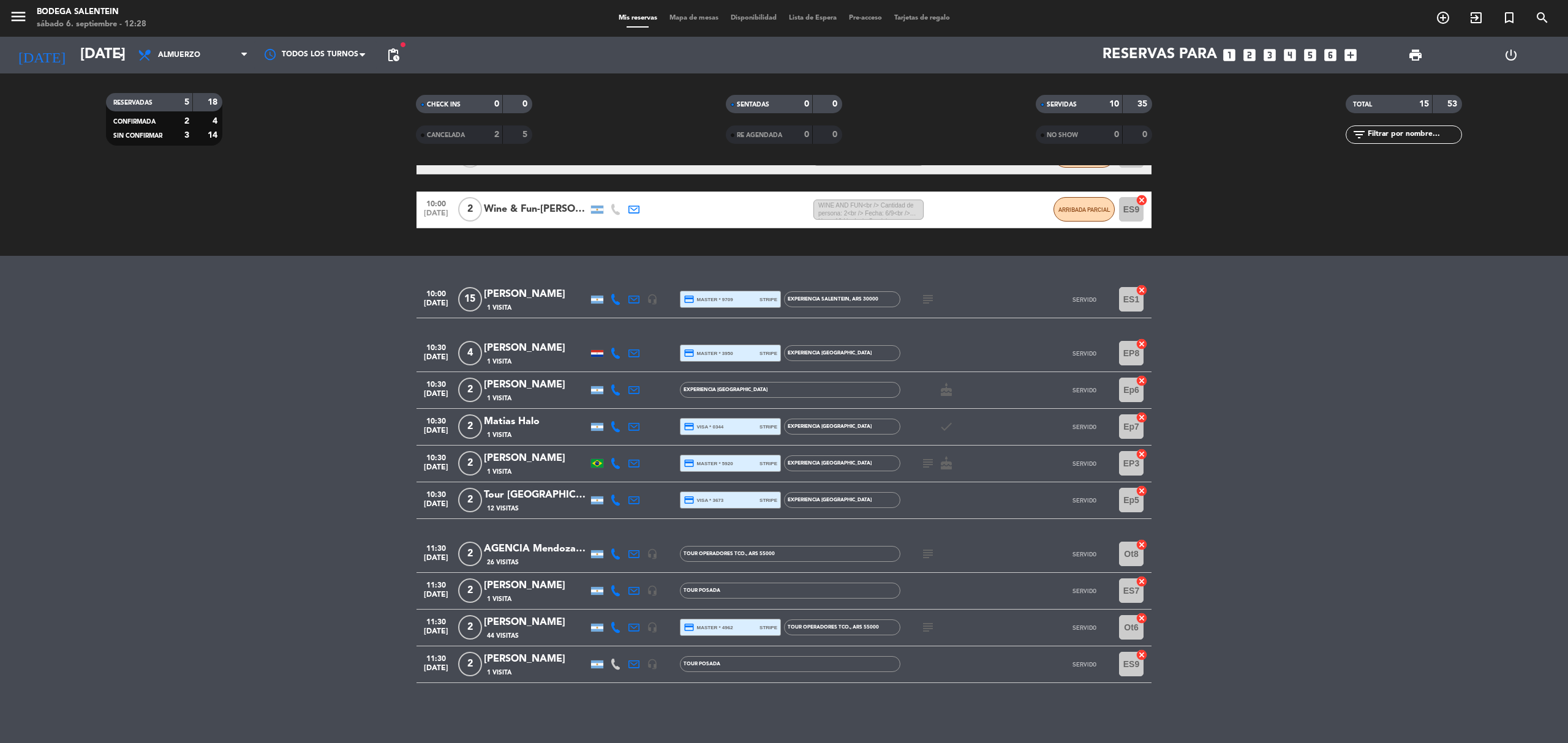
type input "[DATE]"
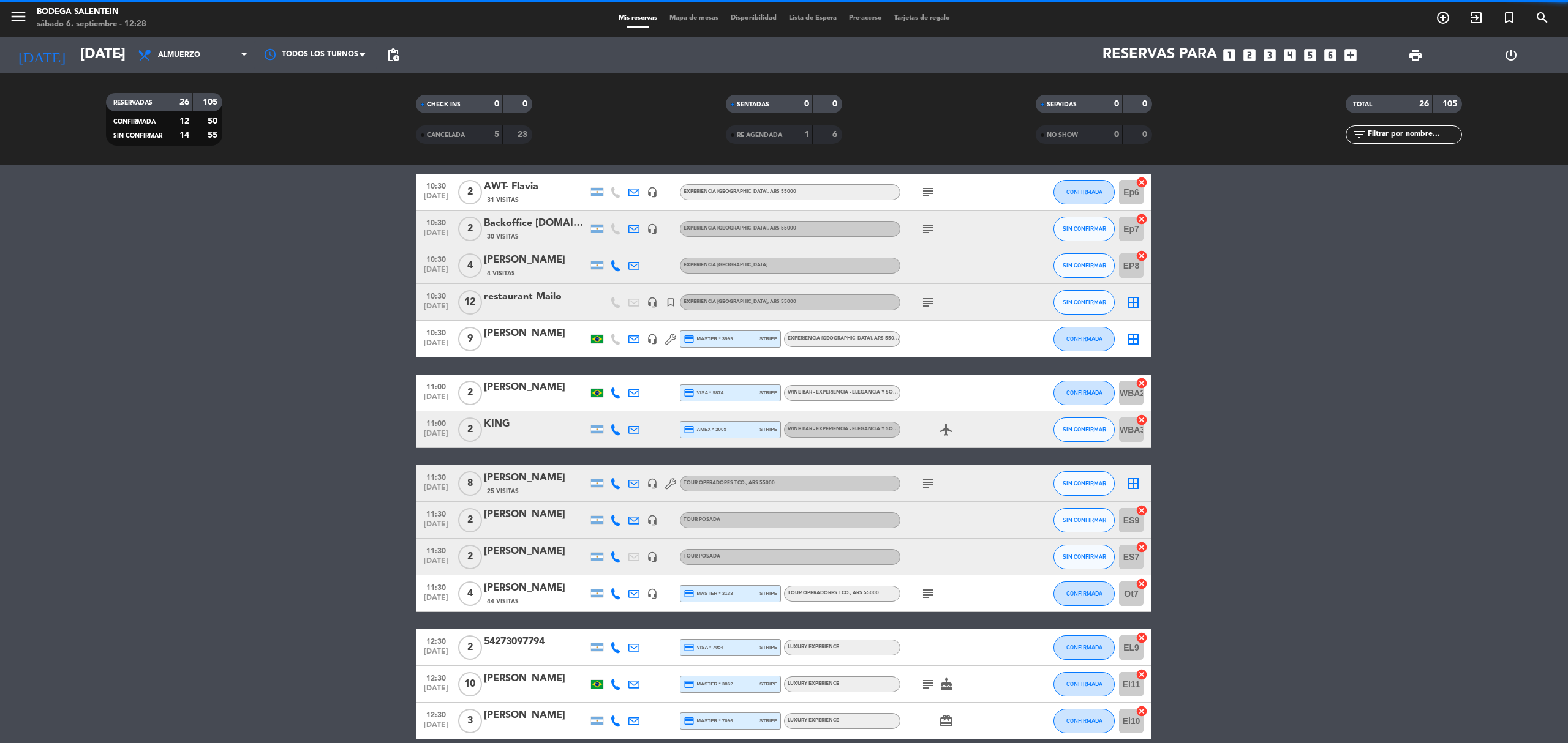
scroll to position [0, 0]
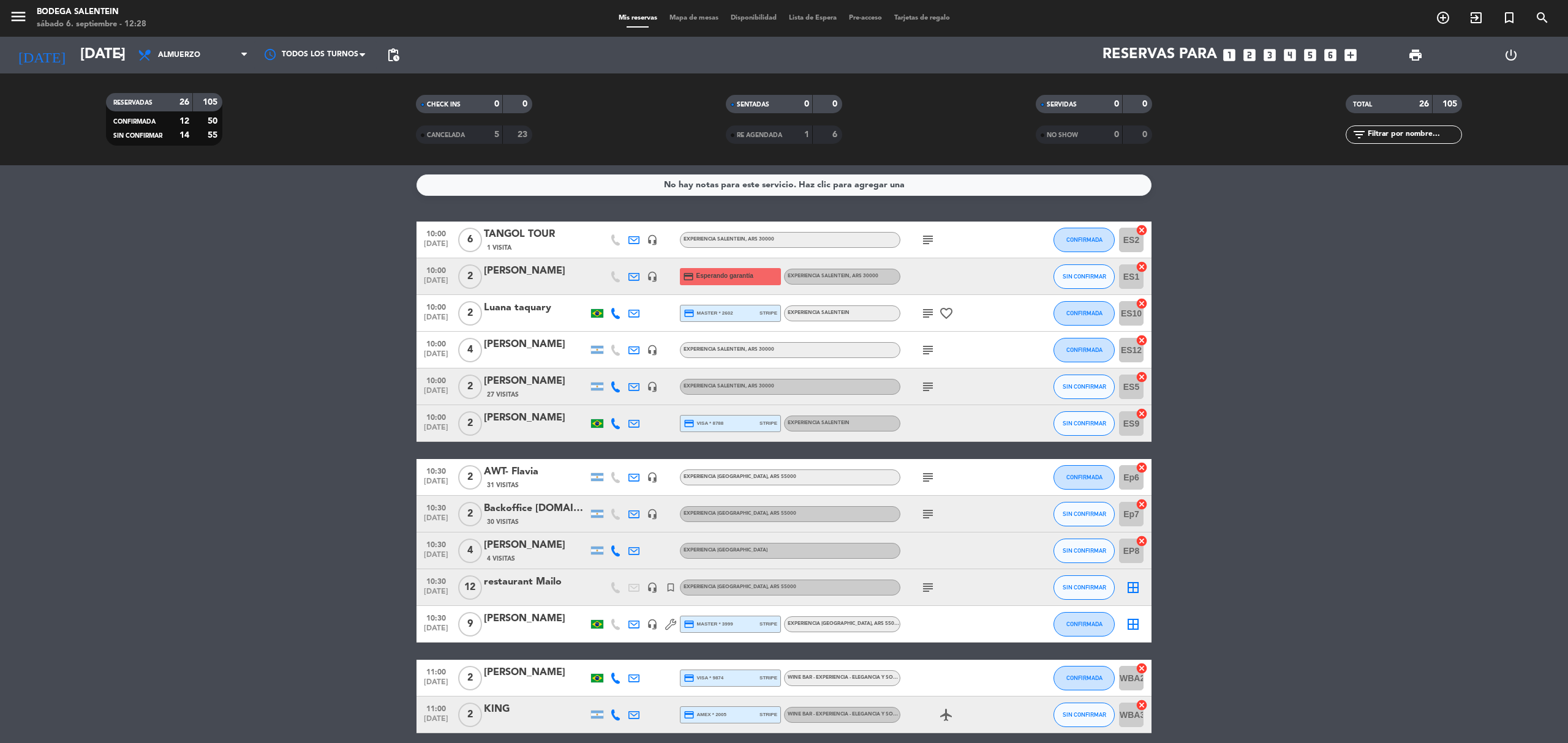
click at [327, 351] on bookings-row "10:00 [DATE] 6 TANGOL TOUR 1 Visita headset_mic Experiencia Salentein , ARS 300…" at bounding box center [784, 742] width 1568 height 1041
click at [152, 354] on bookings-row "10:00 [DATE] 6 TANGOL TOUR 1 Visita headset_mic Experiencia Salentein , ARS 300…" at bounding box center [784, 742] width 1568 height 1041
